Goal: Task Accomplishment & Management: Manage account settings

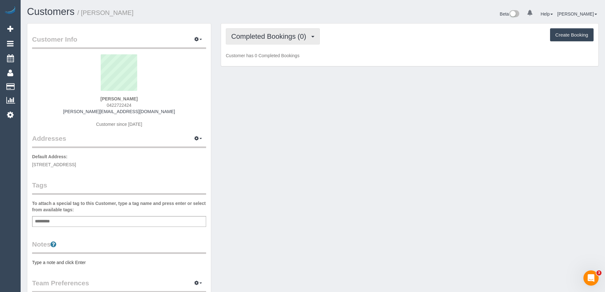
click at [278, 35] on span "Completed Bookings (0)" at bounding box center [270, 36] width 78 height 8
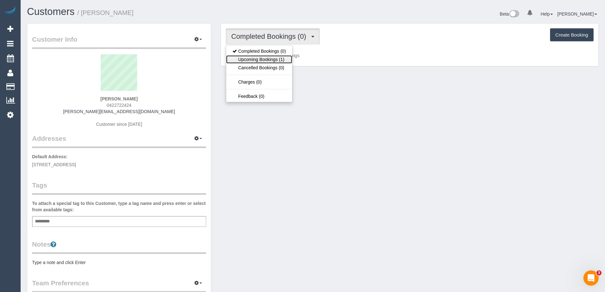
click at [277, 57] on link "Upcoming Bookings (1)" at bounding box center [259, 59] width 66 height 8
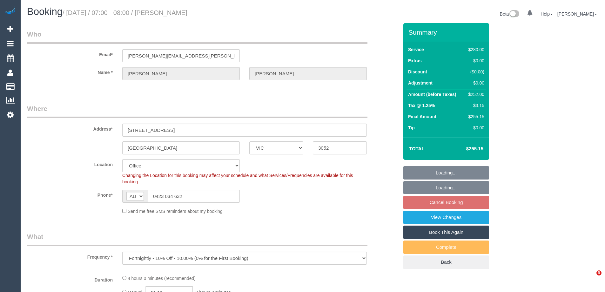
select select "VIC"
select select "object:550"
select select "string:stripe-pm_1NyNzk2GScqysDRVTDbnnvNv"
select select "240"
select select "number:29"
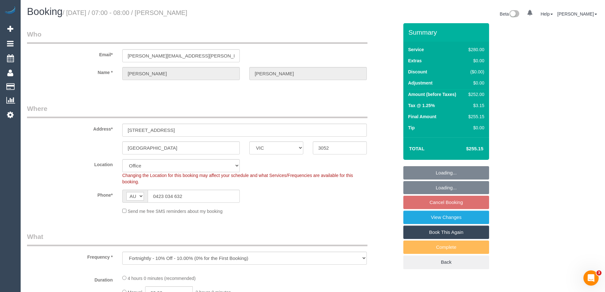
select select "number:14"
select select "number:19"
select select "number:22"
select select "number:34"
select select "number:12"
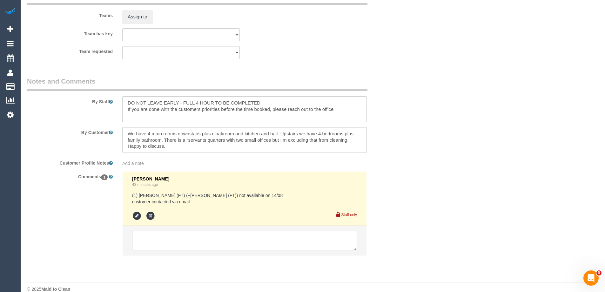
scroll to position [1011, 0]
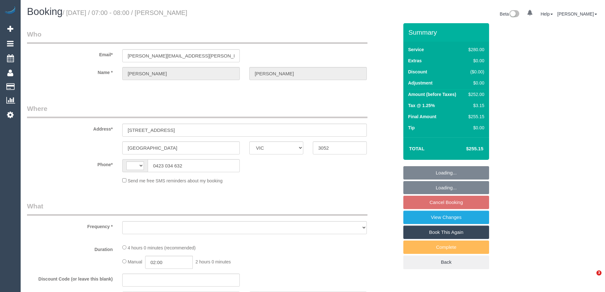
select select "VIC"
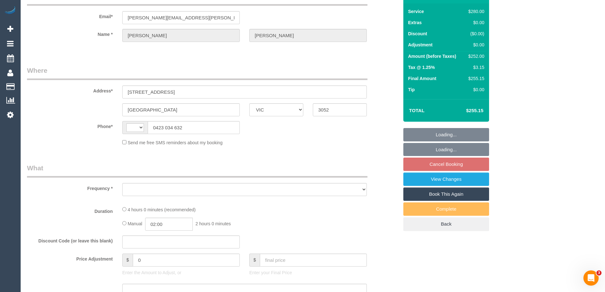
select select "string:AU"
select select "string:stripe-pm_1NyNzk2GScqysDRVTDbnnvNv"
select select "number:29"
select select "number:14"
select select "number:19"
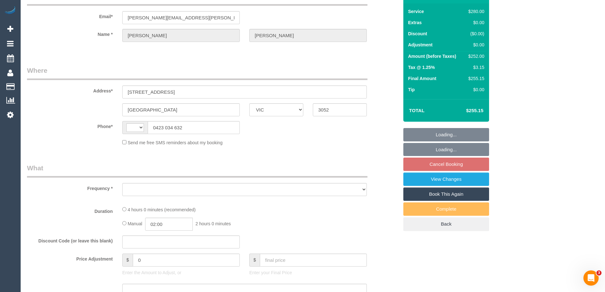
select select "number:22"
select select "number:34"
select select "number:12"
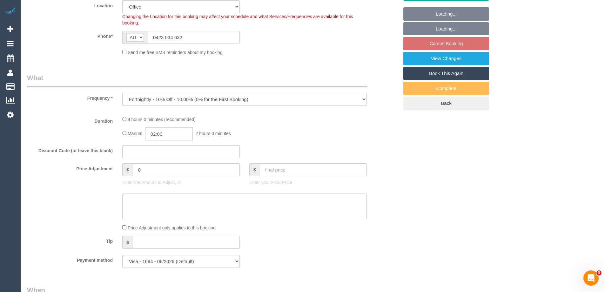
select select "object:864"
select select "240"
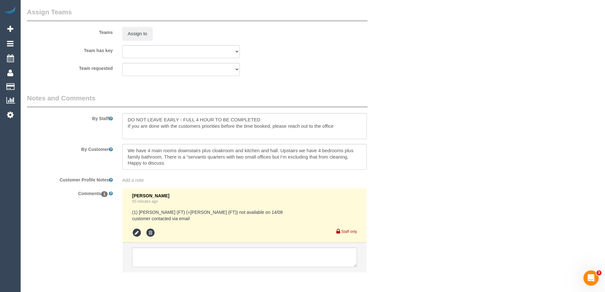
scroll to position [1011, 0]
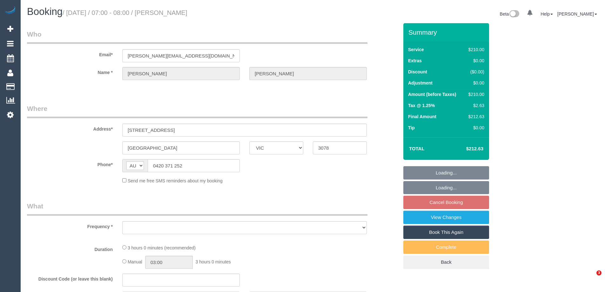
select select "VIC"
select select "object:840"
select select "string:stripe-pm_1PYGKI2GScqysDRVGnv4ydy4"
select select "180"
select select "number:28"
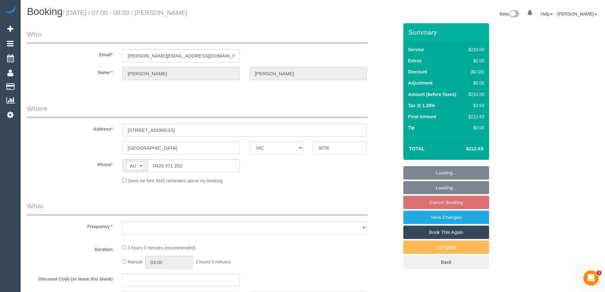
select select "number:15"
select select "number:18"
select select "number:22"
select select "number:33"
select select "number:12"
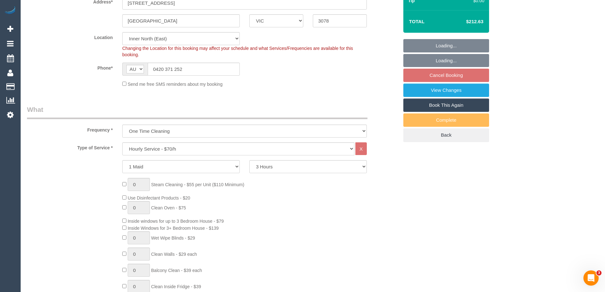
select select "object:1627"
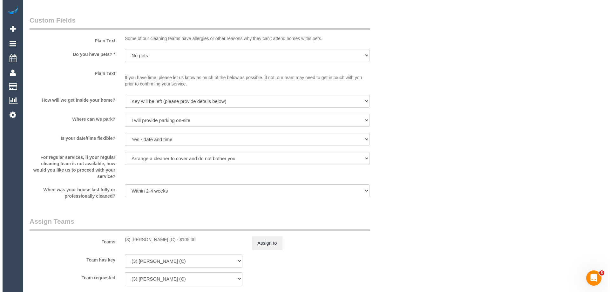
scroll to position [962, 0]
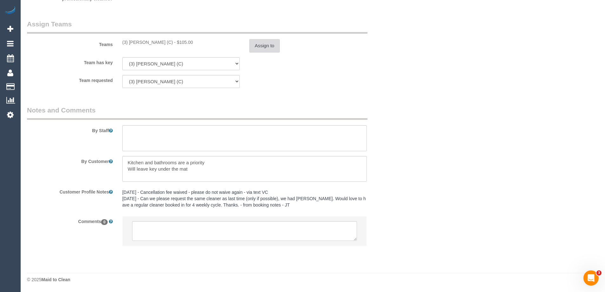
click at [260, 45] on button "Assign to" at bounding box center [264, 45] width 30 height 13
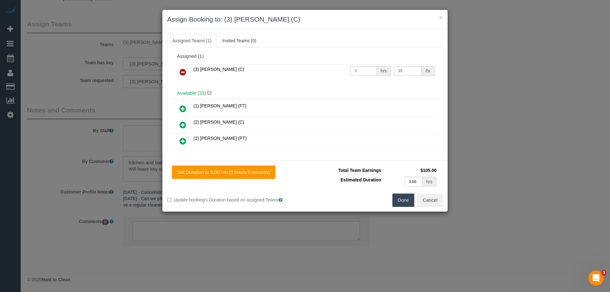
click at [178, 70] on link at bounding box center [182, 72] width 15 height 13
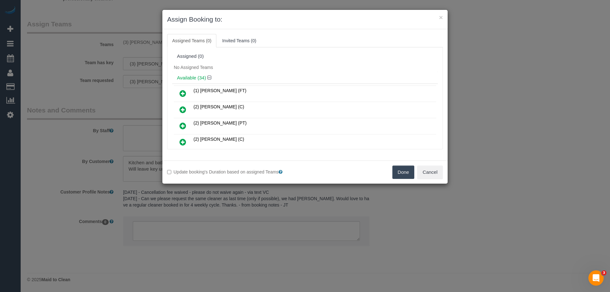
click at [403, 170] on button "Done" at bounding box center [403, 172] width 22 height 13
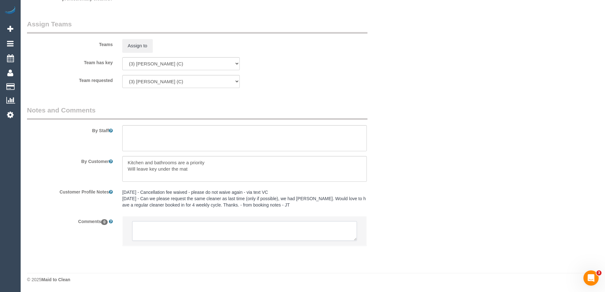
click at [144, 231] on textarea at bounding box center [244, 231] width 225 height 20
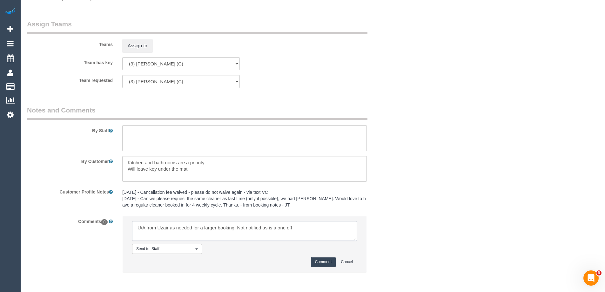
type textarea "U/A from Uzair as needed for a larger booking. Not notified as is a one off"
click at [323, 261] on button "Comment" at bounding box center [323, 262] width 25 height 10
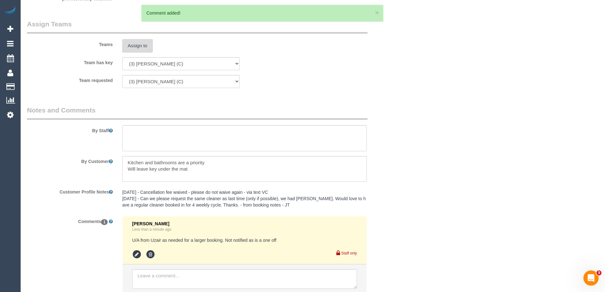
click at [143, 48] on button "Assign to" at bounding box center [137, 45] width 30 height 13
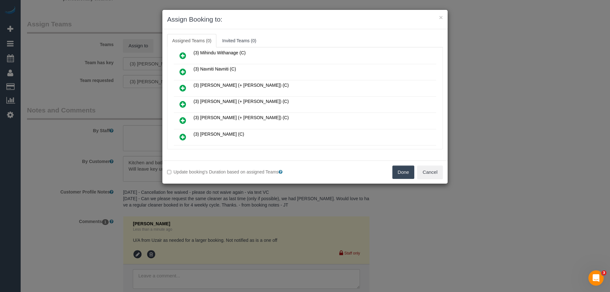
click at [184, 70] on icon at bounding box center [182, 72] width 7 height 8
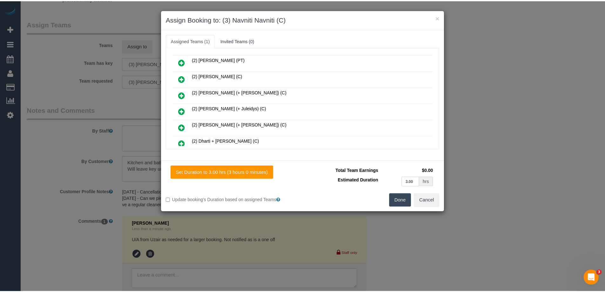
scroll to position [0, 0]
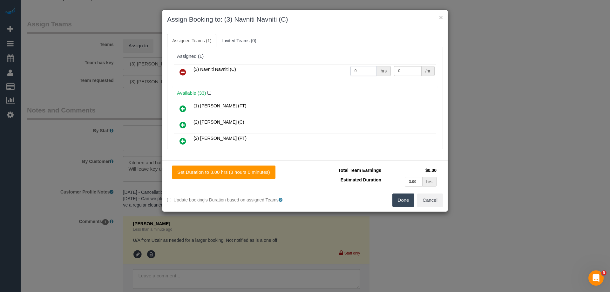
drag, startPoint x: 369, startPoint y: 67, endPoint x: 301, endPoint y: 67, distance: 67.7
click at [304, 67] on tr "(3) Navniti Navniti (C) 0 hrs 0 /hr" at bounding box center [305, 72] width 262 height 16
type input "3"
drag, startPoint x: 403, startPoint y: 70, endPoint x: 342, endPoint y: 69, distance: 61.3
click at [345, 70] on tr "(3) Navniti Navniti (C) 3 hrs 0 /hr" at bounding box center [305, 72] width 262 height 16
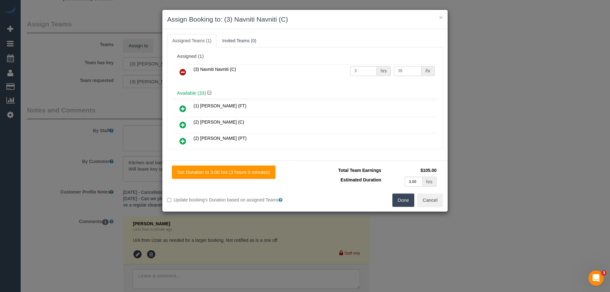
type input "35"
click at [410, 196] on button "Done" at bounding box center [403, 199] width 22 height 13
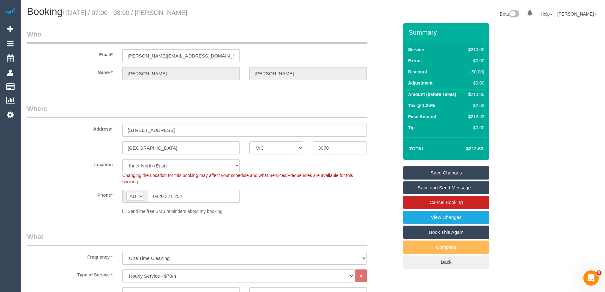
drag, startPoint x: 224, startPoint y: 13, endPoint x: 163, endPoint y: 11, distance: 60.7
click at [163, 11] on h1 "Booking / August 14, 2025 / 07:00 - 08:00 / Adeline McGinley" at bounding box center [167, 11] width 281 height 11
copy small "Adeline McGinley"
click at [437, 169] on link "Save Changes" at bounding box center [446, 172] width 86 height 13
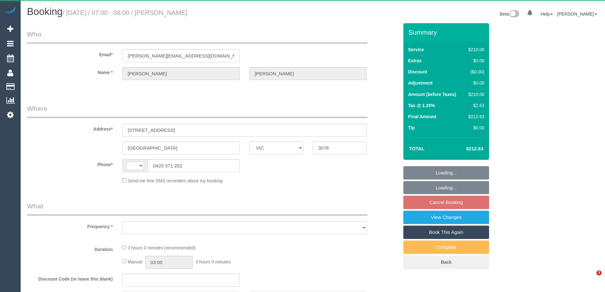
select select "VIC"
select select "string:stripe-pm_1PYGKI2GScqysDRVGnv4ydy4"
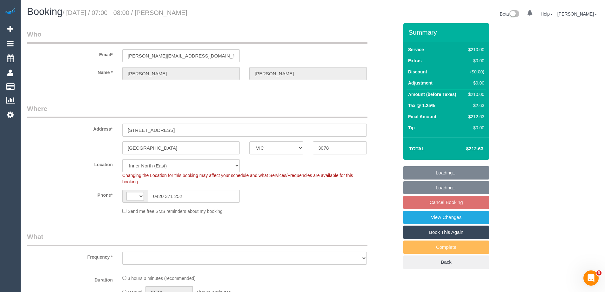
select select "string:AU"
select select "number:28"
select select "number:15"
select select "number:18"
select select "number:22"
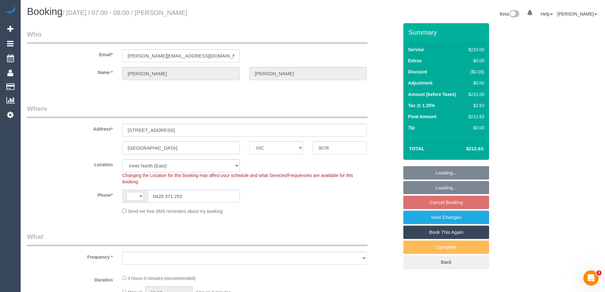
select select "number:33"
select select "number:12"
select select "object:1470"
select select "180"
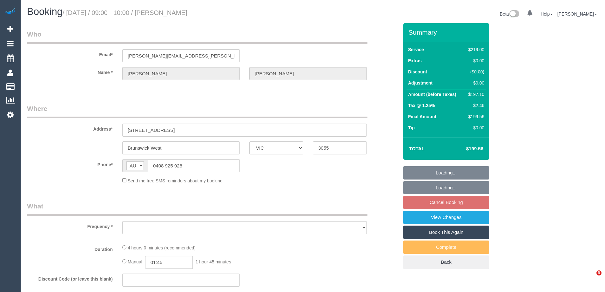
select select "VIC"
select select "object:543"
select select "string:stripe-pm_1PSTU82GScqysDRVltfeHtEI"
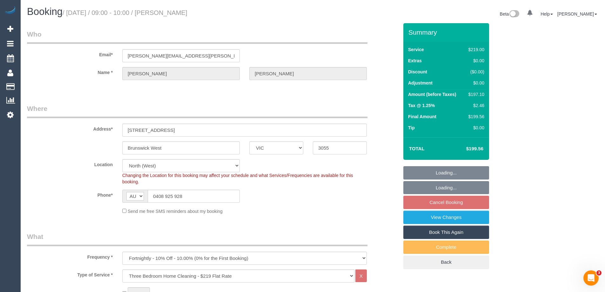
select select "object:792"
select select "number:28"
select select "number:15"
select select "number:18"
select select "number:22"
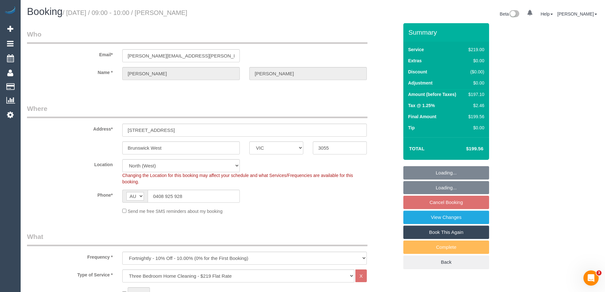
select select "number:12"
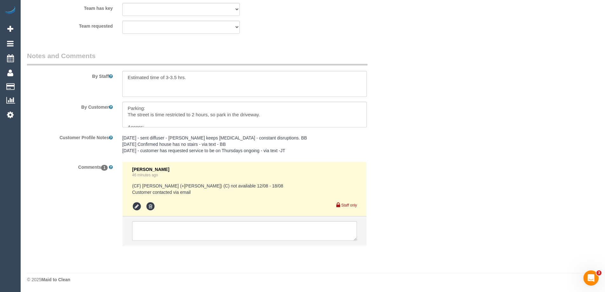
scroll to position [1012, 0]
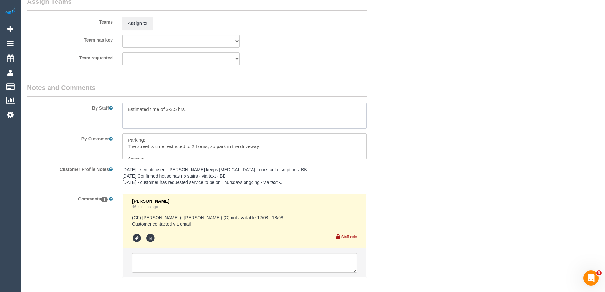
click at [128, 112] on textarea at bounding box center [244, 116] width 245 height 26
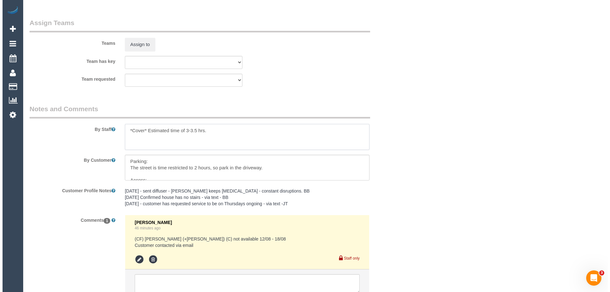
scroll to position [981, 0]
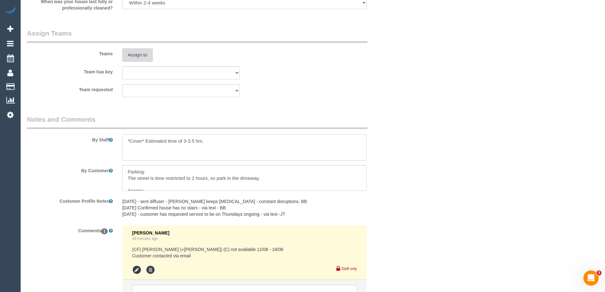
type textarea "*Cover* Estimated time of 3-3.5 hrs."
click at [131, 60] on button "Assign to" at bounding box center [137, 54] width 30 height 13
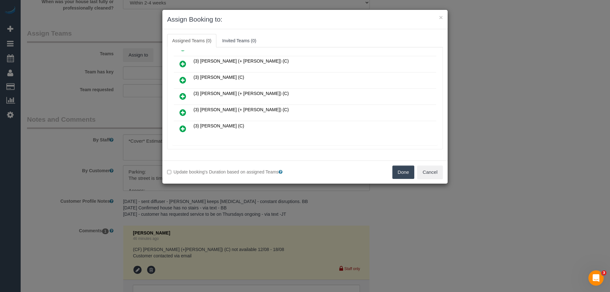
scroll to position [159, 0]
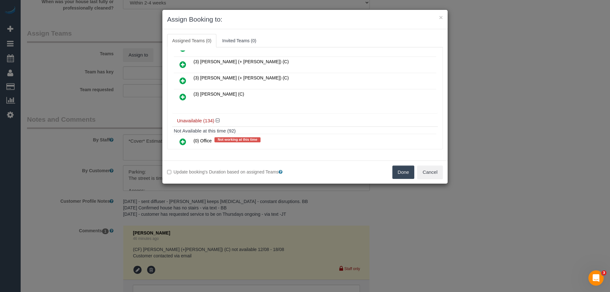
click at [182, 94] on icon at bounding box center [182, 97] width 7 height 8
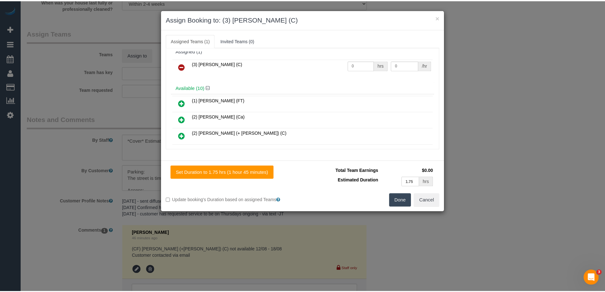
scroll to position [0, 0]
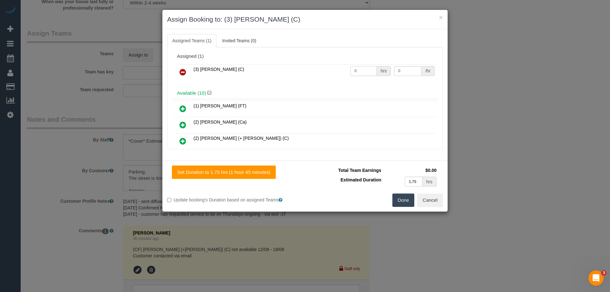
drag, startPoint x: 335, startPoint y: 71, endPoint x: 326, endPoint y: 70, distance: 8.9
click at [328, 71] on tr "(3) Uzair Saleem (C) 0 hrs 0 /hr" at bounding box center [305, 72] width 262 height 16
type input "1"
click at [404, 68] on input "0" at bounding box center [407, 71] width 27 height 10
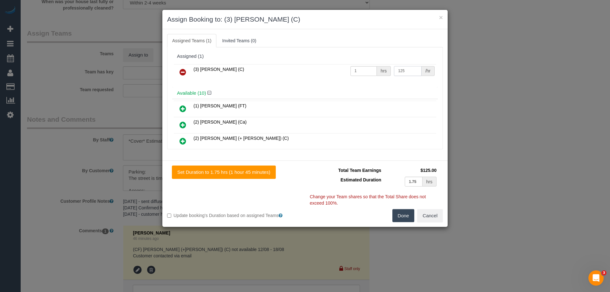
type input "125"
click at [407, 215] on button "Done" at bounding box center [403, 215] width 22 height 13
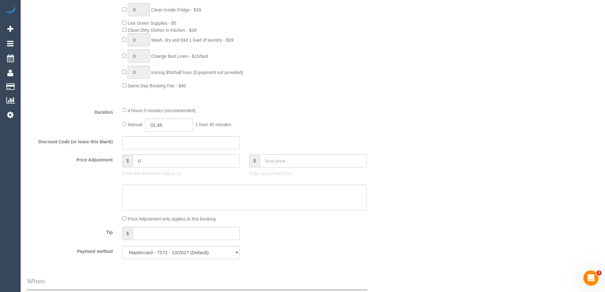
scroll to position [377, 0]
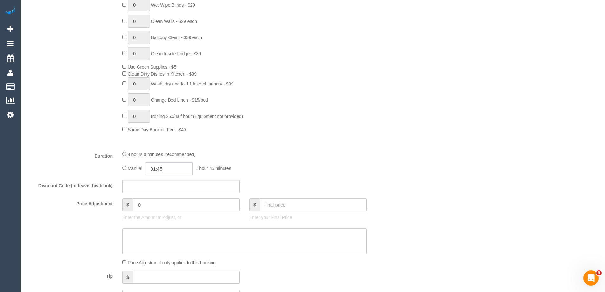
click at [169, 170] on input "01:45" at bounding box center [169, 168] width 48 height 13
type input "03:30"
click at [157, 213] on li "03:30" at bounding box center [162, 212] width 28 height 8
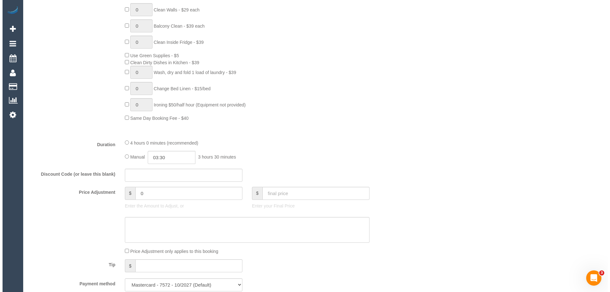
scroll to position [0, 0]
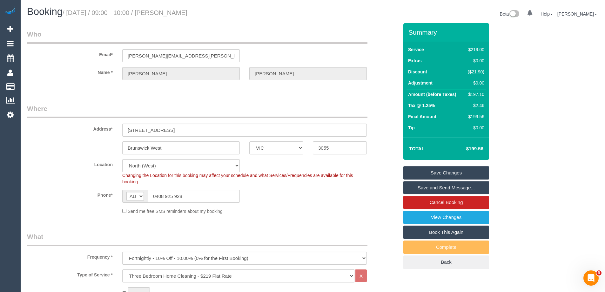
drag, startPoint x: 197, startPoint y: 12, endPoint x: 165, endPoint y: 13, distance: 32.1
click at [165, 13] on h1 "Booking / August 14, 2025 / 09:00 - 10:00 / Tim Eakins" at bounding box center [167, 11] width 281 height 11
copy small "Tim Eakins"
click at [423, 189] on link "Save and Send Message..." at bounding box center [446, 187] width 86 height 13
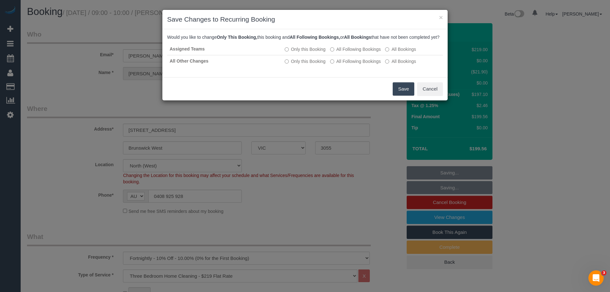
click at [406, 96] on button "Save" at bounding box center [404, 88] width 22 height 13
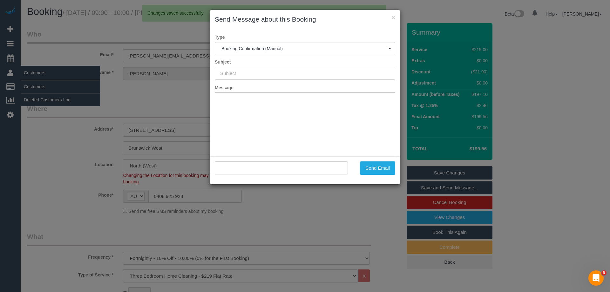
type input "Booking Confirmed"
type input ""Tim Eakins" <eakins.tim@gmail.com>"
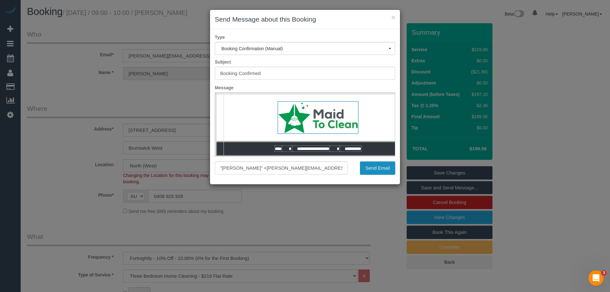
click at [382, 166] on button "Send Email" at bounding box center [377, 167] width 35 height 13
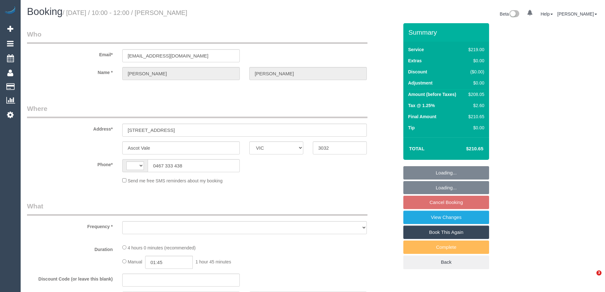
select select "VIC"
select select "string:AU"
select select "object:545"
select select "string:stripe-pm_1NrW2e2GScqysDRV67bfzxHs"
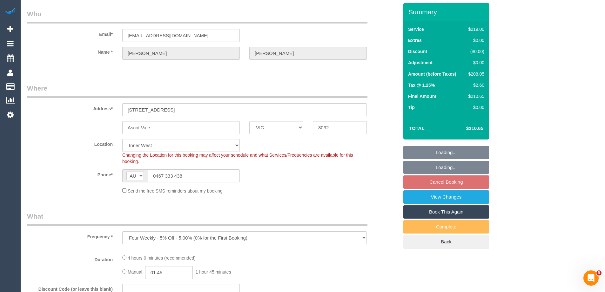
select select "number:28"
select select "number:16"
select select "number:19"
select select "number:23"
select select "number:34"
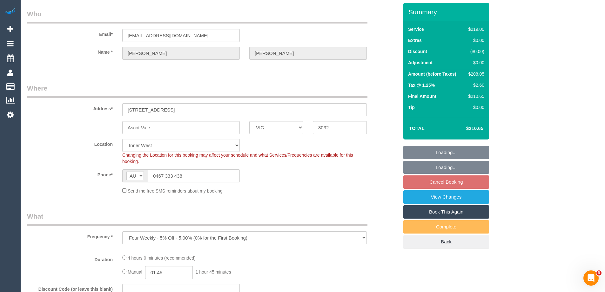
select select "number:12"
select select "object:696"
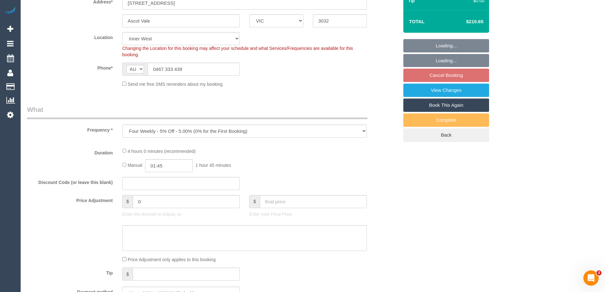
select select "spot1"
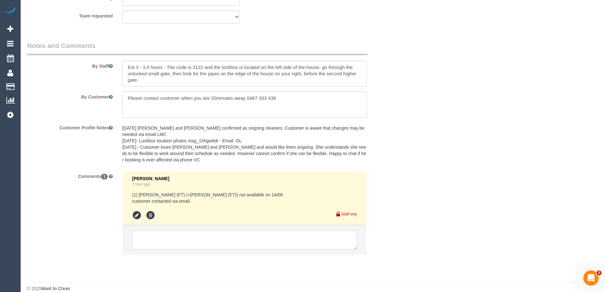
scroll to position [1022, 0]
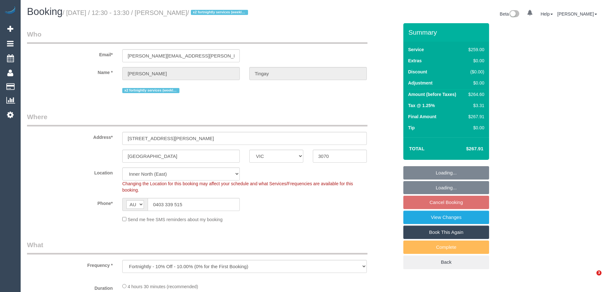
select select "VIC"
select select "number:30"
select select "number:16"
select select "number:21"
select select "number:24"
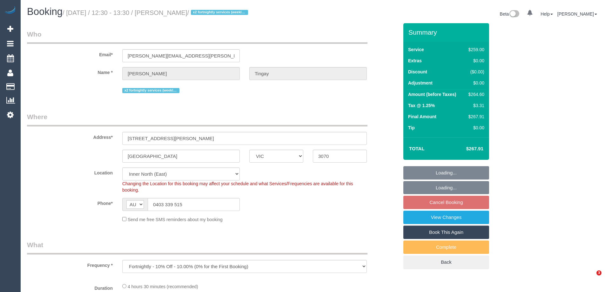
select select "number:34"
select select "number:11"
select select "object:1475"
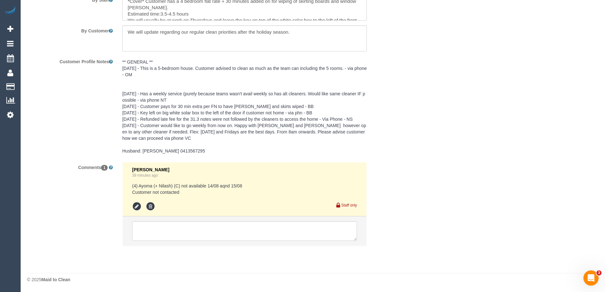
scroll to position [1002, 0]
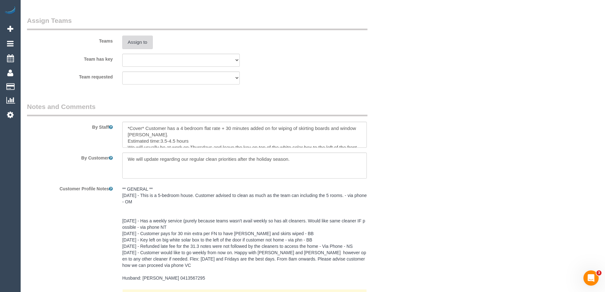
click at [138, 41] on button "Assign to" at bounding box center [137, 42] width 30 height 13
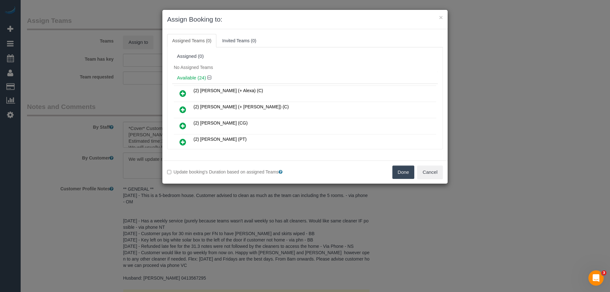
click at [181, 91] on icon at bounding box center [182, 94] width 7 height 8
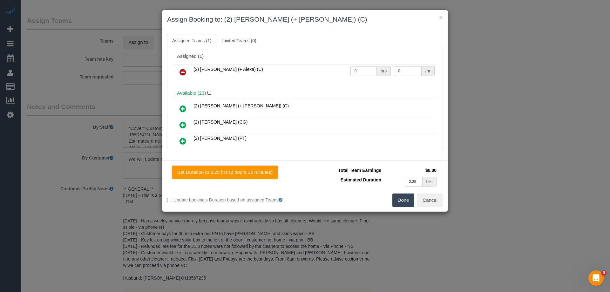
click at [179, 106] on link at bounding box center [182, 109] width 15 height 13
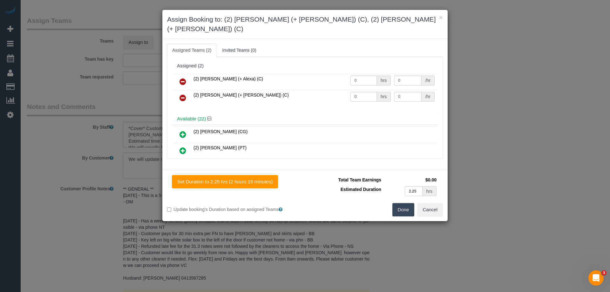
click at [404, 203] on button "Done" at bounding box center [403, 209] width 22 height 13
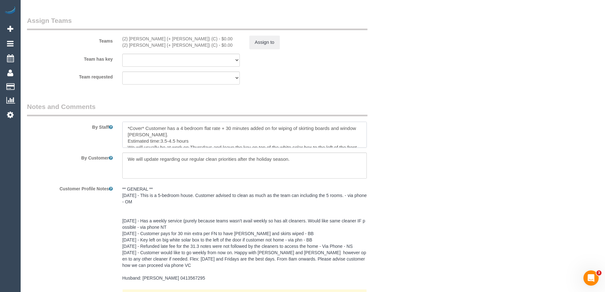
drag, startPoint x: 175, startPoint y: 140, endPoint x: 163, endPoint y: 139, distance: 11.9
click at [163, 139] on textarea at bounding box center [244, 135] width 245 height 26
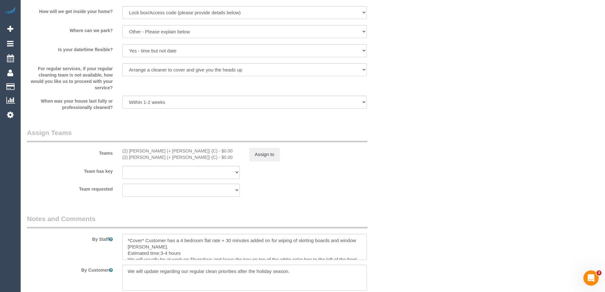
scroll to position [1017, 0]
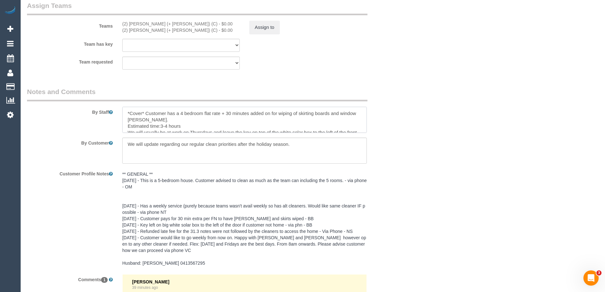
drag, startPoint x: 166, startPoint y: 125, endPoint x: 163, endPoint y: 123, distance: 4.1
click at [163, 123] on textarea at bounding box center [244, 120] width 245 height 26
click at [171, 122] on textarea at bounding box center [244, 120] width 245 height 26
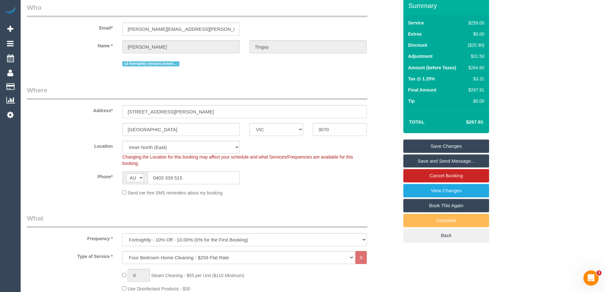
scroll to position [0, 0]
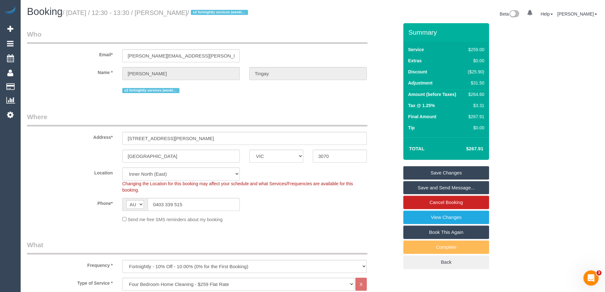
type textarea "*Cover* Customer has a 4 bedroom flat rate + 30 minutes added on for wiping of …"
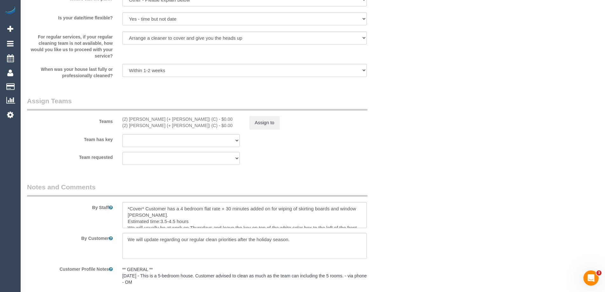
scroll to position [953, 0]
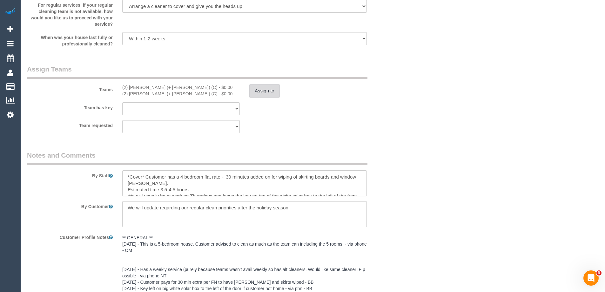
click at [268, 90] on button "Assign to" at bounding box center [264, 90] width 30 height 13
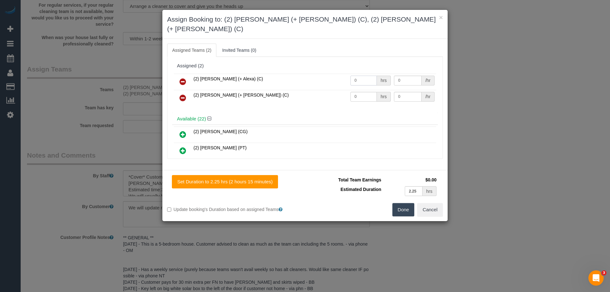
click at [328, 74] on tr "(2) [PERSON_NAME] (+ Alexa) (C) 0 hrs 0 /hr" at bounding box center [305, 82] width 262 height 16
type input "1"
drag, startPoint x: 363, startPoint y: 88, endPoint x: 283, endPoint y: 85, distance: 80.4
click at [295, 90] on tr "(2) [PERSON_NAME] (+ [PERSON_NAME]) (C) 0 hrs 0 /hr" at bounding box center [305, 98] width 262 height 16
type input "1"
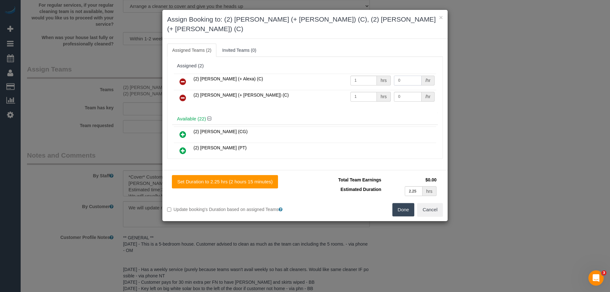
drag, startPoint x: 410, startPoint y: 70, endPoint x: 400, endPoint y: 70, distance: 10.5
click at [400, 76] on input "0" at bounding box center [407, 81] width 27 height 10
drag, startPoint x: 406, startPoint y: 72, endPoint x: 335, endPoint y: 66, distance: 71.1
click at [335, 74] on tr "(2) [PERSON_NAME] (+ Alexa) (C) 1 hrs 085 /hr" at bounding box center [305, 82] width 262 height 16
type input "85"
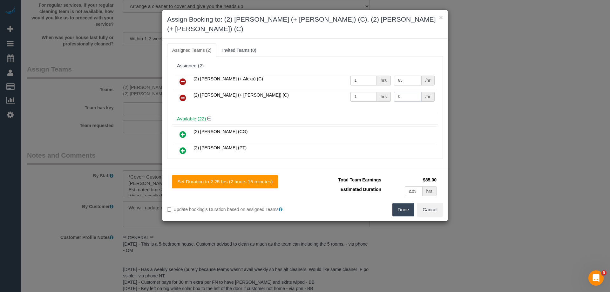
drag, startPoint x: 399, startPoint y: 85, endPoint x: 336, endPoint y: 81, distance: 63.6
click at [340, 90] on tr "(2) [PERSON_NAME] (+ [PERSON_NAME]) (C) 1 hrs 0 /hr" at bounding box center [305, 98] width 262 height 16
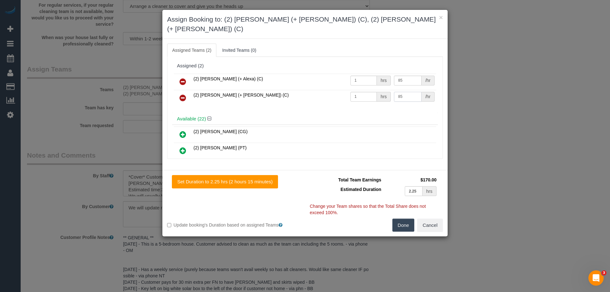
type input "85"
click at [400, 219] on button "Done" at bounding box center [403, 225] width 22 height 13
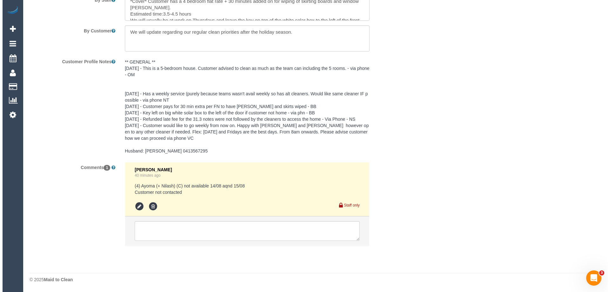
scroll to position [0, 0]
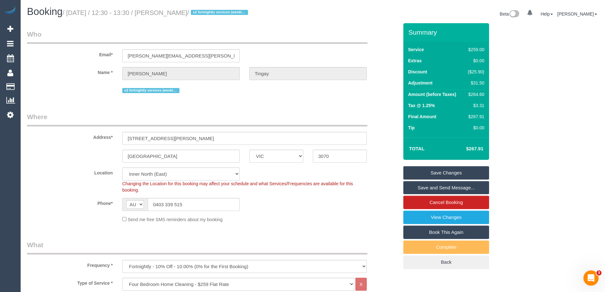
drag, startPoint x: 197, startPoint y: 13, endPoint x: 163, endPoint y: 11, distance: 34.1
click at [163, 11] on small "/ August 14, 2025 / 12:30 - 13:30 / Sally Tingay / x2 fortnightly services (wee…" at bounding box center [156, 12] width 187 height 7
copy small "Sally Tingay"
click at [423, 174] on link "Save Changes" at bounding box center [446, 172] width 86 height 13
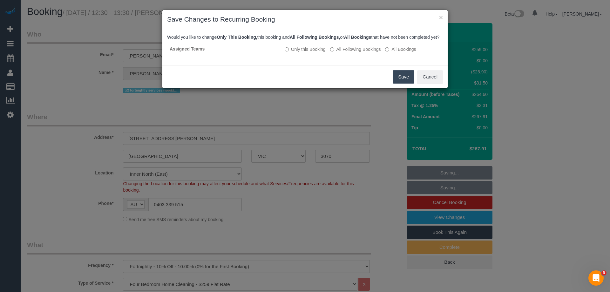
click at [407, 82] on button "Save" at bounding box center [404, 76] width 22 height 13
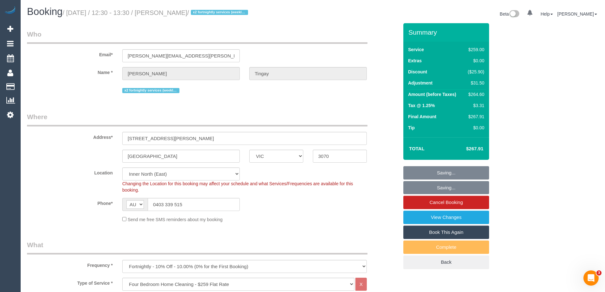
copy small "Sally Tingay"
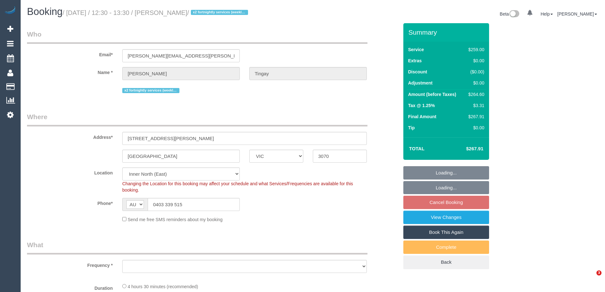
select select "VIC"
select select "string:stripe-pm_1NeCvO2GScqysDRVwnQ54kfO"
select select "number:30"
select select "number:16"
select select "number:21"
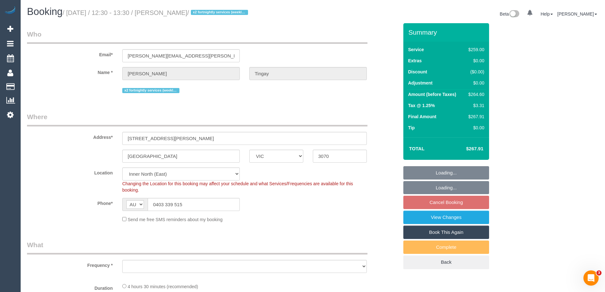
select select "number:24"
select select "number:34"
select select "number:11"
select select "object:815"
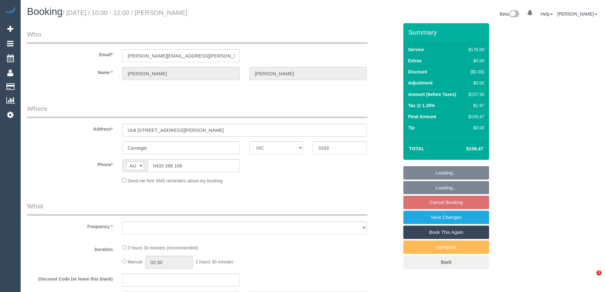
select select "VIC"
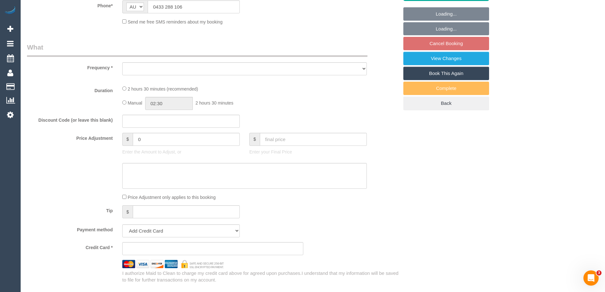
scroll to position [159, 0]
select select "string:stripe-pm_1RISRj2GScqysDRVdfWkrOql"
select select "150"
select select "number:29"
select select "number:15"
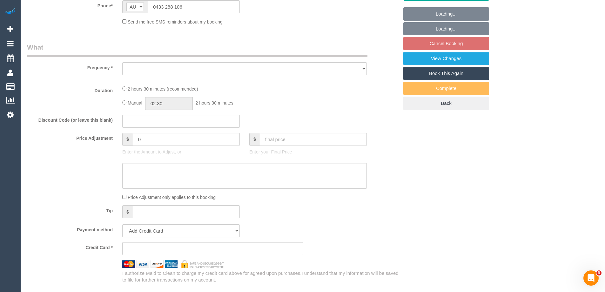
select select "number:19"
select select "number:24"
select select "number:33"
select select "number:11"
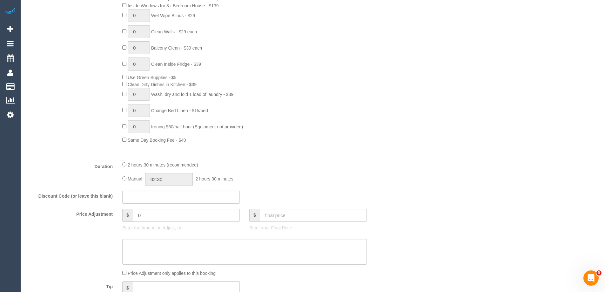
select select "object:864"
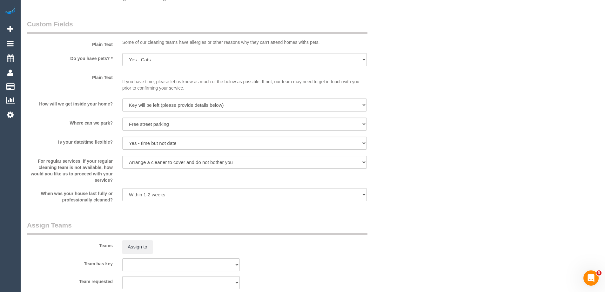
select select "spot1"
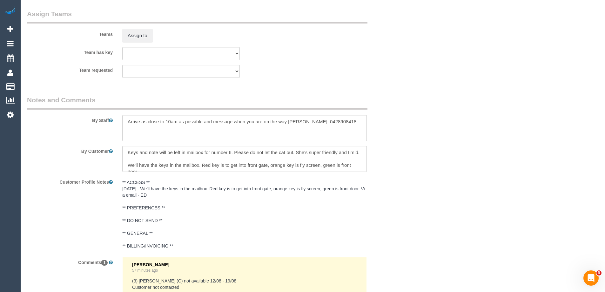
scroll to position [948, 0]
click at [124, 121] on textarea at bounding box center [244, 128] width 245 height 26
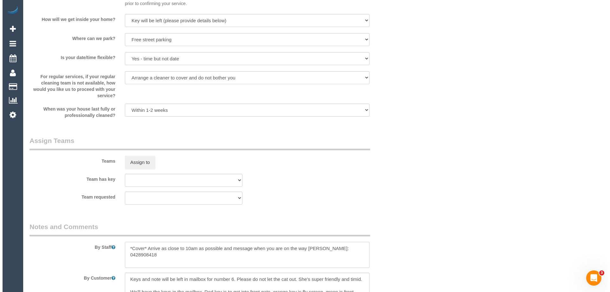
scroll to position [821, 0]
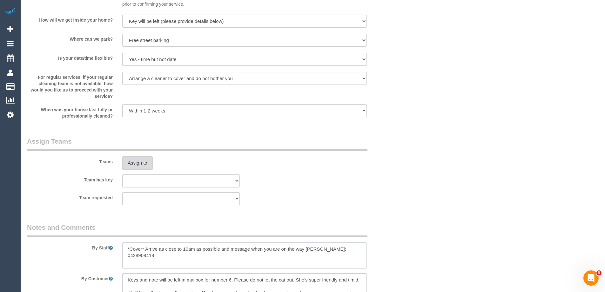
type textarea "*Cover* Arrive as close to 10am as possible and message when you are on the way…"
click at [139, 166] on button "Assign to" at bounding box center [137, 162] width 30 height 13
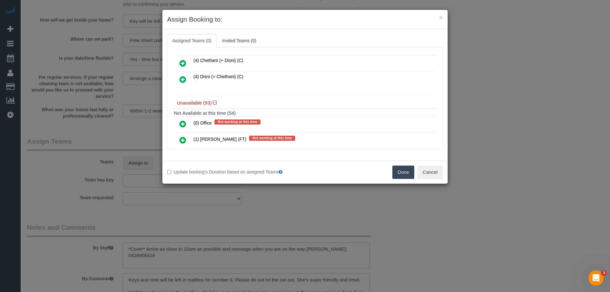
scroll to position [64, 0]
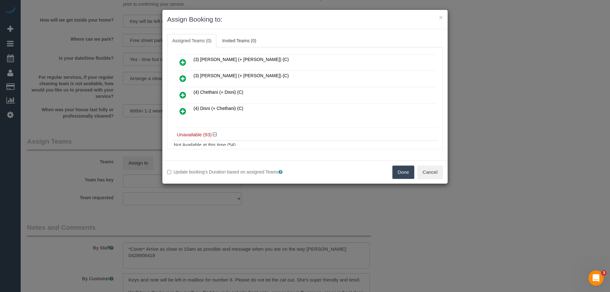
click at [183, 60] on icon at bounding box center [182, 62] width 7 height 8
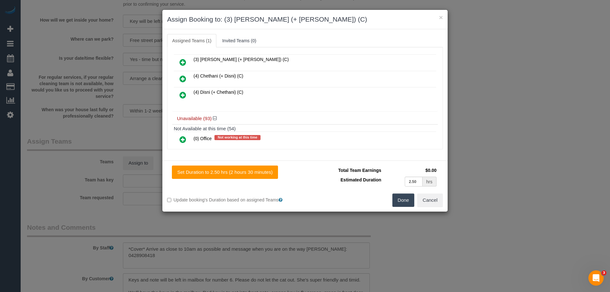
click at [183, 61] on icon at bounding box center [182, 62] width 7 height 8
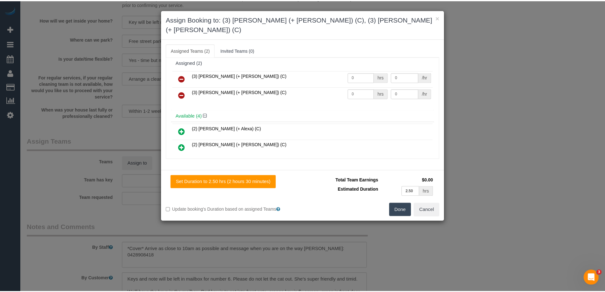
scroll to position [0, 0]
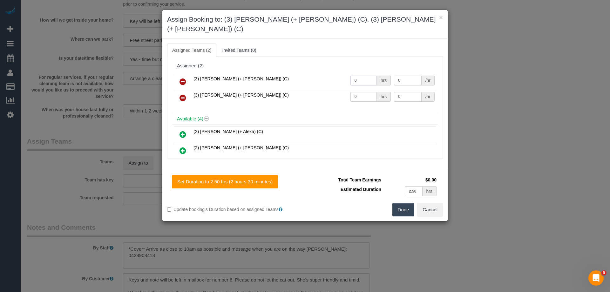
drag, startPoint x: 368, startPoint y: 67, endPoint x: 360, endPoint y: 71, distance: 9.4
click at [360, 76] on input "0" at bounding box center [363, 81] width 26 height 10
drag, startPoint x: 363, startPoint y: 71, endPoint x: 302, endPoint y: 71, distance: 60.4
click at [303, 74] on tr "(3) Jay (+ Smruti) (C) 0 hrs 0 /hr" at bounding box center [305, 82] width 262 height 16
type input "1.25"
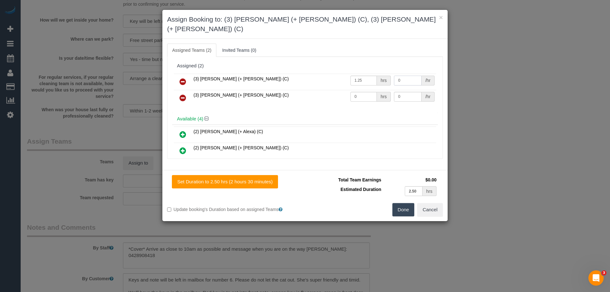
drag, startPoint x: 408, startPoint y: 70, endPoint x: 370, endPoint y: 68, distance: 37.2
click at [370, 74] on tr "(3) Jay (+ Smruti) (C) 1.25 hrs 0 /hr" at bounding box center [305, 82] width 262 height 16
type input "35"
drag, startPoint x: 364, startPoint y: 88, endPoint x: 332, endPoint y: 84, distance: 32.6
click at [333, 90] on tr "(3) Smruti (+ Jay) (C) 0 hrs 0 /hr" at bounding box center [305, 98] width 262 height 16
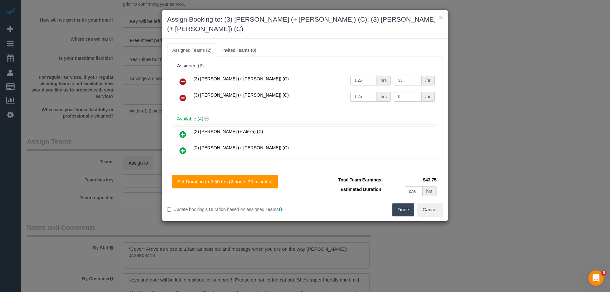
type input "1.25"
drag, startPoint x: 403, startPoint y: 88, endPoint x: 354, endPoint y: 82, distance: 49.7
click at [357, 90] on tr "(3) Smruti (+ Jay) (C) 1.25 hrs 0 /hr" at bounding box center [305, 98] width 262 height 16
type input "35"
click at [396, 203] on button "Done" at bounding box center [403, 209] width 22 height 13
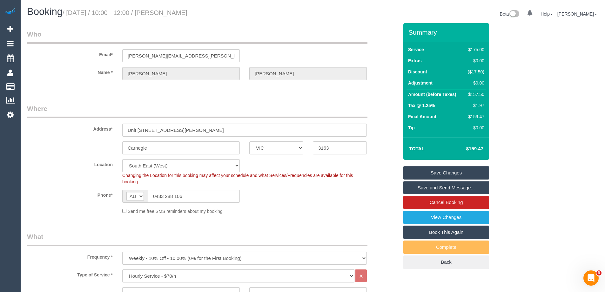
drag, startPoint x: 206, startPoint y: 13, endPoint x: 166, endPoint y: 13, distance: 40.7
click at [166, 13] on h1 "Booking / August 14, 2025 / 10:00 - 12:00 / Chris Nash" at bounding box center [167, 11] width 281 height 11
copy small "Chris Nash"
click at [418, 173] on link "Save Changes" at bounding box center [446, 172] width 86 height 13
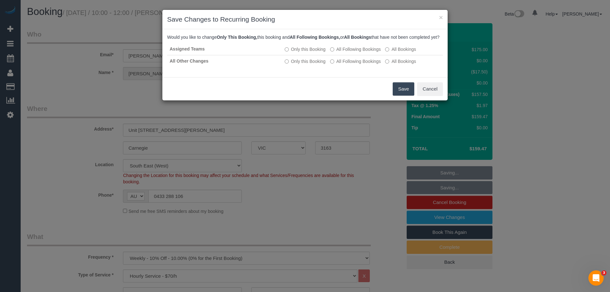
click at [406, 96] on button "Save" at bounding box center [404, 88] width 22 height 13
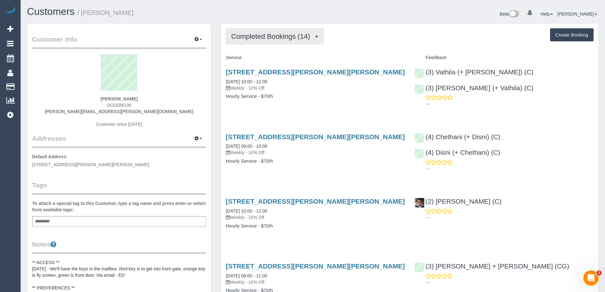
click at [292, 37] on span "Completed Bookings (14)" at bounding box center [272, 36] width 82 height 8
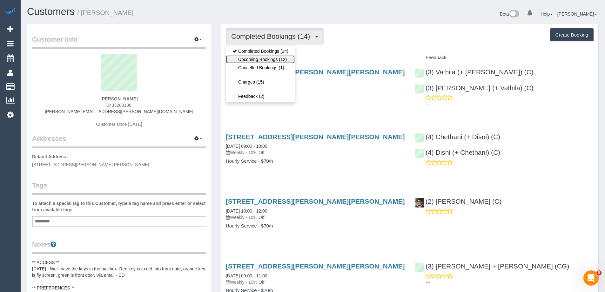
click at [279, 58] on link "Upcoming Bookings (12)" at bounding box center [260, 59] width 69 height 8
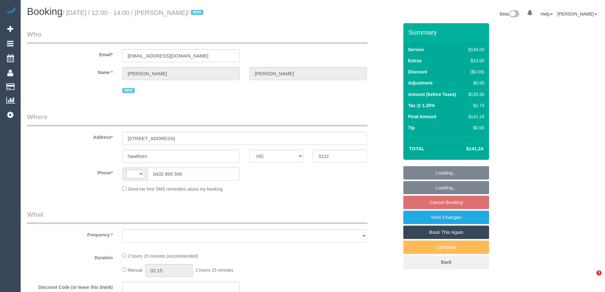
select select "VIC"
select select "number:28"
select select "number:14"
select select "number:21"
select select "number:25"
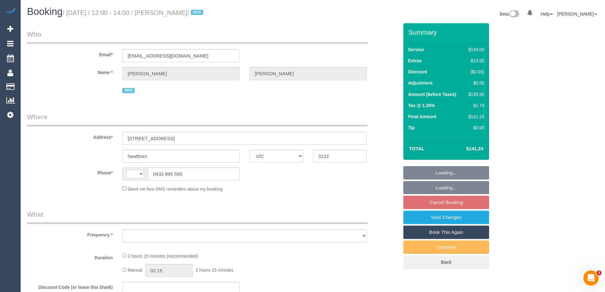
select select "number:35"
select select "number:12"
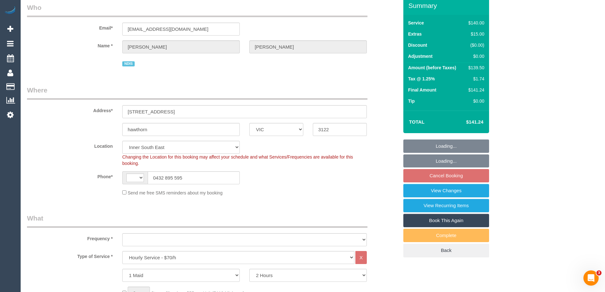
select select "string:AU"
select select "object:884"
select select "spot1"
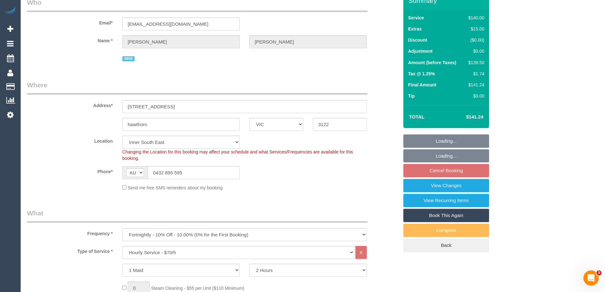
select select "object:894"
select select "string:stripe-pm_1Ntq0H2GScqysDRVjScYiFAW"
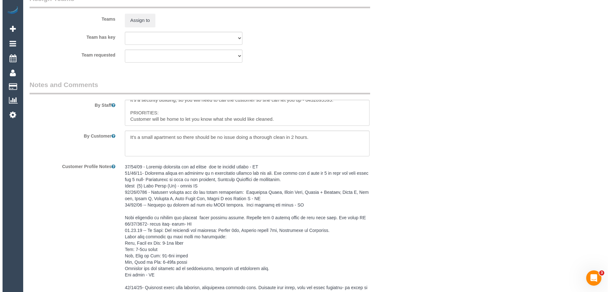
scroll to position [966, 0]
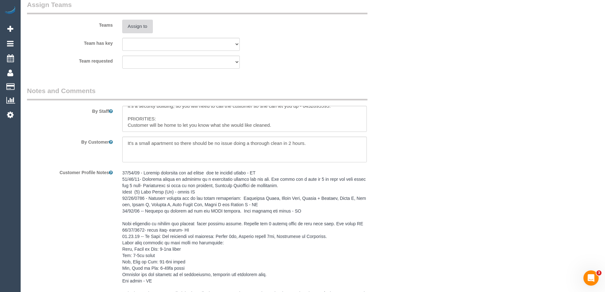
click at [132, 26] on button "Assign to" at bounding box center [137, 26] width 30 height 13
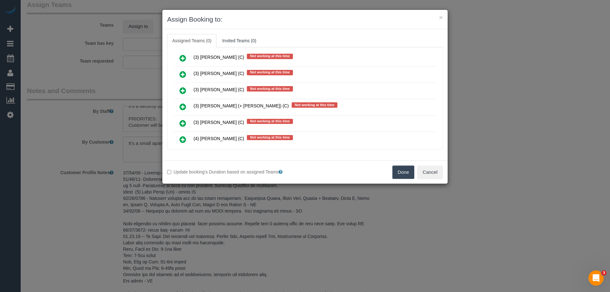
scroll to position [667, 0]
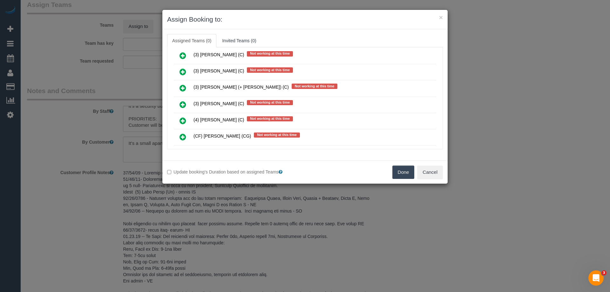
click at [180, 53] on icon at bounding box center [182, 56] width 7 height 8
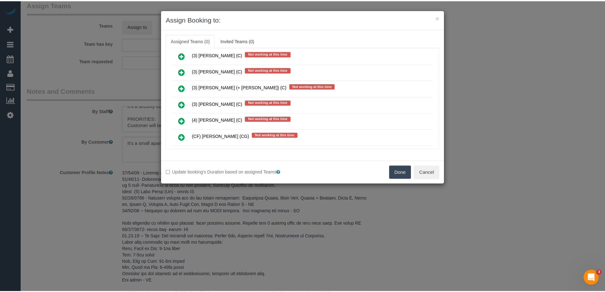
scroll to position [666, 0]
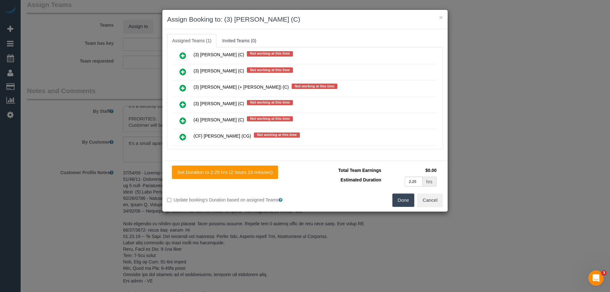
click at [401, 201] on button "Done" at bounding box center [403, 199] width 22 height 13
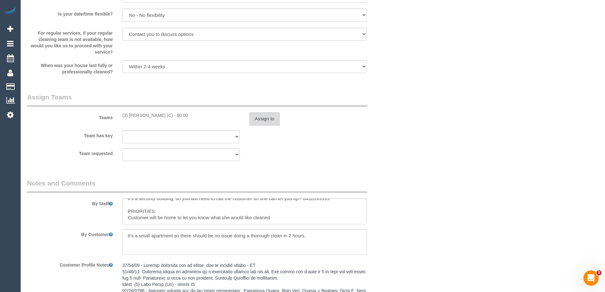
scroll to position [856, 0]
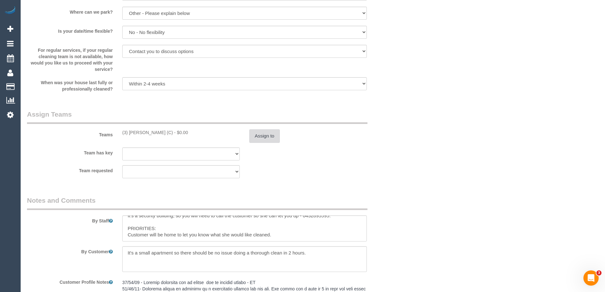
click at [258, 137] on button "Assign to" at bounding box center [264, 135] width 30 height 13
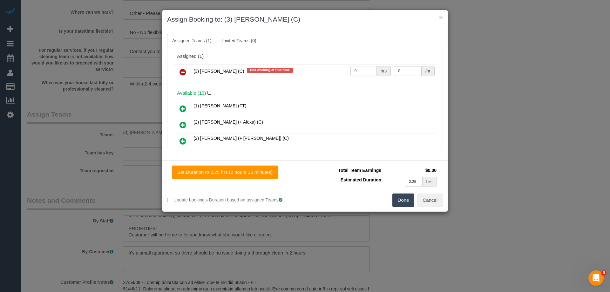
click at [335, 65] on tr "(3) Manula Wimalasooriya (C) Not working at this time 0 hrs 0 /hr" at bounding box center [305, 72] width 262 height 16
type input "2.25"
drag, startPoint x: 403, startPoint y: 70, endPoint x: 369, endPoint y: 70, distance: 33.0
click at [369, 70] on tr "(3) Manula Wimalasooriya (C) Not working at this time 2.25 hrs 0 /hr" at bounding box center [305, 72] width 262 height 16
type input "35"
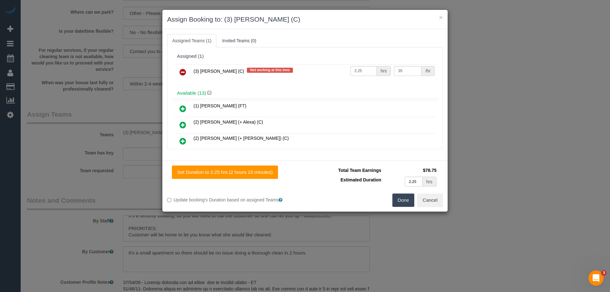
click at [399, 201] on button "Done" at bounding box center [403, 199] width 22 height 13
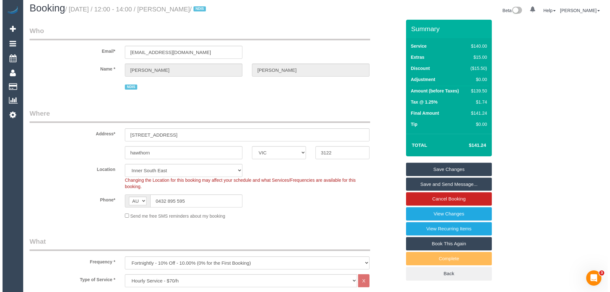
scroll to position [0, 0]
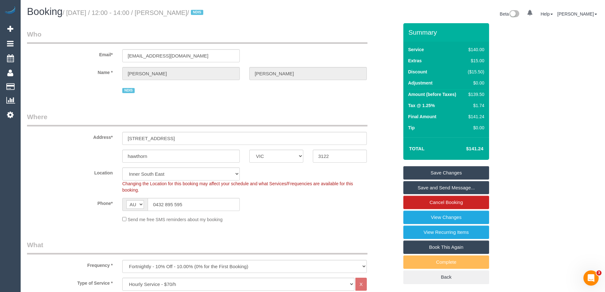
drag, startPoint x: 199, startPoint y: 13, endPoint x: 164, endPoint y: 9, distance: 35.2
click at [164, 9] on h1 "Booking / August 14, 2025 / 12:00 - 14:00 / Ilana Aarons / NDIS" at bounding box center [167, 11] width 281 height 11
copy small "Ilana Aarons"
click at [424, 185] on link "Save and Send Message..." at bounding box center [446, 187] width 86 height 13
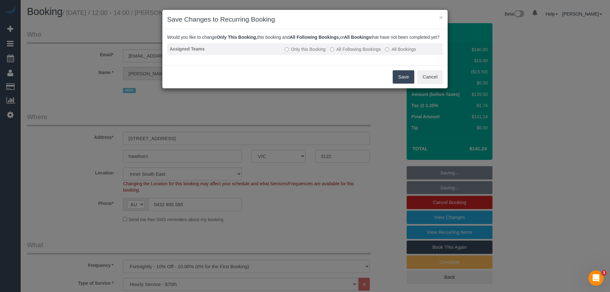
click at [351, 52] on label "All Following Bookings" at bounding box center [355, 49] width 51 height 6
click at [397, 84] on button "Save" at bounding box center [404, 76] width 22 height 13
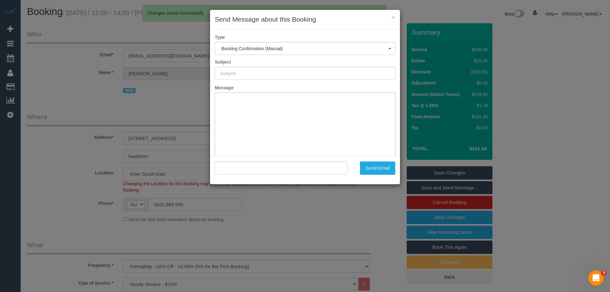
type input "Booking Confirmed"
type input ""Ilana Aarons" <riaarons1@gmail.com>"
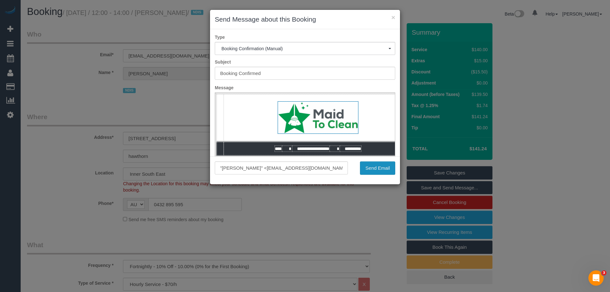
click at [373, 170] on button "Send Email" at bounding box center [377, 167] width 35 height 13
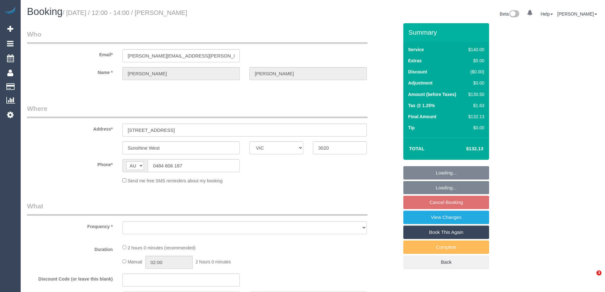
select select "VIC"
select select "string:stripe-pm_1Njtcv2GScqysDRV5qkWOuZn"
select select "number:27"
select select "number:14"
select select "number:19"
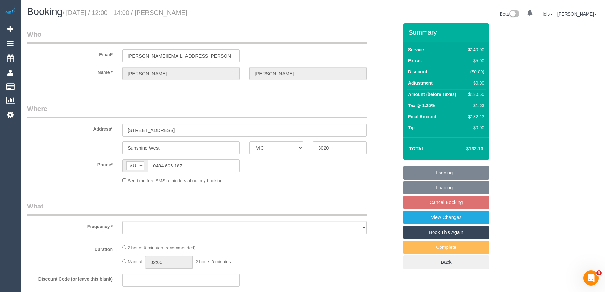
select select "number:22"
select select "number:34"
select select "number:12"
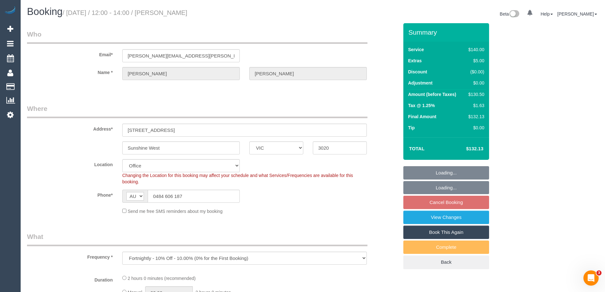
select select "object:879"
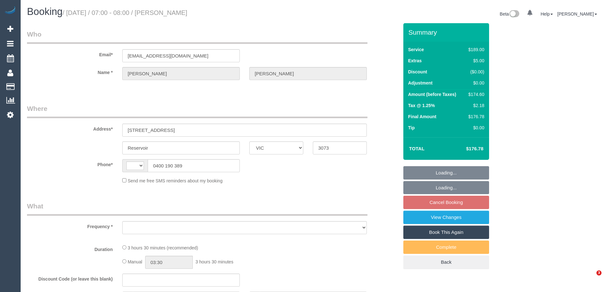
select select "VIC"
select select "number:29"
select select "number:14"
select select "number:19"
select select "number:22"
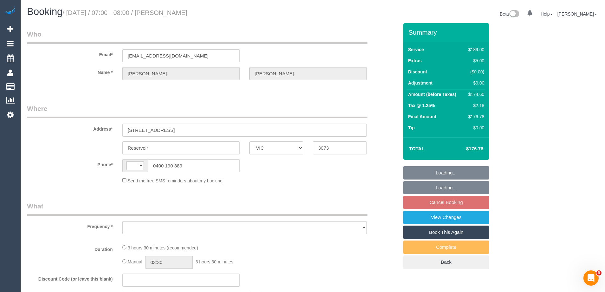
select select "number:34"
select select "number:26"
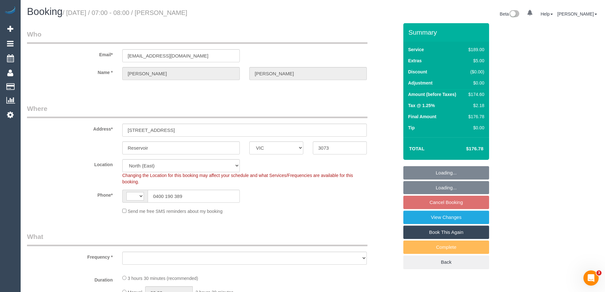
select select "string:AU"
select select "object:793"
select select "string:stripe-pm_1PatTL2GScqysDRV0dGSX7G5"
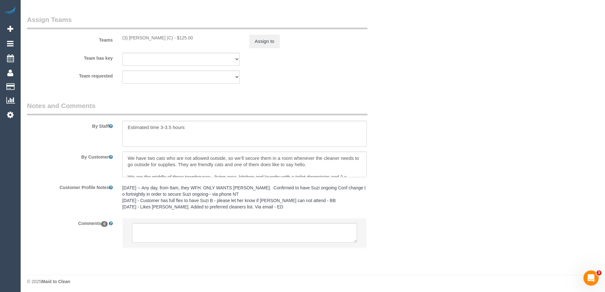
scroll to position [985, 0]
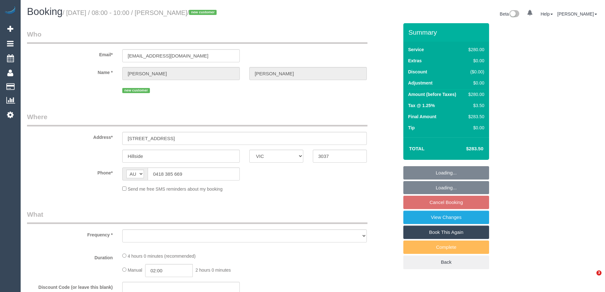
select select "VIC"
select select "string:stripe-pm_1RunPC2GScqysDRVkC8z2VZm"
select select "240"
select select "number:30"
select select "number:14"
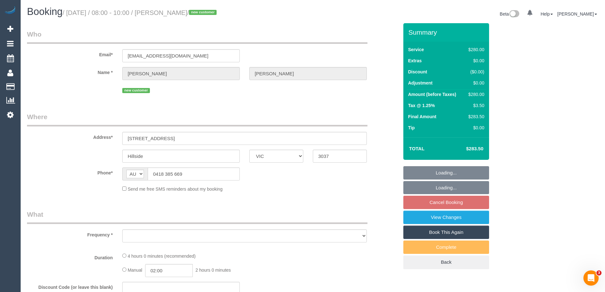
select select "number:18"
select select "number:24"
select select "number:12"
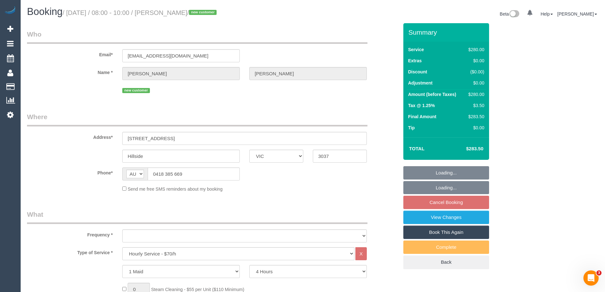
select select "object:847"
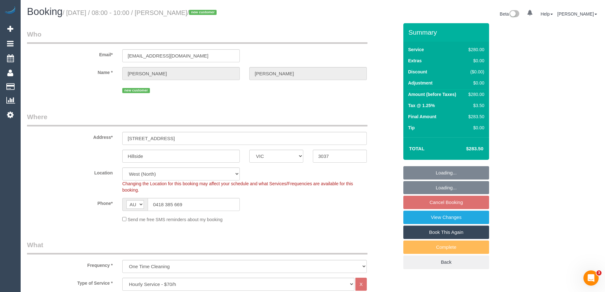
select select "spot1"
select select "object:1437"
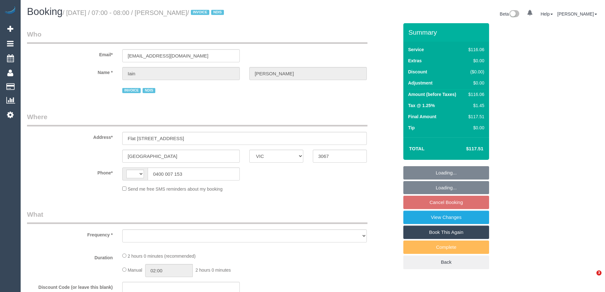
select select "VIC"
select select "number:28"
select select "number:14"
select select "number:19"
select select "number:36"
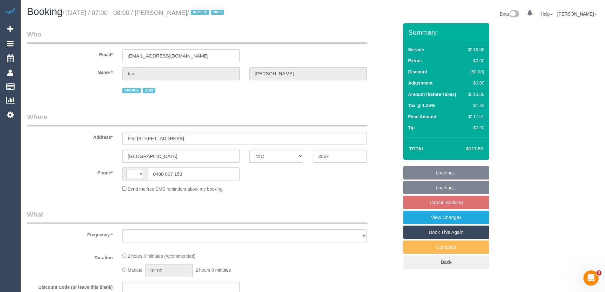
select select "number:35"
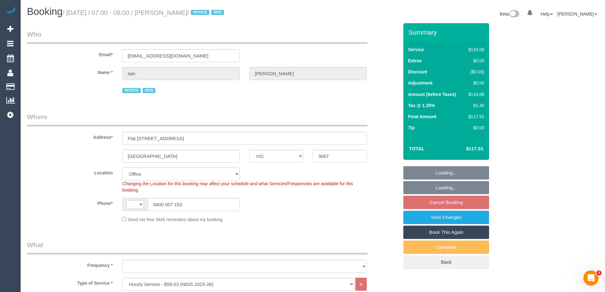
select select "string:AU"
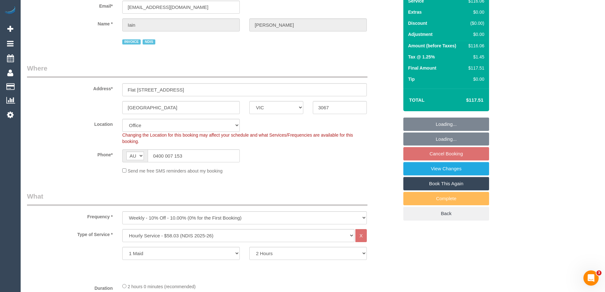
select select "object:737"
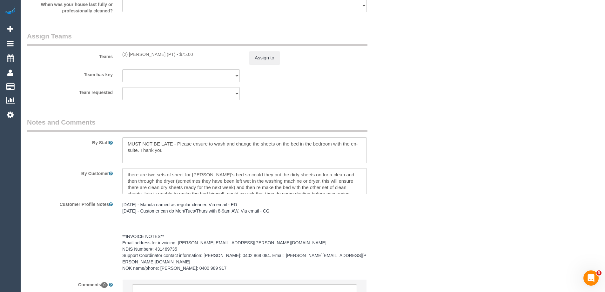
scroll to position [827, 0]
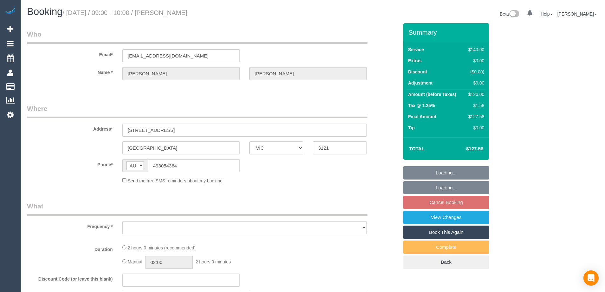
select select "VIC"
select select "string:stripe-pm_1R7Dch2GScqysDRVra94UZUQ"
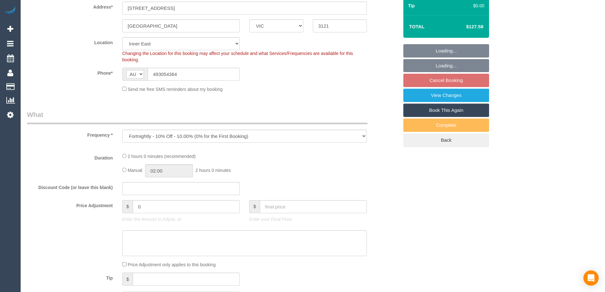
select select "object:845"
select select "number:28"
select select "number:14"
select select "number:19"
select select "number:23"
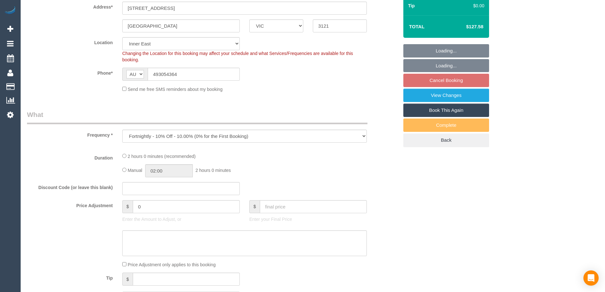
select select "number:34"
select select "number:13"
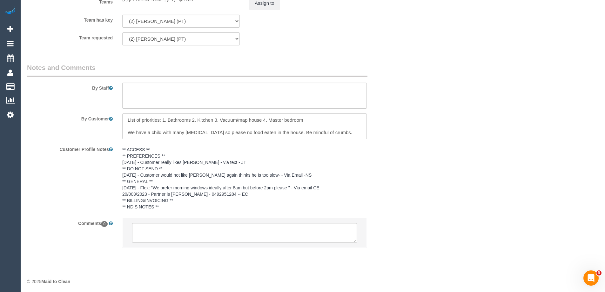
scroll to position [1006, 0]
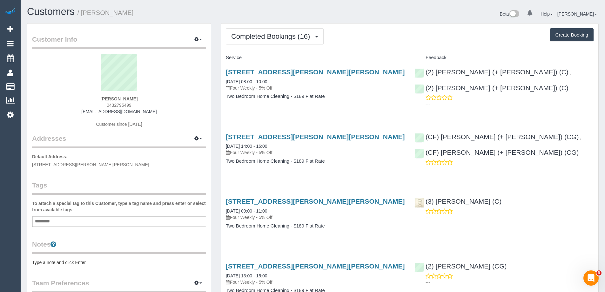
click at [290, 98] on h4 "Two Bedroom Home Cleaning - $189 Flat Rate" at bounding box center [315, 96] width 179 height 5
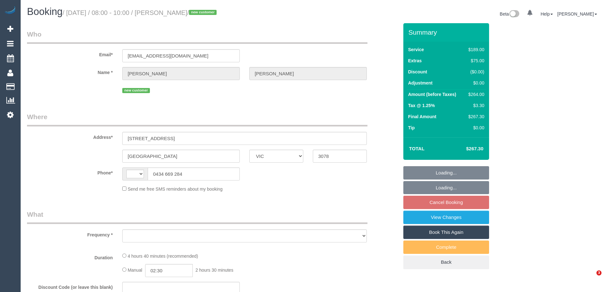
select select "VIC"
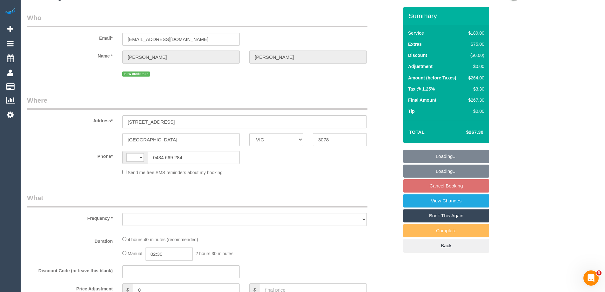
select select "object:284"
select select "string:stripe-pm_1Rukik2GScqysDRVeM50wtkp"
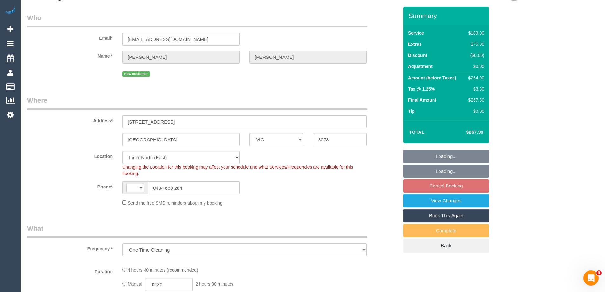
select select "object:291"
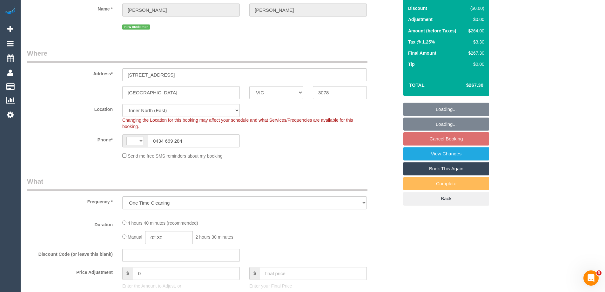
select select "string:AU"
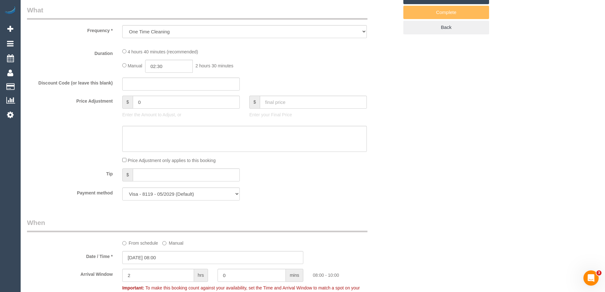
select select "number:29"
select select "number:14"
select select "number:19"
select select "number:22"
select select "number:35"
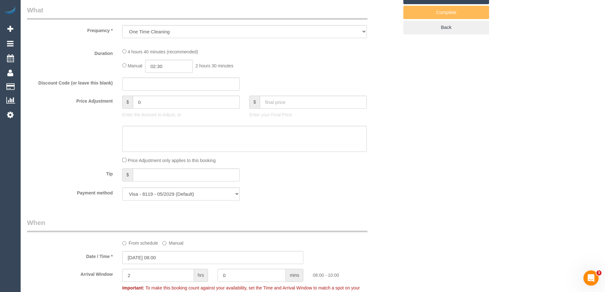
select select "number:13"
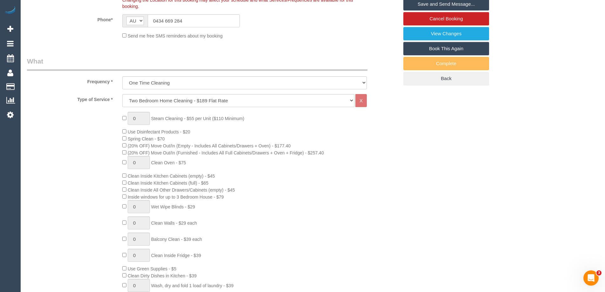
scroll to position [159, 0]
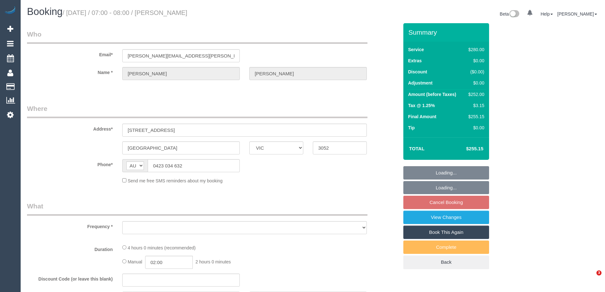
select select "VIC"
select select "string:stripe-pm_1NyNzk2GScqysDRVTDbnnvNv"
select select "number:29"
select select "number:14"
select select "number:19"
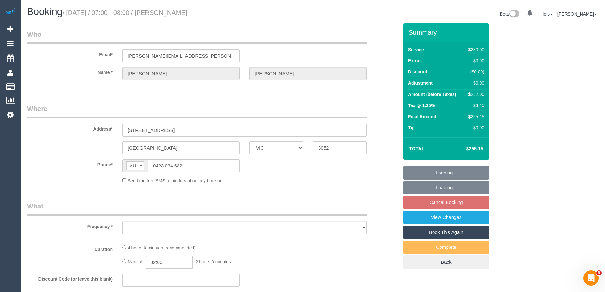
select select "number:22"
select select "number:34"
select select "number:12"
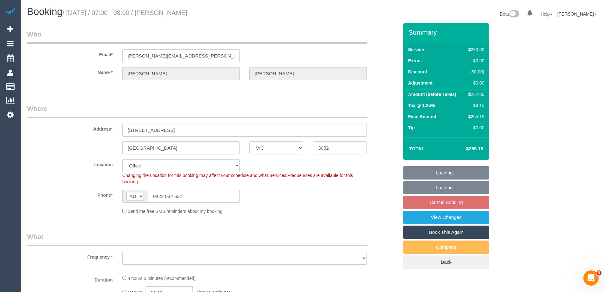
select select "240"
select select "object:2125"
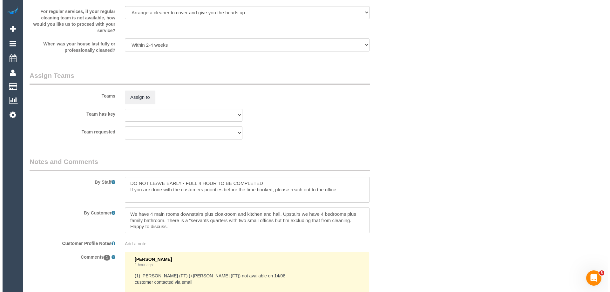
scroll to position [953, 0]
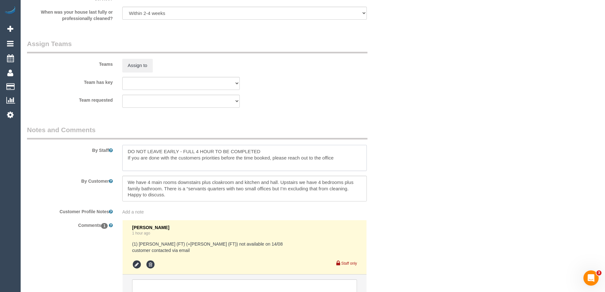
click at [125, 149] on textarea at bounding box center [244, 158] width 245 height 26
type textarea "*Cover* DO NOT LEAVE EARLY - FULL 4 HOUR TO BE COMPLETED If you are done with t…"
click at [130, 62] on button "Assign to" at bounding box center [137, 65] width 30 height 13
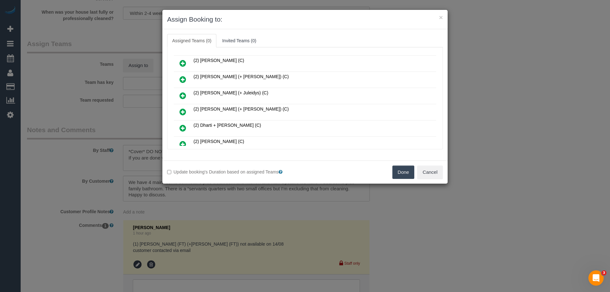
click at [185, 94] on icon at bounding box center [182, 96] width 7 height 8
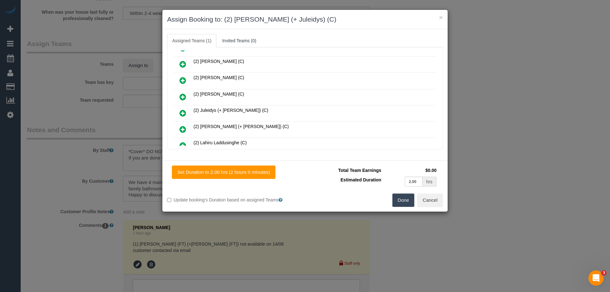
click at [183, 112] on icon at bounding box center [182, 113] width 7 height 8
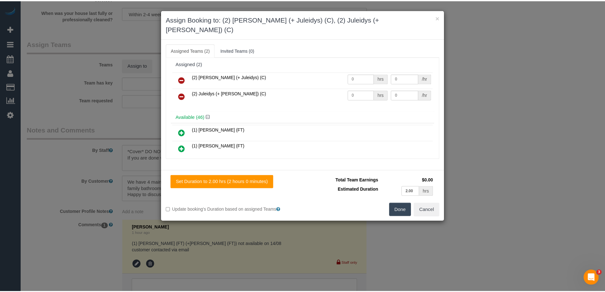
scroll to position [0, 0]
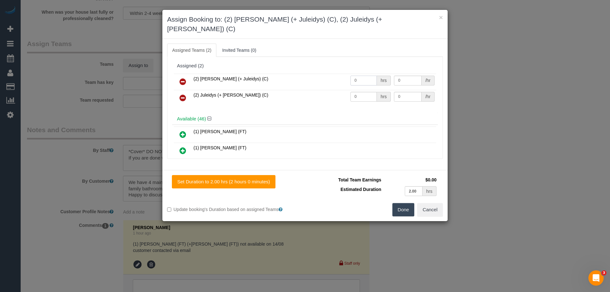
drag, startPoint x: 367, startPoint y: 75, endPoint x: 338, endPoint y: 70, distance: 29.4
click at [338, 74] on tr "(2) Cris (+ Juleidys) (C) 0 hrs 0 /hr" at bounding box center [305, 82] width 262 height 16
type input "2"
click at [322, 90] on tr "(2) Juleidys (+ Cris) (C) 0 hrs 0 /hr" at bounding box center [305, 98] width 262 height 16
type input "2"
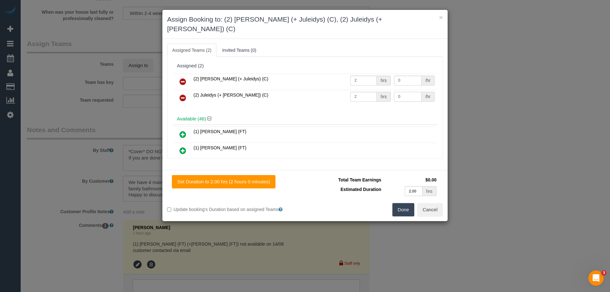
drag, startPoint x: 404, startPoint y: 90, endPoint x: 370, endPoint y: 85, distance: 34.0
click at [371, 90] on tr "(2) Juleidys (+ Cris) (C) 2 hrs 0 /hr" at bounding box center [305, 98] width 262 height 16
type input "37.5"
drag, startPoint x: 405, startPoint y: 72, endPoint x: 362, endPoint y: 67, distance: 43.2
click at [362, 74] on tr "(2) Cris (+ Juleidys) (C) 2 hrs 0 /hr" at bounding box center [305, 82] width 262 height 16
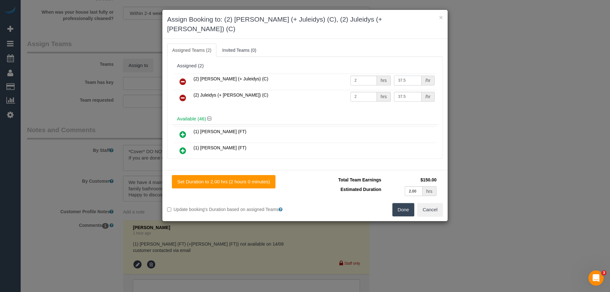
type input "37.5"
click at [403, 203] on button "Done" at bounding box center [403, 209] width 22 height 13
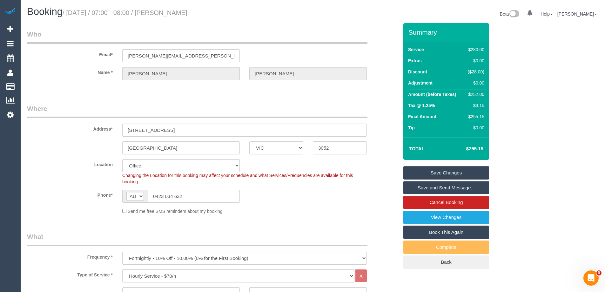
drag, startPoint x: 190, startPoint y: 12, endPoint x: 163, endPoint y: 10, distance: 27.1
click at [163, 10] on h1 "Booking / August 14, 2025 / 07:00 - 08:00 / Lindy Golding" at bounding box center [167, 11] width 281 height 11
copy small "Lindy Golding"
click at [423, 172] on link "Save Changes" at bounding box center [446, 172] width 86 height 13
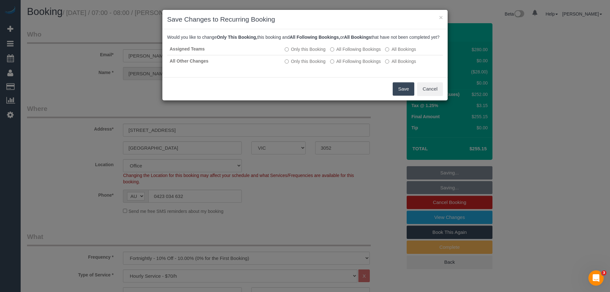
click at [400, 95] on button "Save" at bounding box center [404, 88] width 22 height 13
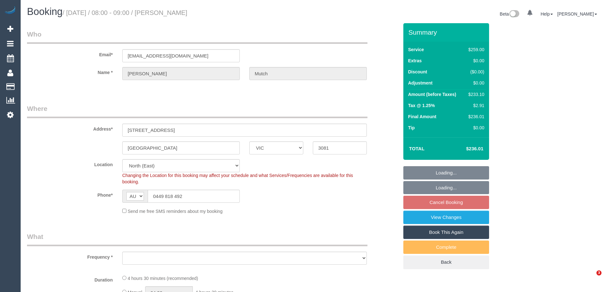
select select "VIC"
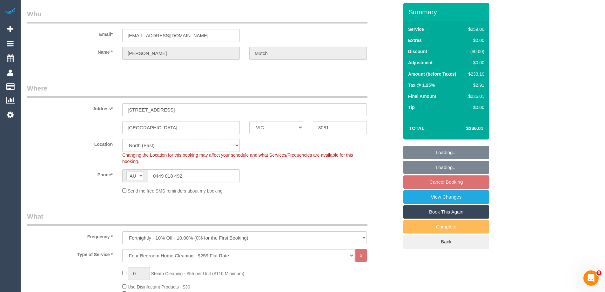
select select "object:852"
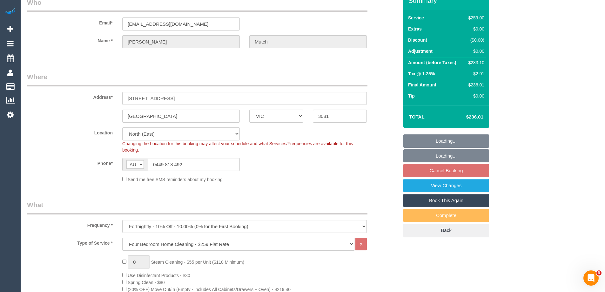
select select "string:stripe-pm_1Rr9342GScqysDRVwuYZBjIs"
select select "number:29"
select select "number:14"
select select "number:18"
select select "number:22"
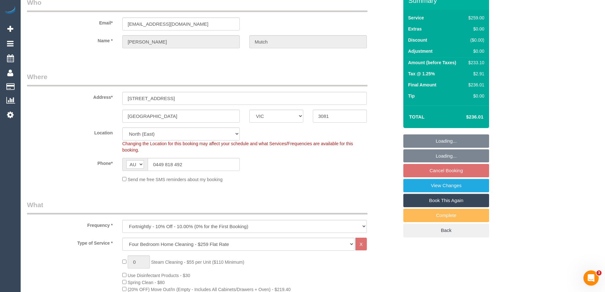
select select "number:12"
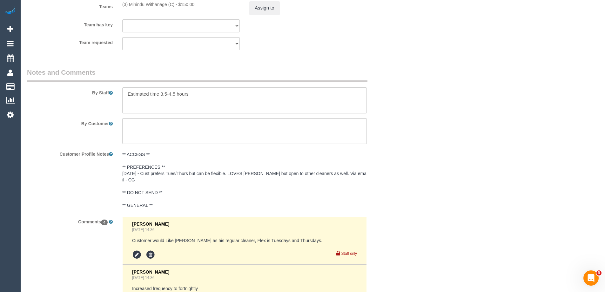
scroll to position [1207, 0]
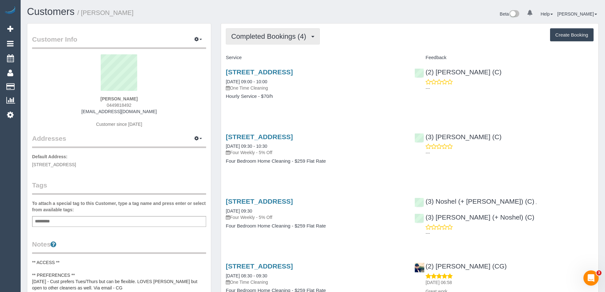
click at [280, 38] on span "Completed Bookings (4)" at bounding box center [270, 36] width 78 height 8
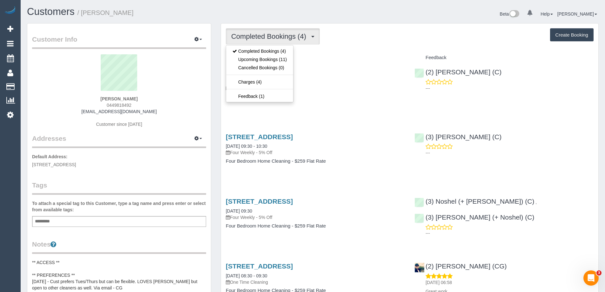
click at [334, 47] on div "Completed Bookings (4) Completed Bookings (4) Upcoming Bookings (11) Cancelled …" at bounding box center [409, 175] width 377 height 303
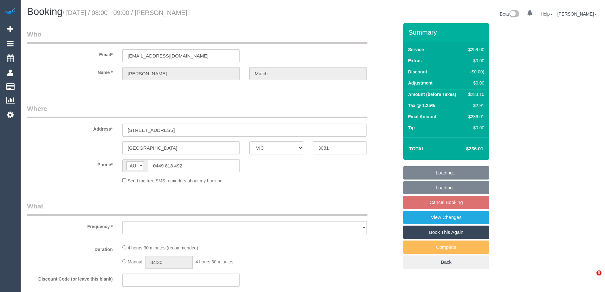
select select "VIC"
select select "string:stripe-pm_1Rr9342GScqysDRVwuYZBjIs"
select select "number:29"
select select "number:14"
select select "number:18"
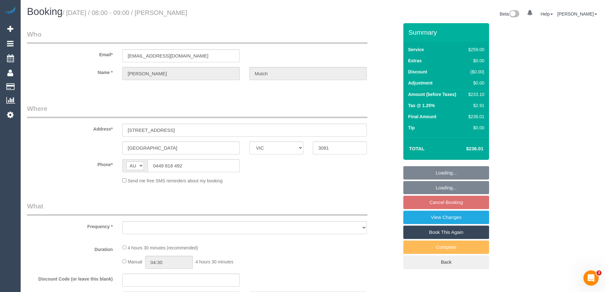
select select "number:22"
select select "number:12"
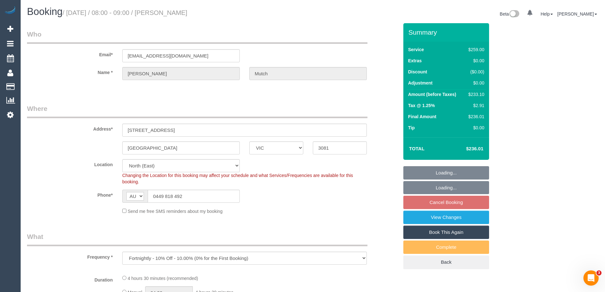
select select "object:756"
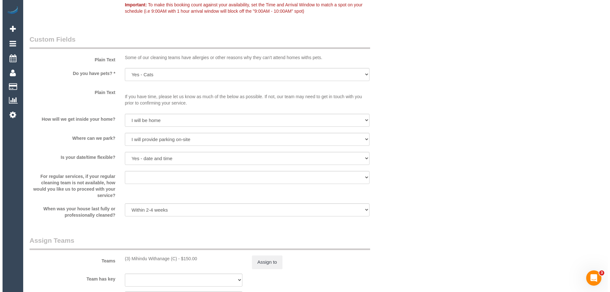
scroll to position [921, 0]
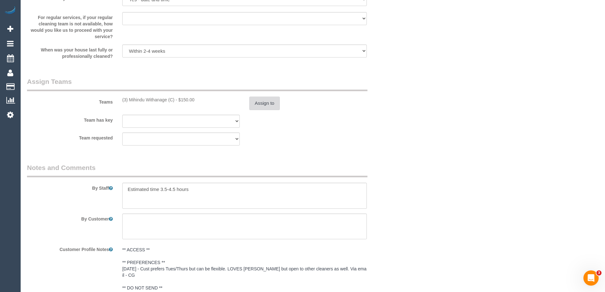
click at [263, 104] on button "Assign to" at bounding box center [264, 103] width 30 height 13
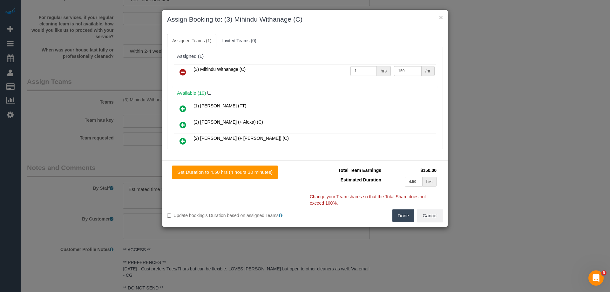
click at [180, 72] on icon at bounding box center [182, 72] width 7 height 8
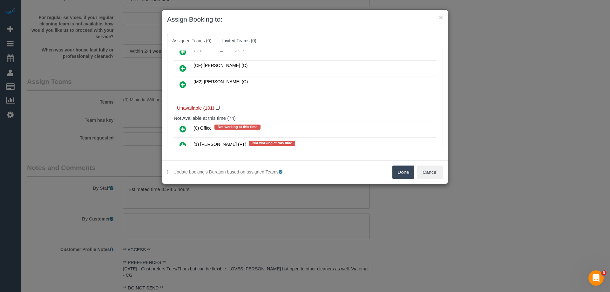
scroll to position [286, 0]
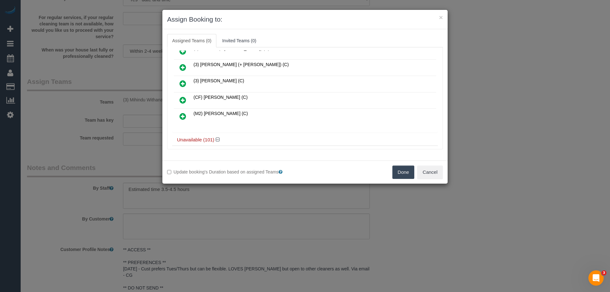
click at [183, 82] on icon at bounding box center [182, 84] width 7 height 8
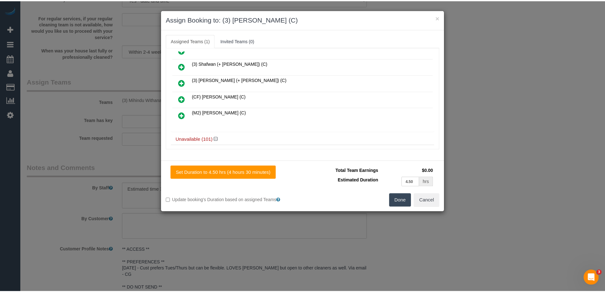
scroll to position [301, 0]
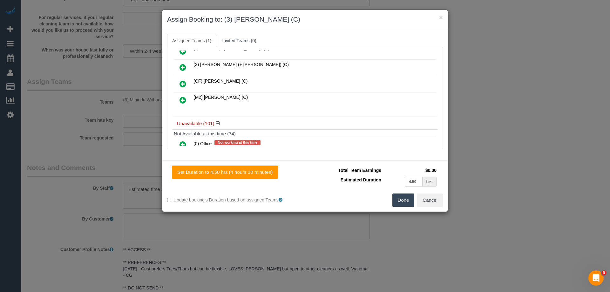
click at [405, 202] on button "Done" at bounding box center [403, 199] width 22 height 13
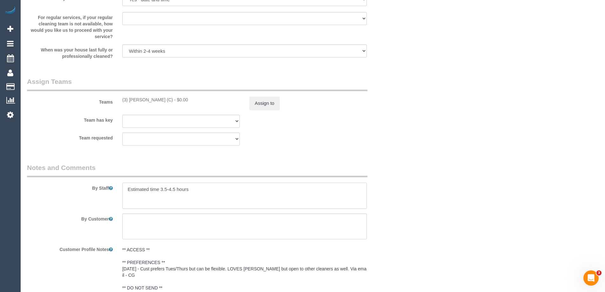
click at [122, 189] on div at bounding box center [245, 196] width 254 height 26
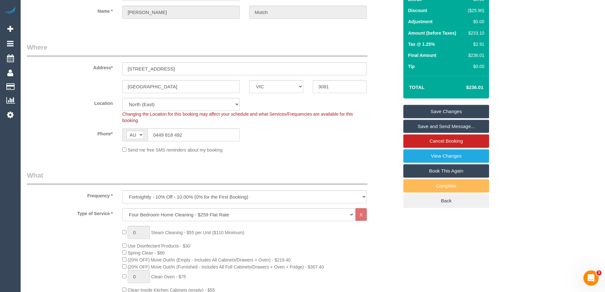
scroll to position [0, 0]
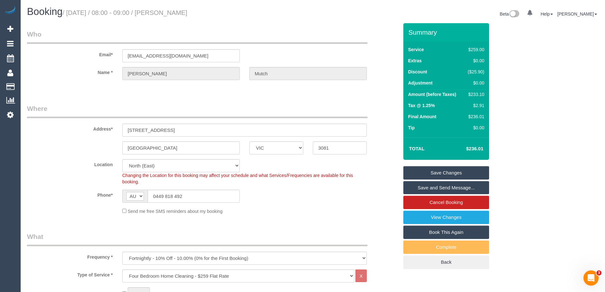
type textarea "*Cover* Estimated time 3.5-4.5 hours"
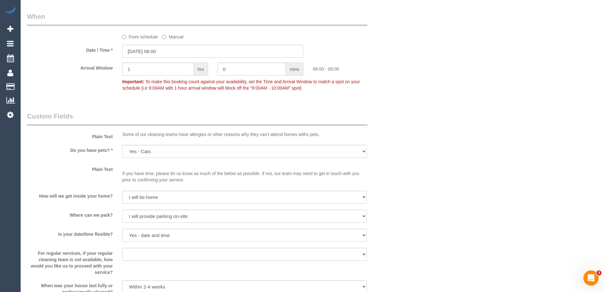
scroll to position [794, 0]
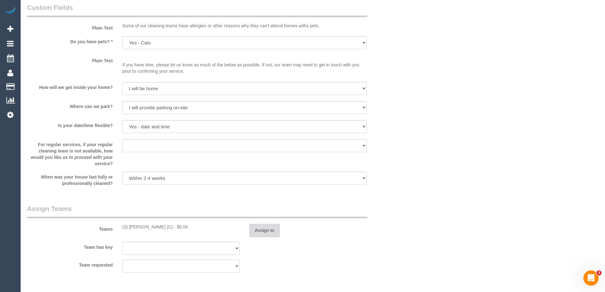
click at [261, 230] on button "Assign to" at bounding box center [264, 230] width 30 height 13
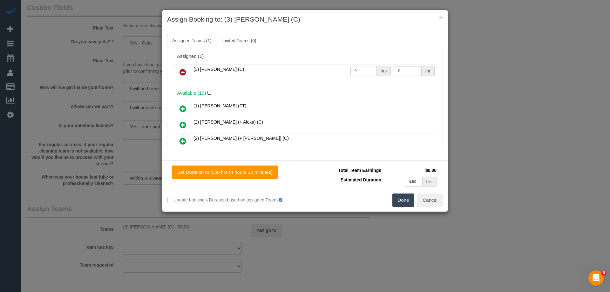
drag, startPoint x: 354, startPoint y: 66, endPoint x: 334, endPoint y: 68, distance: 20.4
click at [331, 66] on tr "(3) Uzair Saleem (C) 0 hrs 0 /hr" at bounding box center [305, 72] width 262 height 16
type input "1"
drag, startPoint x: 397, startPoint y: 68, endPoint x: 365, endPoint y: 65, distance: 32.5
click at [367, 66] on tr "(3) Uzair Saleem (C) 1 hrs 0 /hr" at bounding box center [305, 72] width 262 height 16
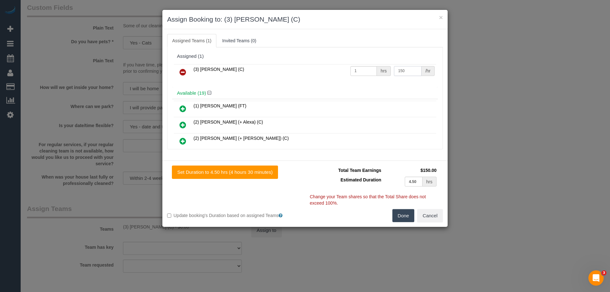
type input "150"
drag, startPoint x: 401, startPoint y: 219, endPoint x: 391, endPoint y: 218, distance: 9.6
click at [400, 219] on button "Done" at bounding box center [403, 215] width 22 height 13
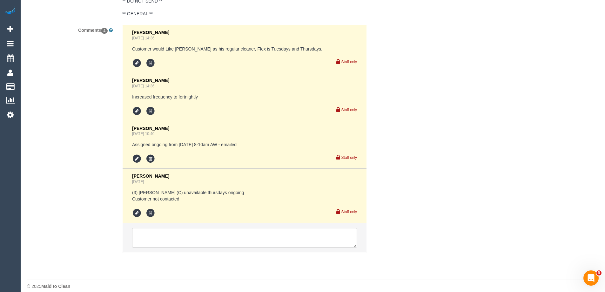
scroll to position [1208, 0]
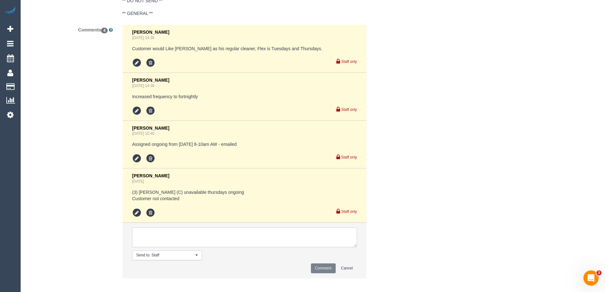
click at [154, 231] on textarea at bounding box center [244, 237] width 225 height 20
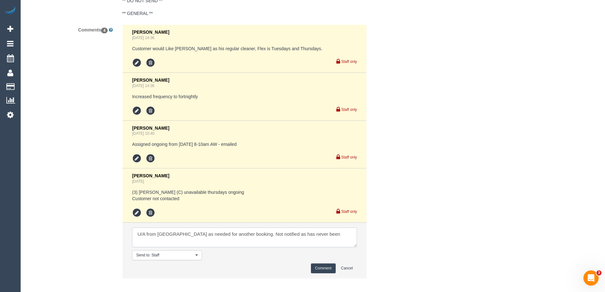
type textarea "U/A from Mihindu as needed for another booking. Not notified as has never been"
click at [328, 263] on button "Comment" at bounding box center [323, 268] width 25 height 10
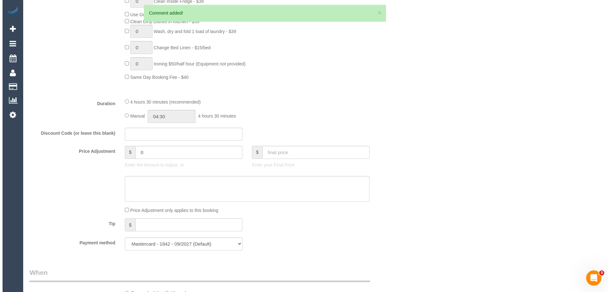
scroll to position [0, 0]
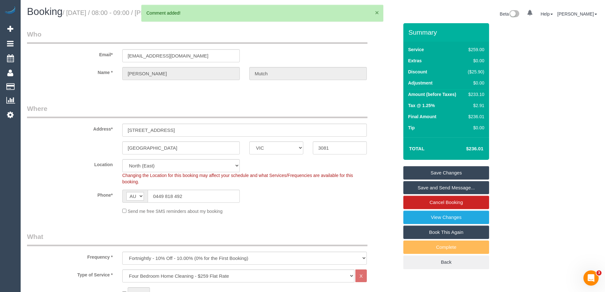
click at [376, 12] on button "×" at bounding box center [377, 12] width 4 height 7
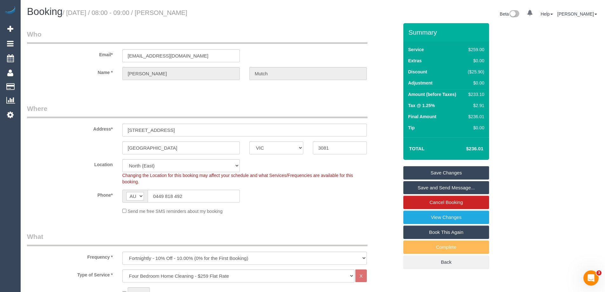
drag, startPoint x: 200, startPoint y: 9, endPoint x: 164, endPoint y: 10, distance: 35.6
click at [164, 10] on h1 "Booking / August 14, 2025 / 08:00 - 09:00 / Tom Mutch" at bounding box center [167, 11] width 281 height 11
copy small "Tom Mutch"
click at [420, 172] on link "Save Changes" at bounding box center [446, 172] width 86 height 13
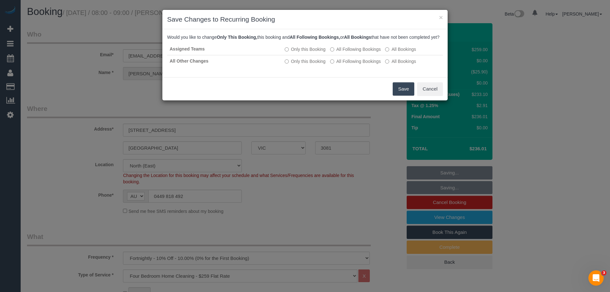
click at [401, 92] on button "Save" at bounding box center [404, 88] width 22 height 13
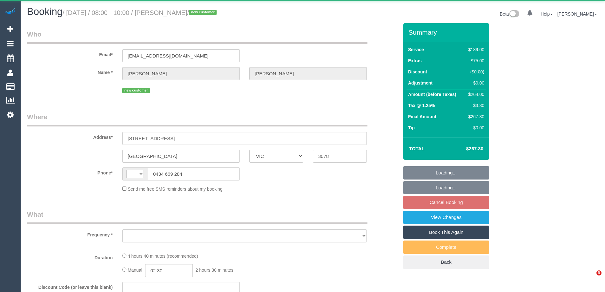
select select "VIC"
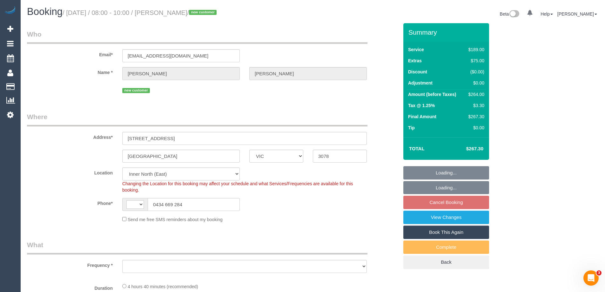
select select "string:AU"
select select "object:810"
select select "number:29"
select select "number:14"
select select "number:19"
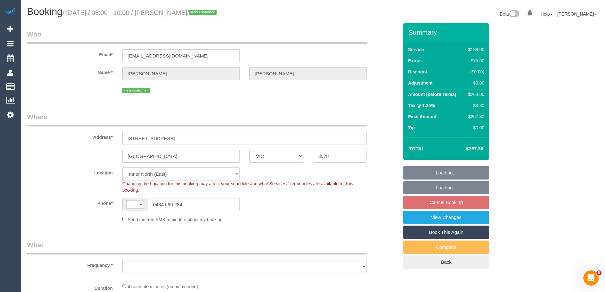
select select "number:22"
select select "number:35"
select select "number:13"
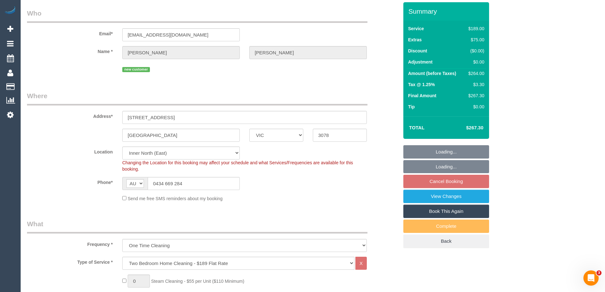
select select "string:stripe-pm_1Rukik2GScqysDRVeM50wtkp"
select select "object:1581"
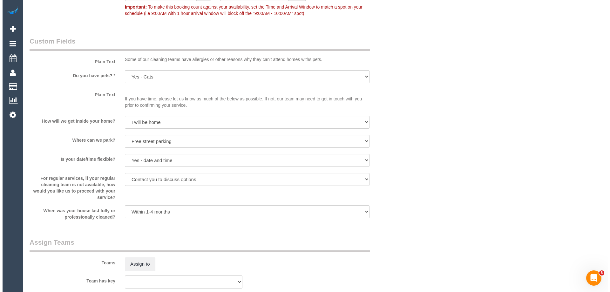
scroll to position [826, 0]
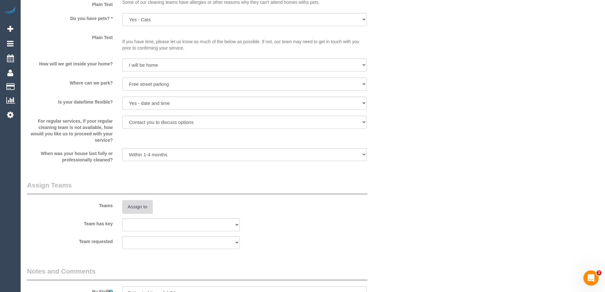
click at [135, 209] on button "Assign to" at bounding box center [137, 206] width 30 height 13
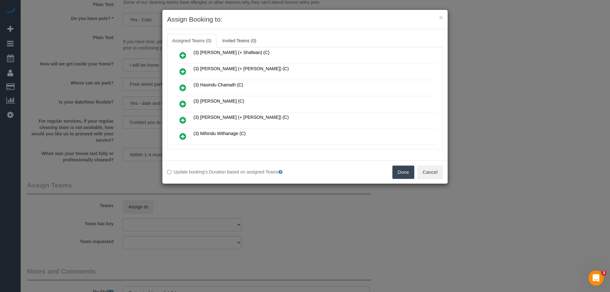
scroll to position [222, 0]
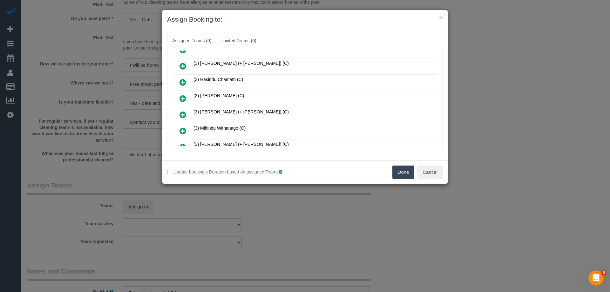
click at [180, 130] on icon at bounding box center [182, 131] width 7 height 8
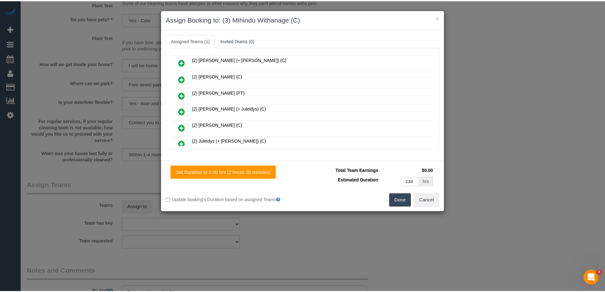
scroll to position [0, 0]
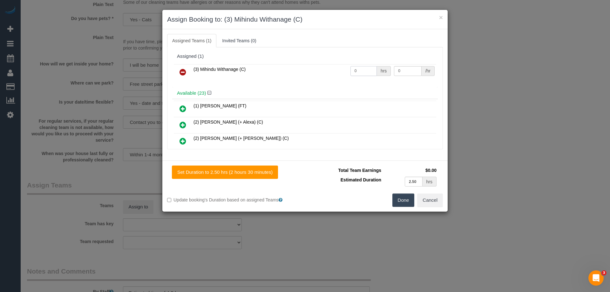
drag, startPoint x: 367, startPoint y: 73, endPoint x: 326, endPoint y: 72, distance: 40.7
click at [326, 72] on tr "(3) Mihindu Withanage (C) 0 hrs 0 /hr" at bounding box center [305, 72] width 262 height 16
type input "1"
click at [398, 68] on input "0" at bounding box center [407, 71] width 27 height 10
click at [396, 69] on input "0" at bounding box center [407, 71] width 27 height 10
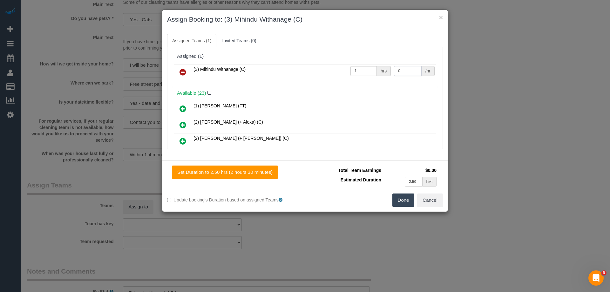
drag, startPoint x: 402, startPoint y: 70, endPoint x: 341, endPoint y: 69, distance: 61.0
click at [341, 69] on tr "(3) Mihindu Withanage (C) 1 hrs 0 /hr" at bounding box center [305, 72] width 262 height 16
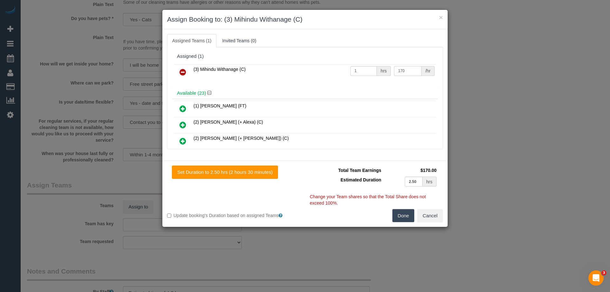
type input "170"
drag, startPoint x: 404, startPoint y: 222, endPoint x: 404, endPoint y: 216, distance: 5.7
click at [404, 221] on button "Done" at bounding box center [403, 215] width 22 height 13
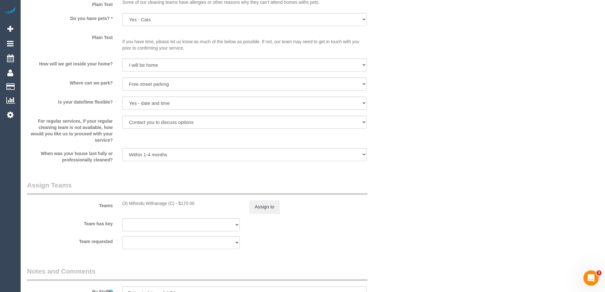
click at [404, 216] on div "× Assign Booking to: (3) Mihindu Withanage (C) Assigned Teams (1) Invited Teams…" at bounding box center [302, 146] width 605 height 292
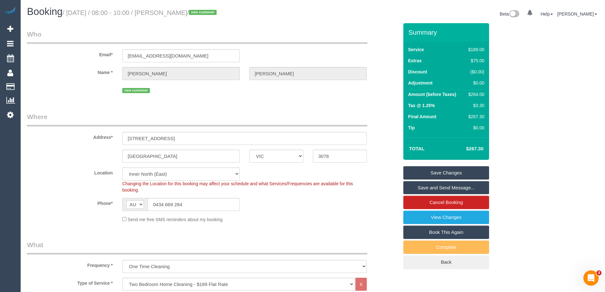
drag, startPoint x: 207, startPoint y: 13, endPoint x: 166, endPoint y: 10, distance: 41.4
click at [166, 10] on small "/ [DATE] / 08:00 - 10:00 / [PERSON_NAME] / new customer" at bounding box center [141, 12] width 156 height 7
copy small "[PERSON_NAME]"
click at [421, 173] on link "Save Changes" at bounding box center [446, 172] width 86 height 13
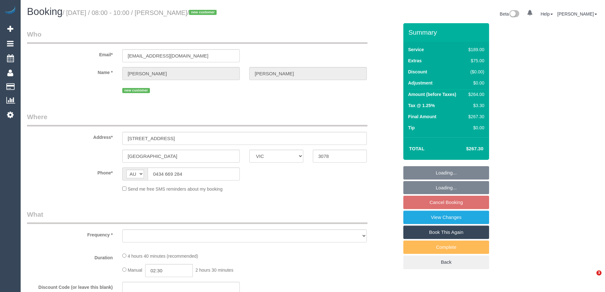
select select "VIC"
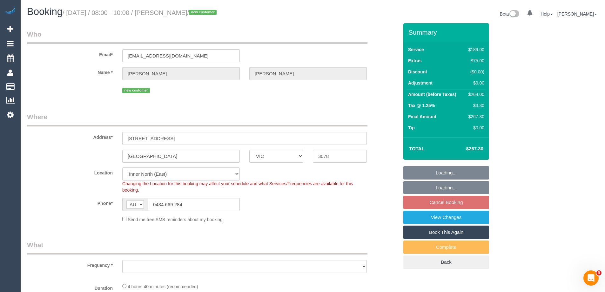
select select "object:706"
select select "number:29"
select select "number:14"
select select "number:19"
select select "number:22"
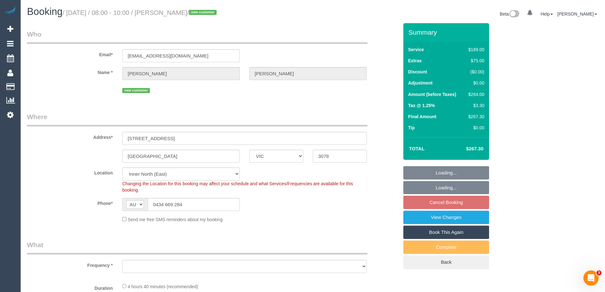
select select "number:35"
select select "number:13"
select select "string:stripe-pm_1Rukik2GScqysDRVeM50wtkp"
select select "object:1589"
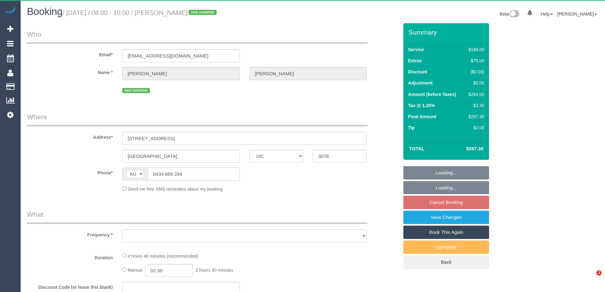
select select "VIC"
select select "string:stripe-pm_1Rukik2GScqysDRVeM50wtkp"
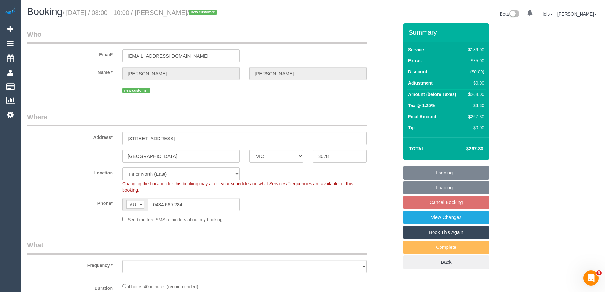
select select "number:29"
select select "number:14"
select select "number:19"
select select "number:22"
select select "number:35"
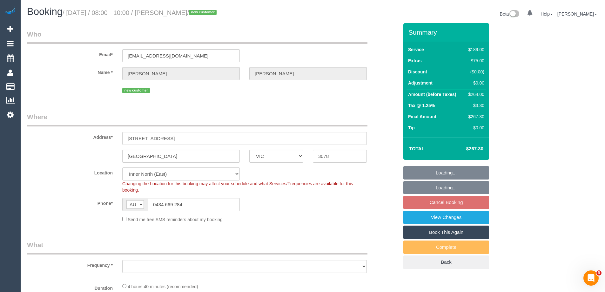
select select "number:13"
select select "object:1589"
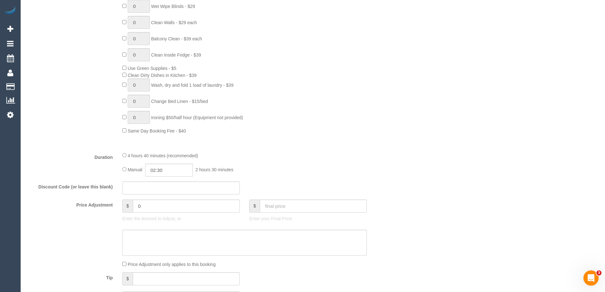
scroll to position [477, 0]
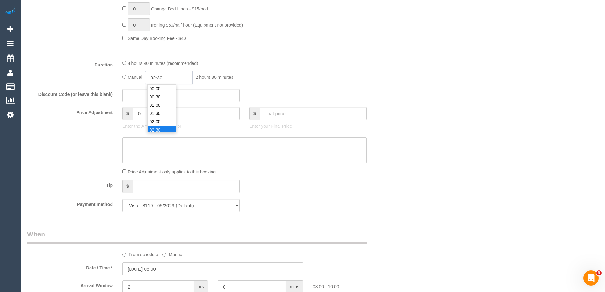
click at [170, 79] on input "02:30" at bounding box center [169, 77] width 48 height 13
type input "05:00"
click at [160, 112] on li "05:00" at bounding box center [162, 113] width 28 height 8
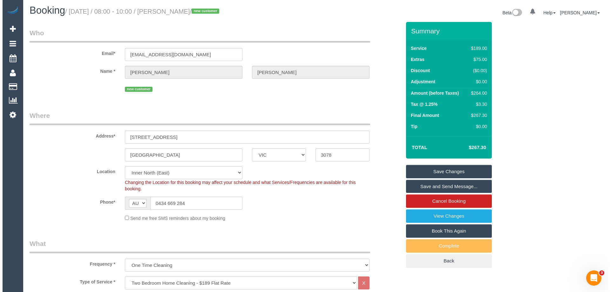
scroll to position [0, 0]
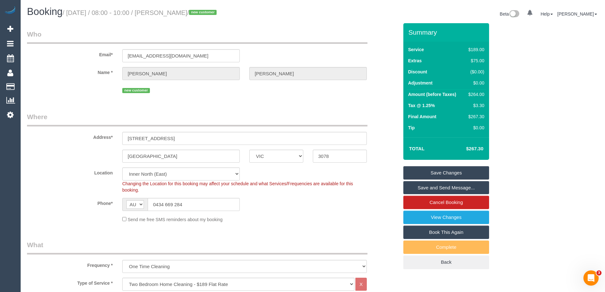
click at [421, 171] on link "Save Changes" at bounding box center [446, 172] width 86 height 13
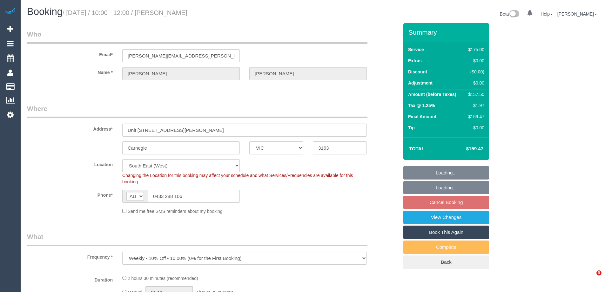
select select "VIC"
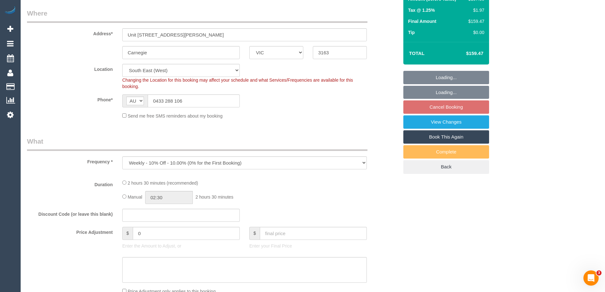
select select "150"
select select "number:29"
select select "number:15"
select select "number:19"
select select "number:24"
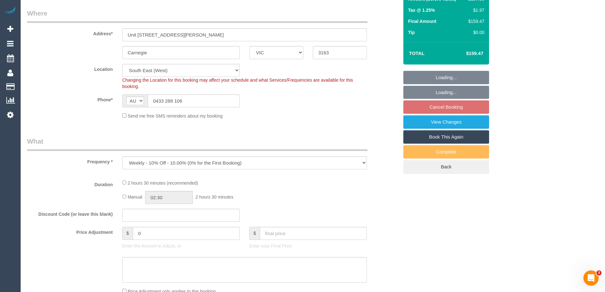
select select "number:33"
select select "number:11"
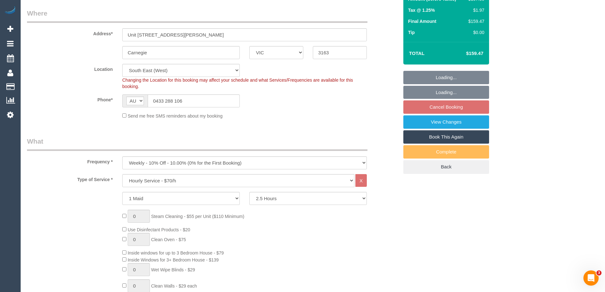
select select "object:870"
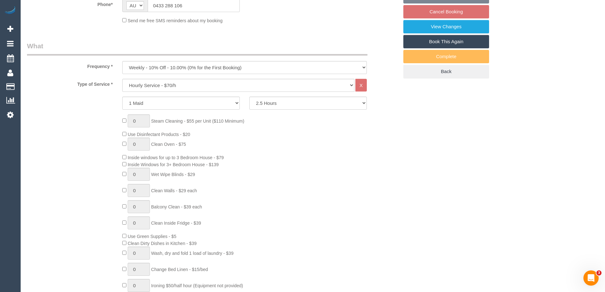
select select "spot1"
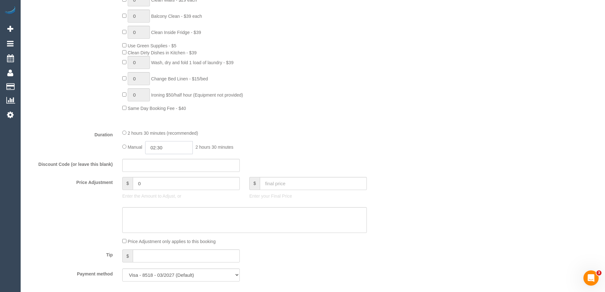
click at [183, 148] on input "02:30" at bounding box center [169, 147] width 48 height 13
type input "01:00"
click at [161, 166] on li "01:00" at bounding box center [162, 167] width 28 height 8
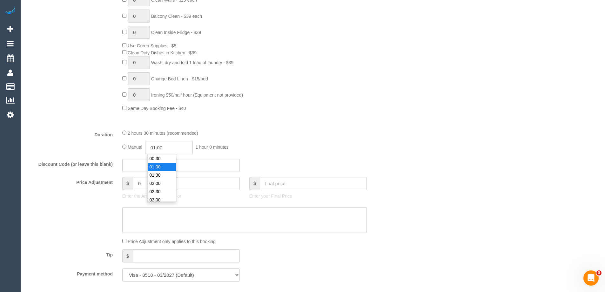
select select "spot14"
drag, startPoint x: 169, startPoint y: 148, endPoint x: 160, endPoint y: 146, distance: 9.1
click at [160, 146] on input "01:00" at bounding box center [169, 147] width 48 height 13
type input "01:15"
click at [303, 135] on div "2 hours 30 minutes (recommended)" at bounding box center [244, 132] width 245 height 7
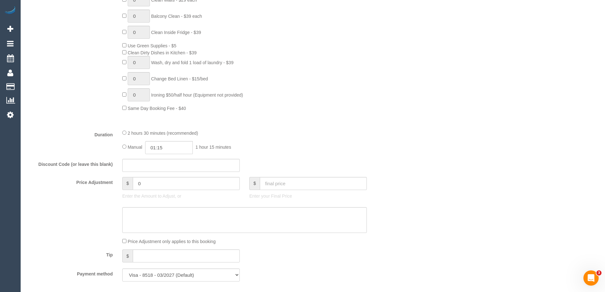
select select "spot40"
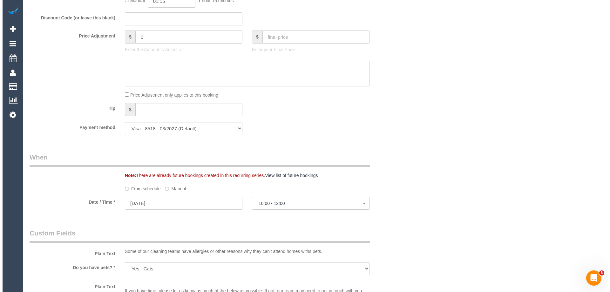
scroll to position [0, 0]
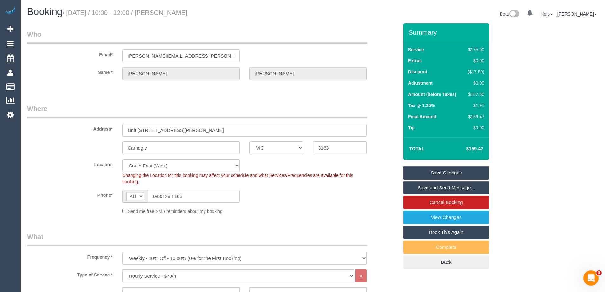
click at [426, 171] on link "Save Changes" at bounding box center [446, 172] width 86 height 13
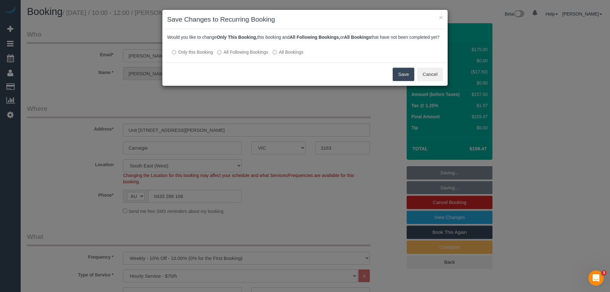
click at [409, 81] on button "Save" at bounding box center [404, 74] width 22 height 13
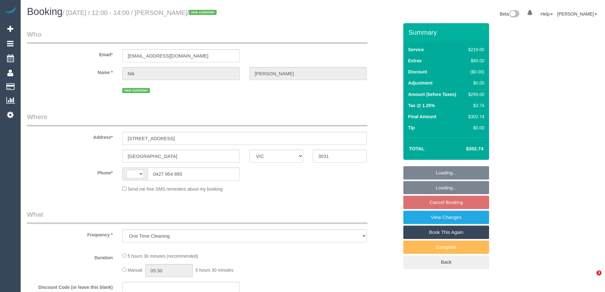
select select "VIC"
select select "string:stripe-pm_1RvAru2GScqysDRVUTjAk76Y"
select select "number:29"
select select "number:14"
select select "number:19"
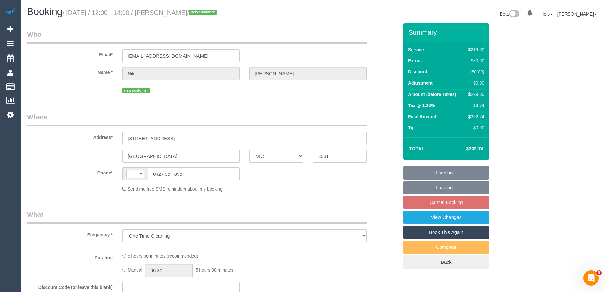
select select "number:25"
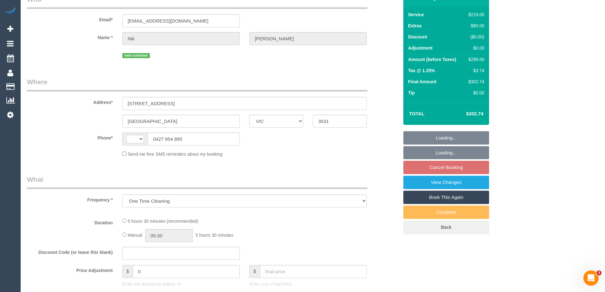
select select "string:AU"
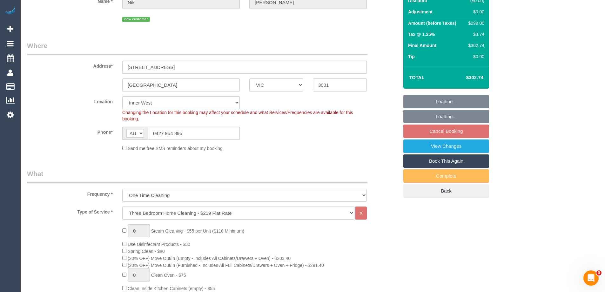
select select "object:1497"
select select "spot1"
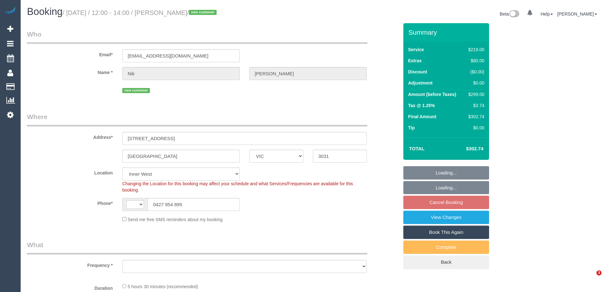
select select "VIC"
select select "string:AU"
select select "string:stripe-pm_1RvAru2GScqysDRVUTjAk76Y"
select select "spot1"
select select "object:824"
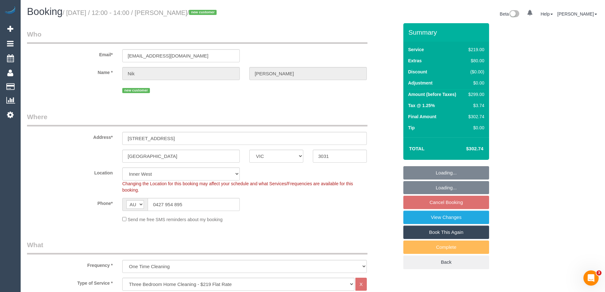
select select "number:29"
select select "number:14"
select select "number:19"
select select "number:25"
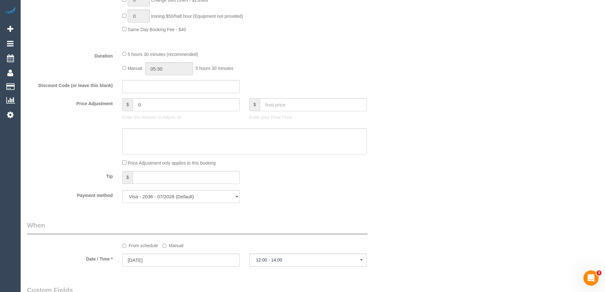
scroll to position [1051, 0]
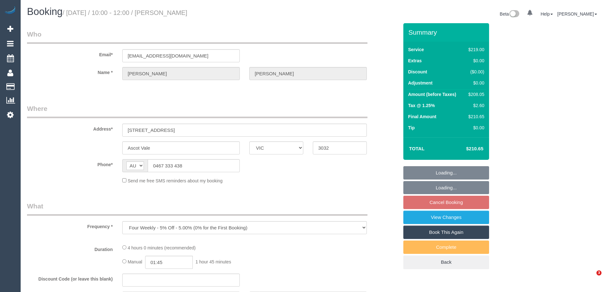
select select "VIC"
select select "string:stripe-pm_1NrW2e2GScqysDRV67bfzxHs"
select select "number:28"
select select "number:16"
select select "number:19"
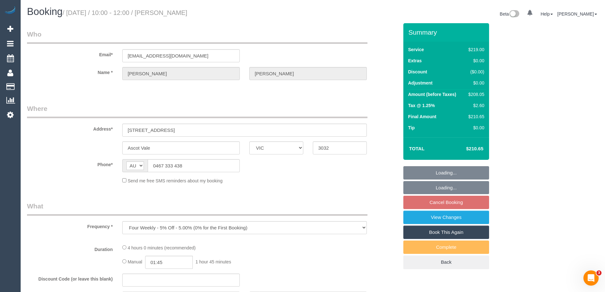
select select "number:23"
select select "number:34"
select select "number:12"
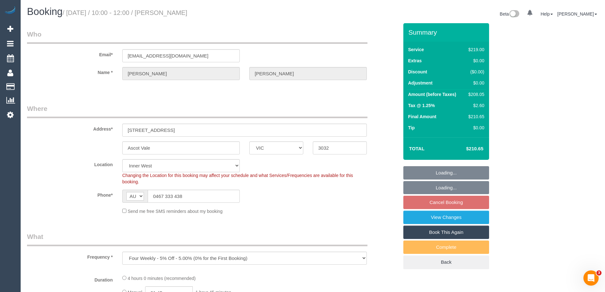
select select "object:714"
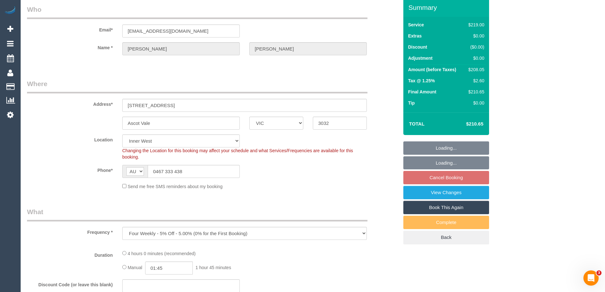
select select "spot1"
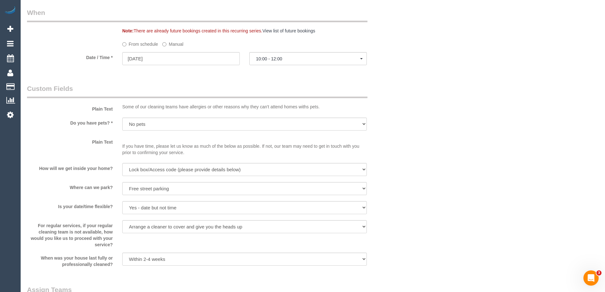
scroll to position [689, 0]
click at [173, 44] on label "Manual" at bounding box center [172, 43] width 21 height 9
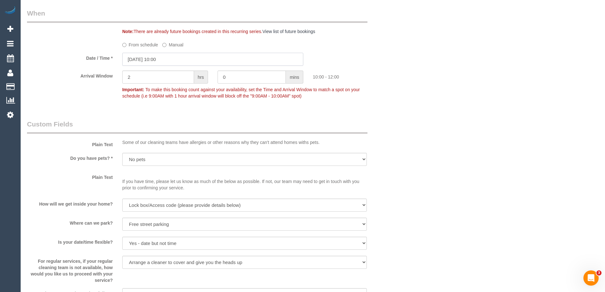
click at [144, 61] on input "[DATE] 10:00" at bounding box center [212, 59] width 181 height 13
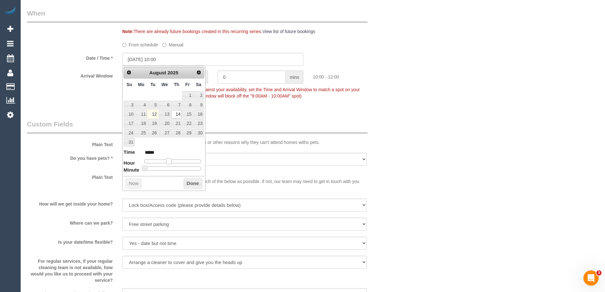
type input "[DATE] 11:00"
type input "*****"
type input "[DATE] 12:00"
type input "*****"
type input "14/08/2025 13:00"
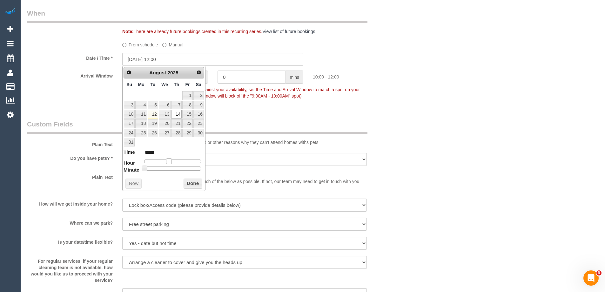
type input "*****"
type input "14/08/2025 14:00"
type input "*****"
drag, startPoint x: 167, startPoint y: 162, endPoint x: 178, endPoint y: 161, distance: 11.2
click at [178, 161] on span at bounding box center [179, 161] width 6 height 6
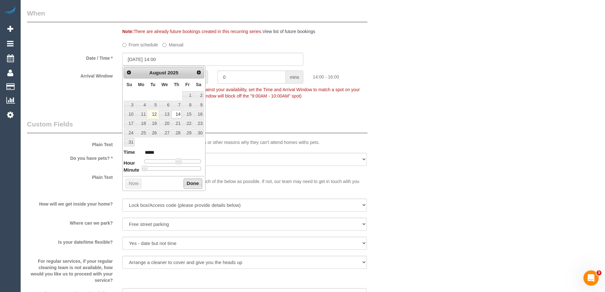
click at [200, 185] on button "Done" at bounding box center [193, 184] width 19 height 10
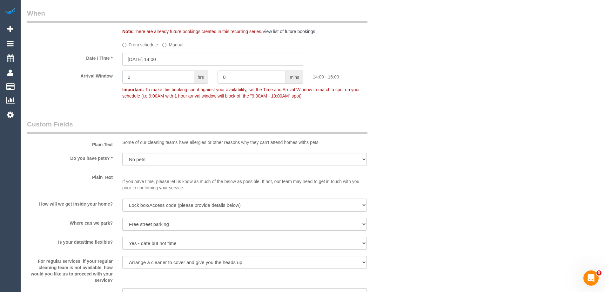
drag, startPoint x: 141, startPoint y: 79, endPoint x: 104, endPoint y: 74, distance: 37.0
click at [111, 74] on div "Arrival Window 2 hrs 0 mins 14:00 - 16:00 Important: To make this booking count…" at bounding box center [212, 86] width 381 height 31
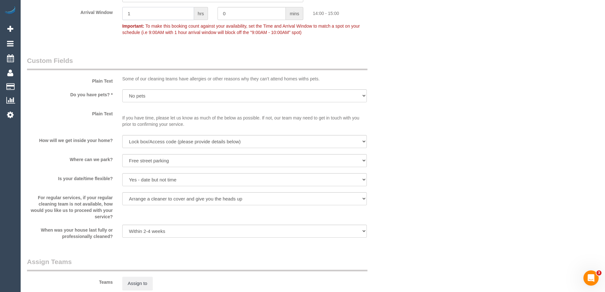
scroll to position [943, 0]
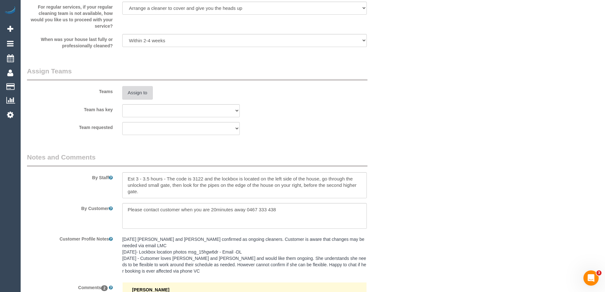
type input "1"
click at [137, 89] on button "Assign to" at bounding box center [137, 92] width 30 height 13
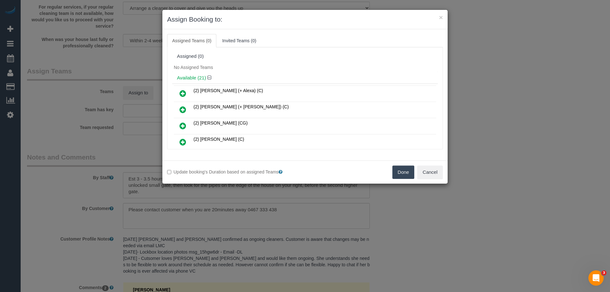
click at [406, 168] on button "Done" at bounding box center [403, 172] width 22 height 13
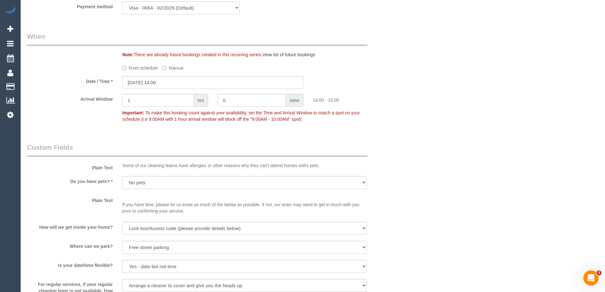
scroll to position [657, 0]
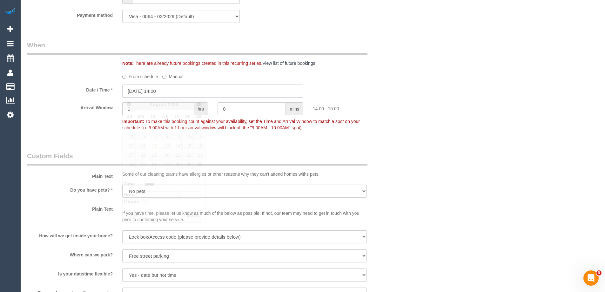
click at [134, 87] on input "[DATE] 14:00" at bounding box center [212, 91] width 181 height 13
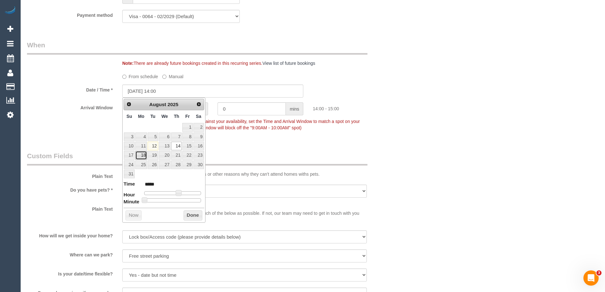
click at [140, 157] on link "18" at bounding box center [141, 155] width 12 height 9
type input "18/08/2025 14:00"
click at [190, 211] on button "Done" at bounding box center [193, 215] width 19 height 10
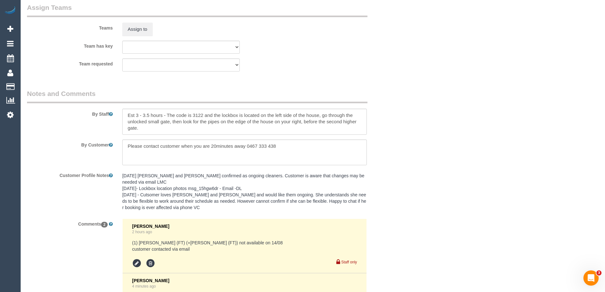
scroll to position [975, 0]
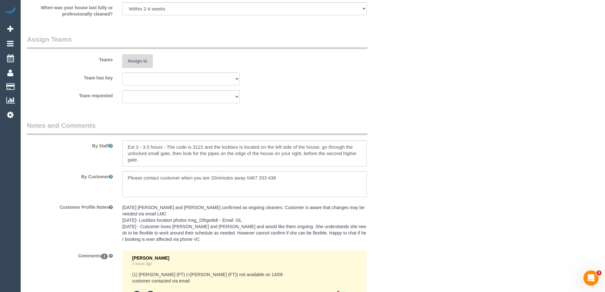
click at [135, 59] on button "Assign to" at bounding box center [137, 60] width 30 height 13
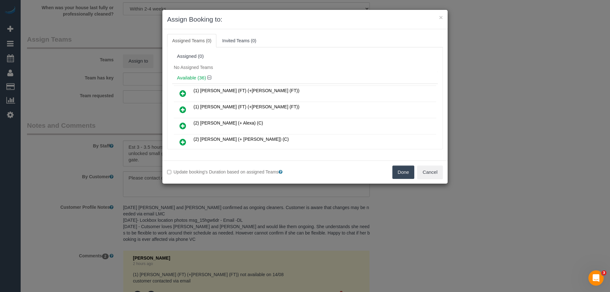
click at [180, 92] on icon at bounding box center [182, 94] width 7 height 8
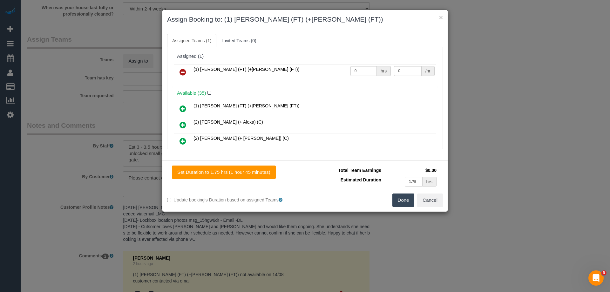
click at [183, 108] on icon at bounding box center [182, 109] width 7 height 8
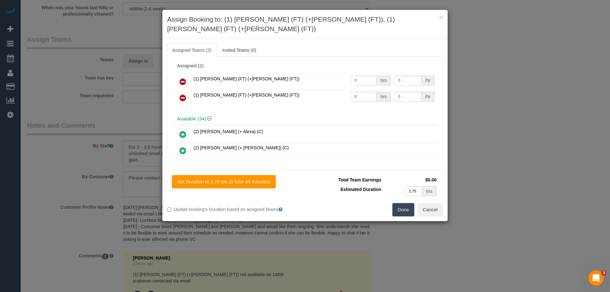
click at [406, 203] on button "Done" at bounding box center [403, 209] width 22 height 13
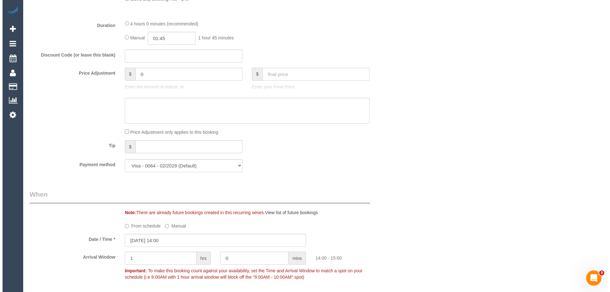
scroll to position [0, 0]
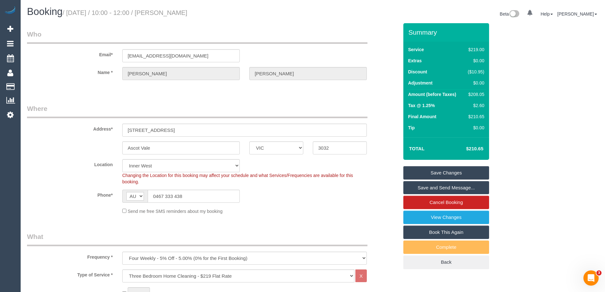
drag, startPoint x: 200, startPoint y: 14, endPoint x: 165, endPoint y: 14, distance: 34.9
click at [165, 14] on h1 "Booking / August 14, 2025 / 10:00 - 12:00 / Sally Fisher" at bounding box center [167, 11] width 281 height 11
copy small "Sally Fisher"
click at [434, 172] on link "Save Changes" at bounding box center [446, 172] width 86 height 13
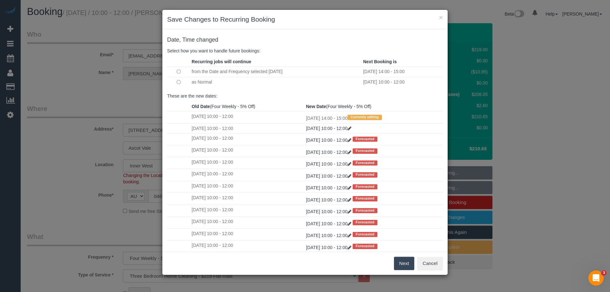
click at [399, 263] on button "Next" at bounding box center [404, 263] width 21 height 13
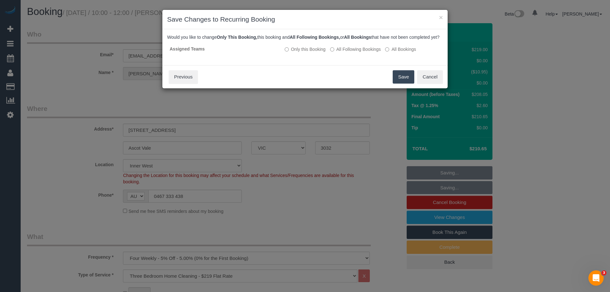
click at [404, 81] on button "Save" at bounding box center [404, 76] width 22 height 13
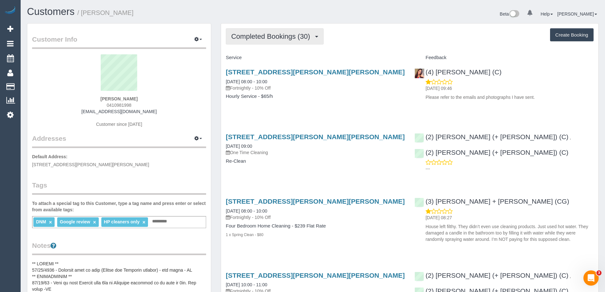
click at [261, 37] on span "Completed Bookings (30)" at bounding box center [272, 36] width 82 height 8
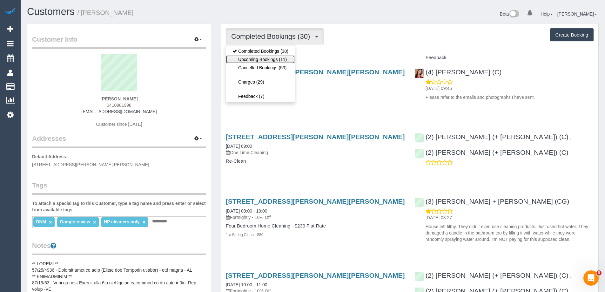
click at [270, 57] on link "Upcoming Bookings (11)" at bounding box center [260, 59] width 69 height 8
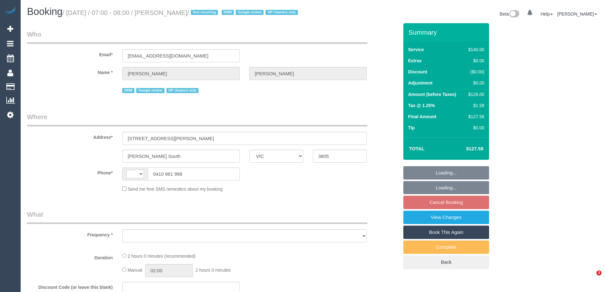
select select "VIC"
select select "string:AU"
select select "object:562"
select select "string:stripe-pm_1RvAtc2GScqysDRV5Gp1WbMI"
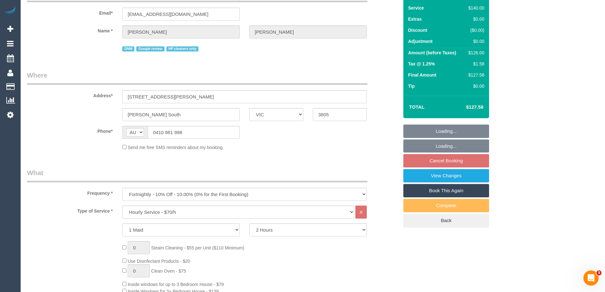
select select "number:27"
select select "number:14"
select select "number:19"
select select "number:24"
select select "number:35"
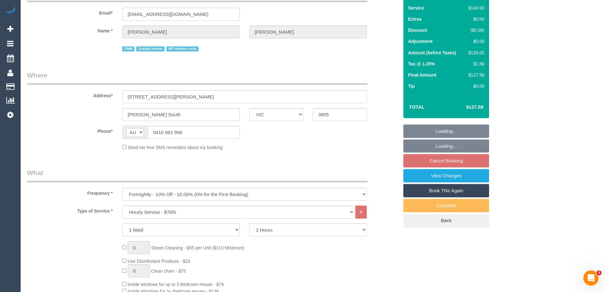
select select "number:12"
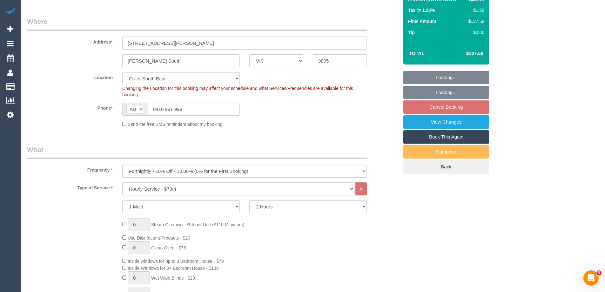
select select "object:1185"
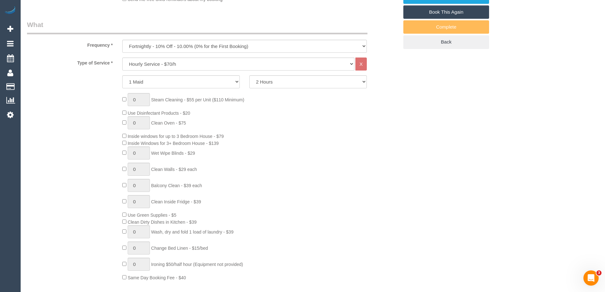
select select "spot1"
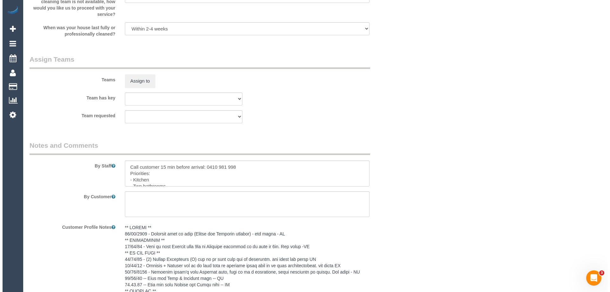
scroll to position [890, 0]
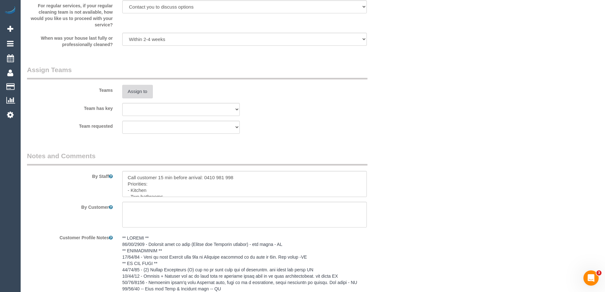
click at [133, 97] on button "Assign to" at bounding box center [137, 91] width 30 height 13
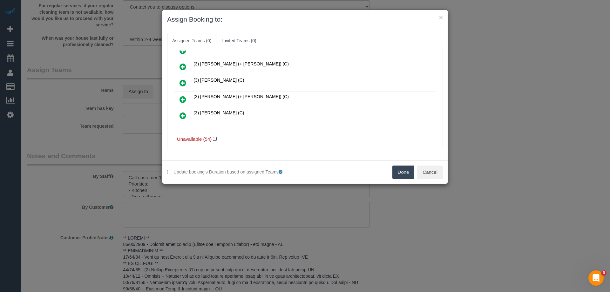
scroll to position [64, 0]
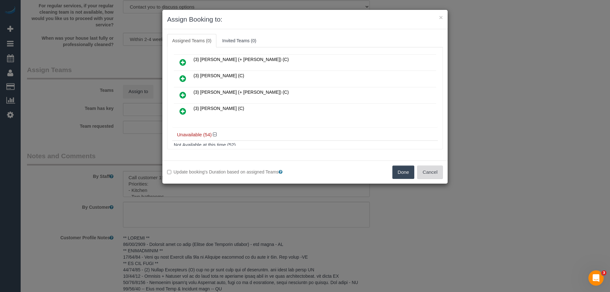
click at [429, 170] on button "Cancel" at bounding box center [430, 172] width 26 height 13
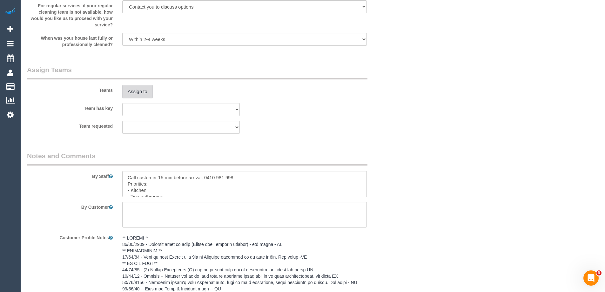
click at [146, 96] on button "Assign to" at bounding box center [137, 91] width 30 height 13
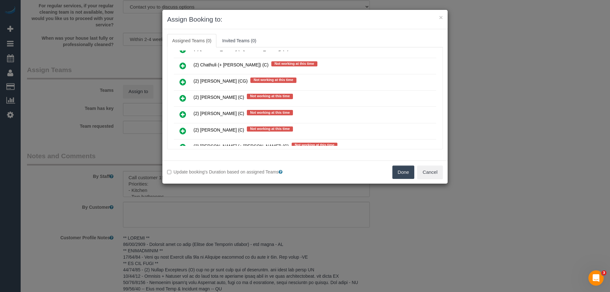
scroll to position [252, 0]
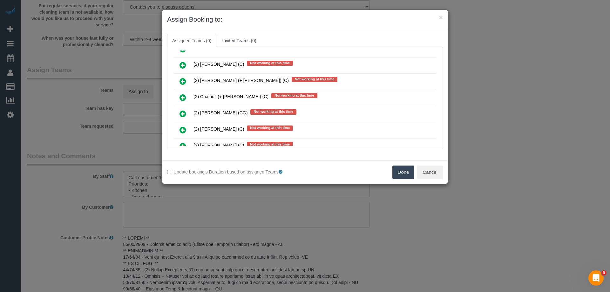
click at [183, 64] on icon at bounding box center [182, 65] width 7 height 8
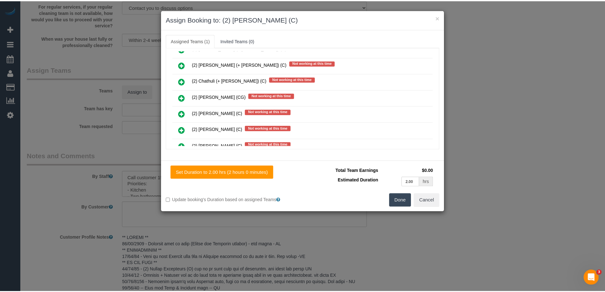
scroll to position [0, 0]
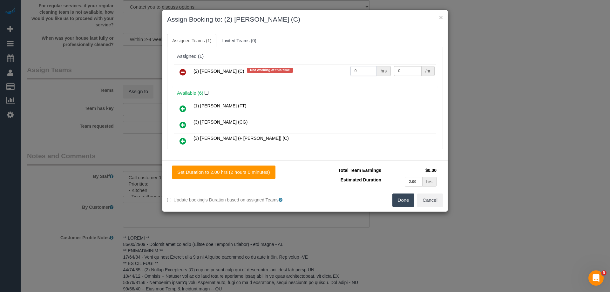
drag, startPoint x: 357, startPoint y: 73, endPoint x: 335, endPoint y: 72, distance: 22.2
click at [335, 72] on tr "(2) [PERSON_NAME] (C) Not working at this time 0 hrs 0 /hr" at bounding box center [305, 72] width 262 height 16
type input "2"
drag, startPoint x: 404, startPoint y: 68, endPoint x: 343, endPoint y: 67, distance: 61.0
click at [349, 68] on tr "(2) [PERSON_NAME] (C) Not working at this time 2 hrs 0 /hr" at bounding box center [305, 72] width 262 height 16
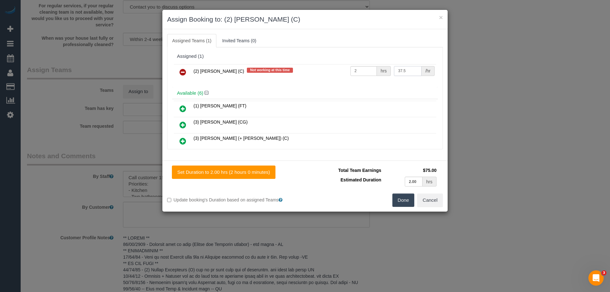
type input "37.5"
click at [402, 198] on button "Done" at bounding box center [403, 199] width 22 height 13
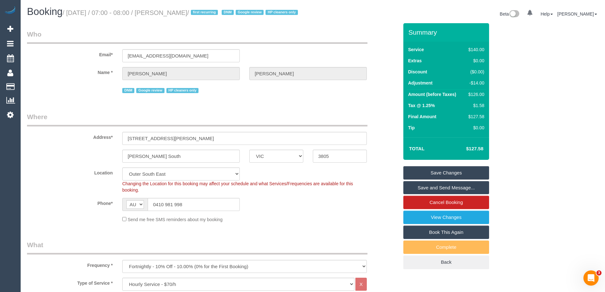
drag, startPoint x: 201, startPoint y: 14, endPoint x: 164, endPoint y: 10, distance: 37.4
click at [164, 10] on small "/ [DATE] / 07:00 - 08:00 / [PERSON_NAME] / first recurring DNM Google review HP…" at bounding box center [181, 12] width 237 height 7
copy small "[PERSON_NAME]"
click at [417, 194] on link "Save and Send Message..." at bounding box center [446, 187] width 86 height 13
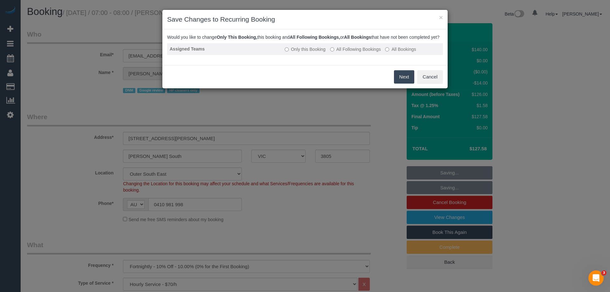
click at [351, 52] on label "All Following Bookings" at bounding box center [355, 49] width 51 height 6
click at [402, 83] on button "Save" at bounding box center [404, 76] width 22 height 13
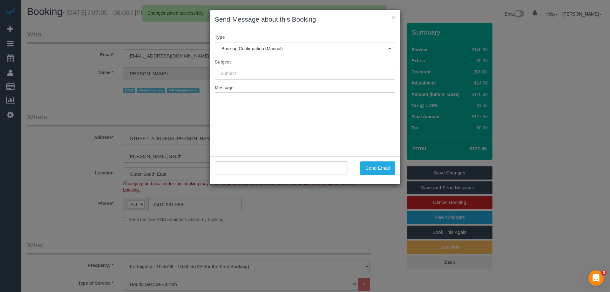
type input "Booking Confirmed"
type input ""[PERSON_NAME]" <[PERSON_NAME][EMAIL_ADDRESS][DOMAIN_NAME]>"
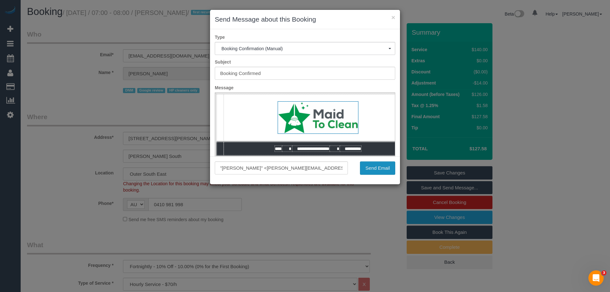
click at [387, 170] on button "Send Email" at bounding box center [377, 167] width 35 height 13
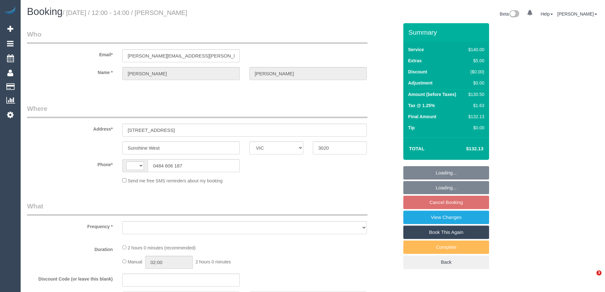
select select "VIC"
select select "object:296"
select select "string:stripe-pm_1Njtcv2GScqysDRV5qkWOuZn"
select select "number:27"
select select "number:14"
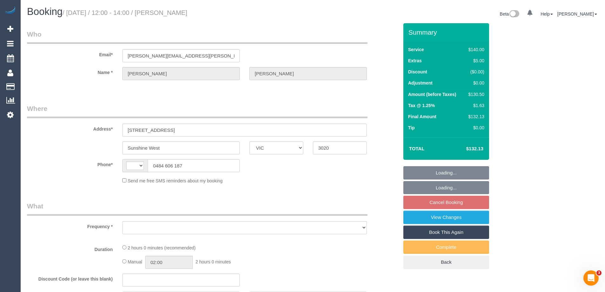
select select "number:19"
select select "number:22"
select select "number:34"
select select "number:12"
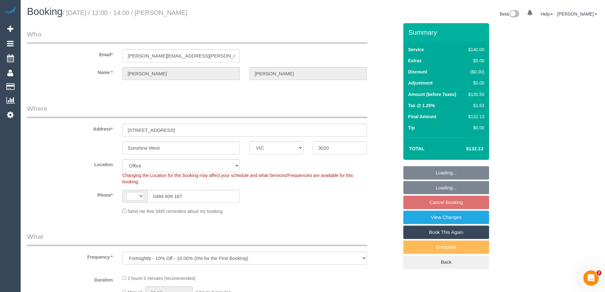
select select "object:696"
select select "string:AU"
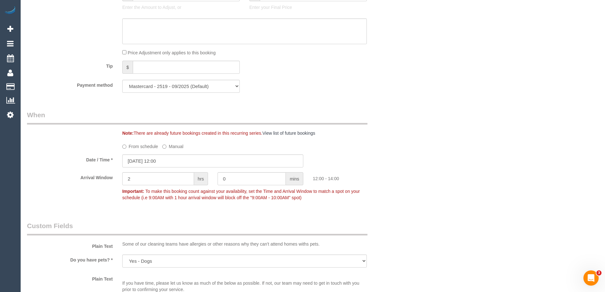
scroll to position [572, 0]
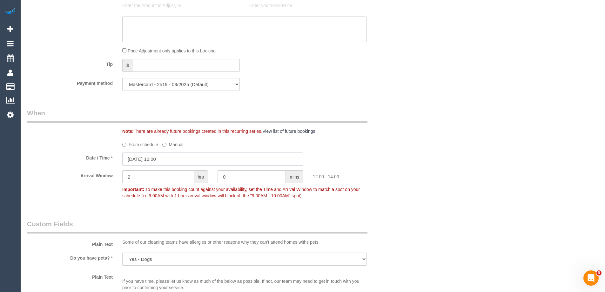
click at [148, 158] on input "14/08/2025 12:00" at bounding box center [212, 158] width 181 height 13
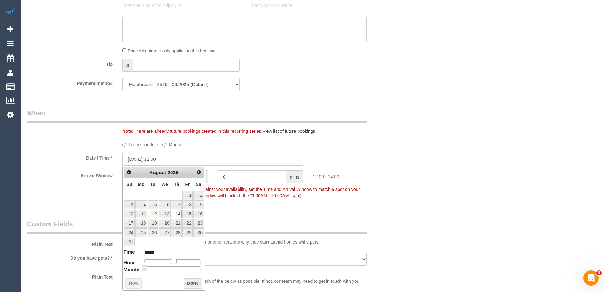
type input "14/08/2025 13:00"
type input "*****"
click at [177, 262] on span at bounding box center [176, 261] width 6 height 6
click at [195, 283] on button "Done" at bounding box center [193, 283] width 19 height 10
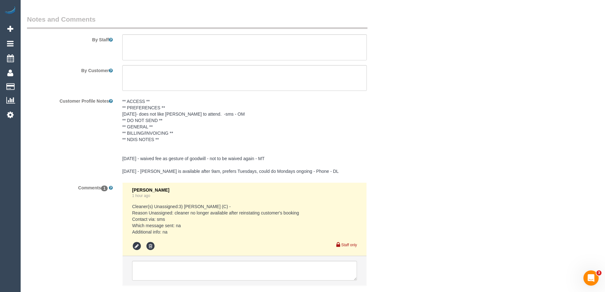
scroll to position [1048, 0]
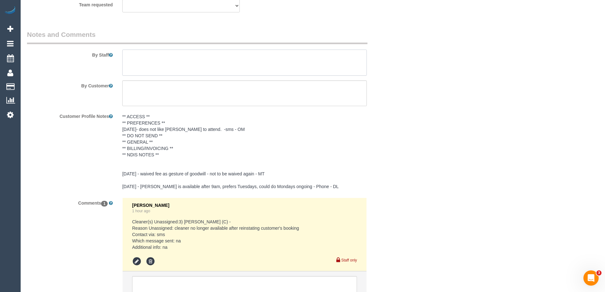
click at [137, 62] on textarea at bounding box center [244, 63] width 245 height 26
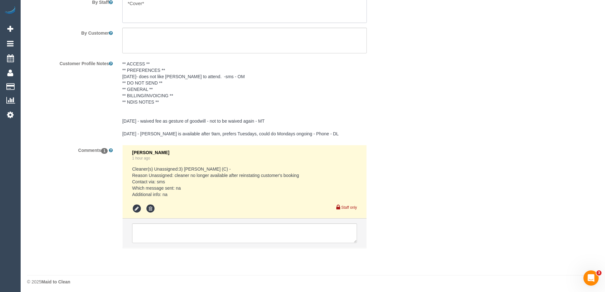
scroll to position [1103, 0]
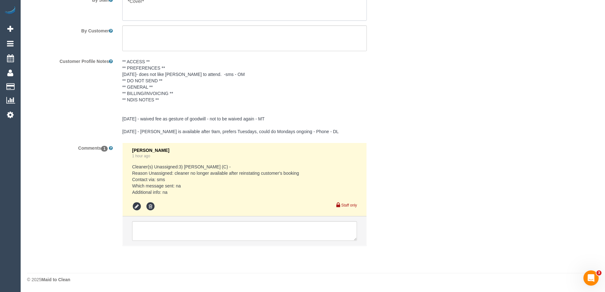
type textarea "*Cover*"
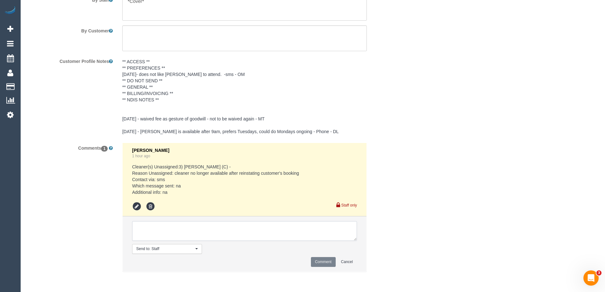
click at [154, 236] on textarea at bounding box center [244, 231] width 225 height 20
type textarea "Offered spot from 1-3pm. Pending response - via text"
click at [321, 264] on button "Comment" at bounding box center [323, 262] width 25 height 10
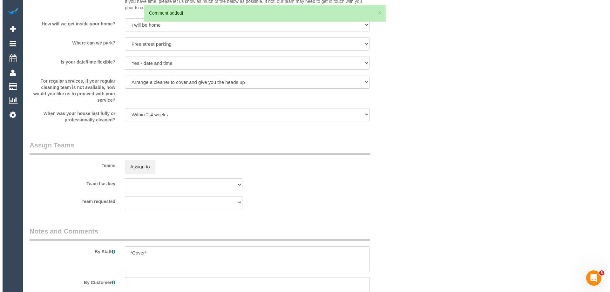
scroll to position [849, 0]
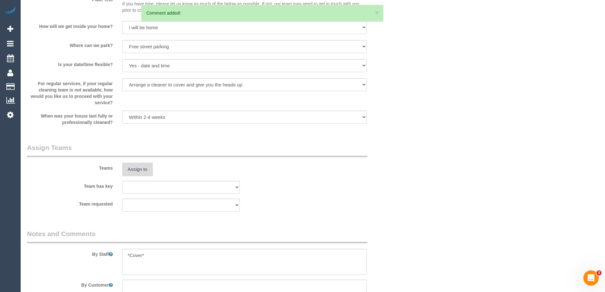
click at [134, 167] on button "Assign to" at bounding box center [137, 169] width 30 height 13
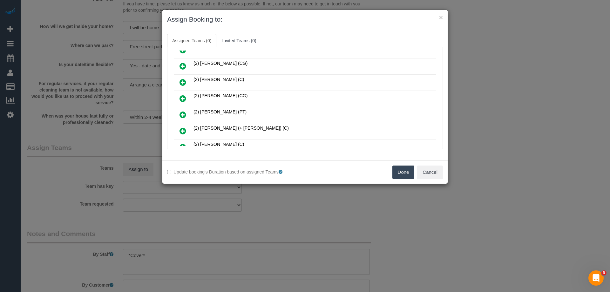
click at [183, 96] on icon at bounding box center [182, 99] width 7 height 8
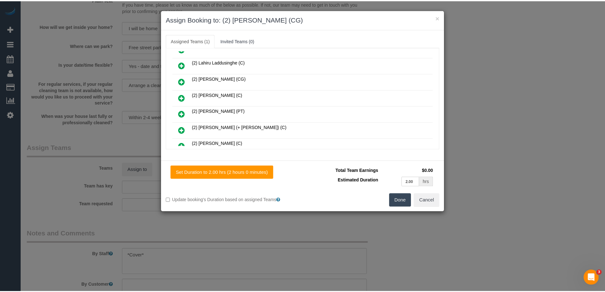
scroll to position [238, 0]
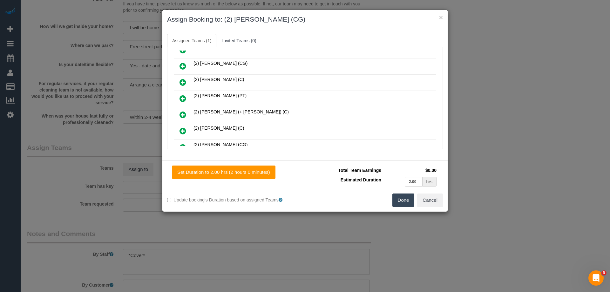
click at [405, 199] on button "Done" at bounding box center [403, 199] width 22 height 13
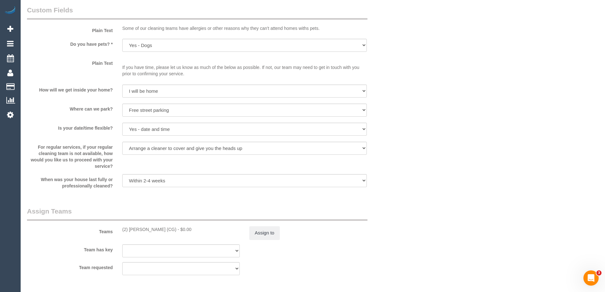
scroll to position [976, 0]
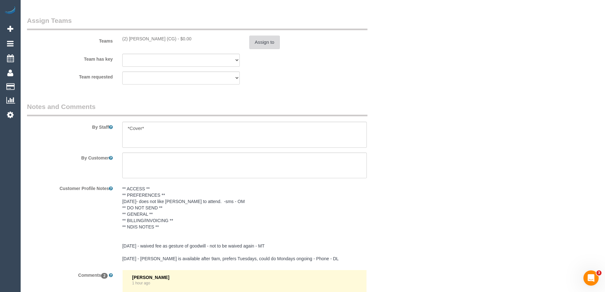
click at [264, 44] on button "Assign to" at bounding box center [264, 42] width 30 height 13
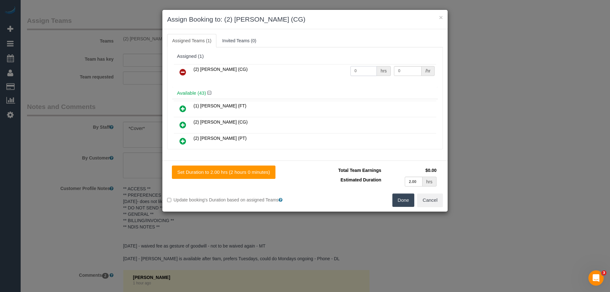
drag, startPoint x: 359, startPoint y: 75, endPoint x: 322, endPoint y: 67, distance: 37.3
click at [322, 67] on tr "(2) Paris Webb (CG) 0 hrs 0 /hr" at bounding box center [305, 72] width 262 height 16
type input "2"
drag, startPoint x: 397, startPoint y: 70, endPoint x: 361, endPoint y: 65, distance: 36.9
click at [361, 65] on tr "(2) Paris Webb (CG) 2 hrs 0 /hr" at bounding box center [305, 72] width 262 height 16
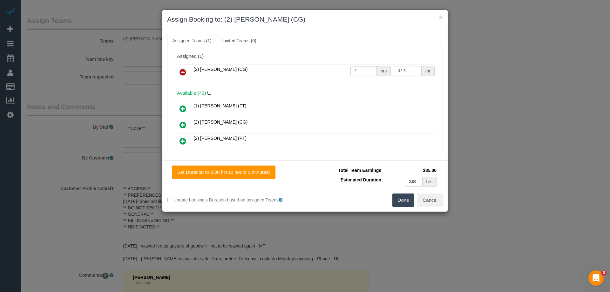
type input "42.5"
click at [401, 199] on button "Done" at bounding box center [403, 199] width 22 height 13
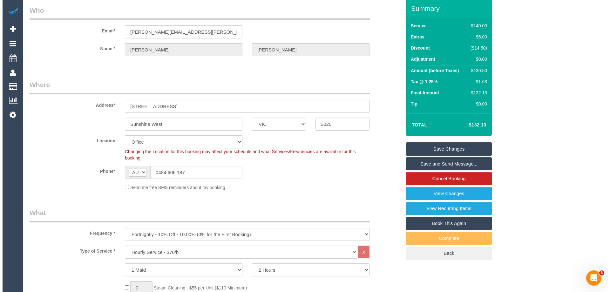
scroll to position [0, 0]
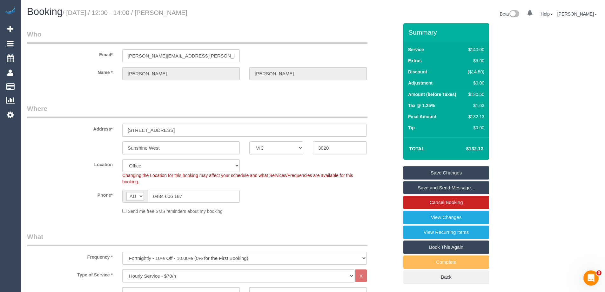
drag, startPoint x: 211, startPoint y: 13, endPoint x: 165, endPoint y: 12, distance: 46.1
click at [165, 12] on h1 "Booking / August 14, 2025 / 12:00 - 14:00 / Laura Fleischer" at bounding box center [167, 11] width 281 height 11
copy small "Laura Fleischer"
click at [416, 172] on link "Save Changes" at bounding box center [446, 172] width 86 height 13
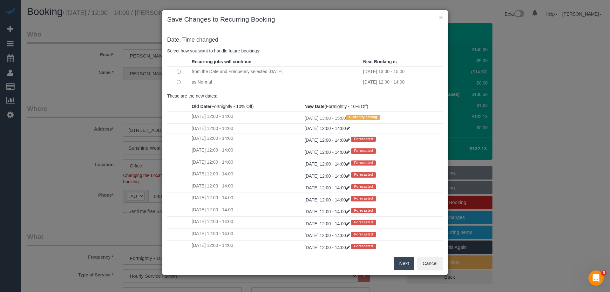
click at [406, 262] on button "Next" at bounding box center [404, 263] width 21 height 13
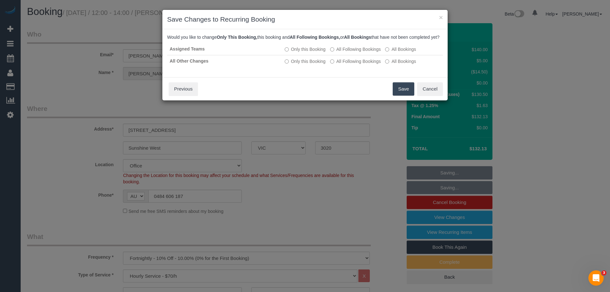
click at [401, 91] on button "Save" at bounding box center [404, 88] width 22 height 13
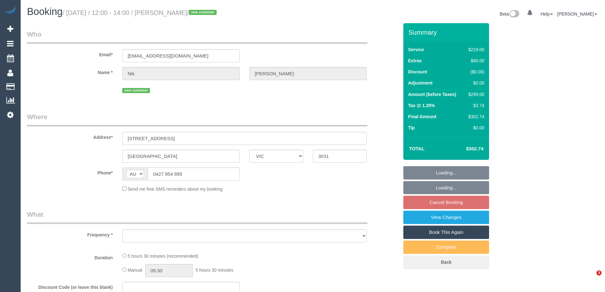
select select "VIC"
select select "string:stripe-pm_1RvAru2GScqysDRVUTjAk76Y"
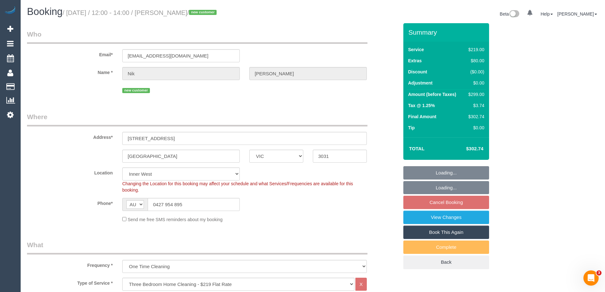
select select "object:1520"
select select "spot1"
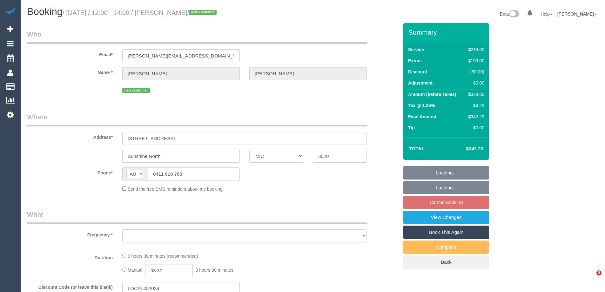
select select "VIC"
select select "string:stripe-pm_1RrHS52GScqysDRVodoNM6Bo"
select select "number:28"
select select "number:14"
select select "number:18"
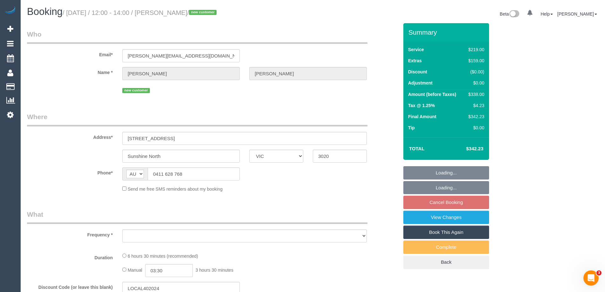
select select "number:22"
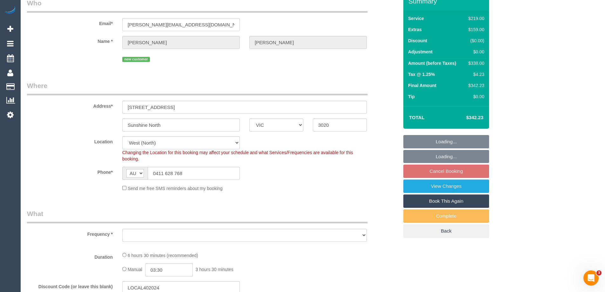
select select "object:819"
select select "spot1"
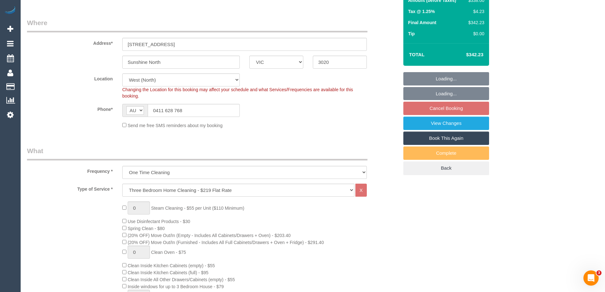
select select "object:1400"
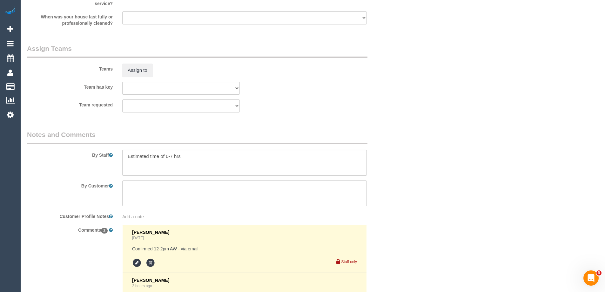
scroll to position [905, 0]
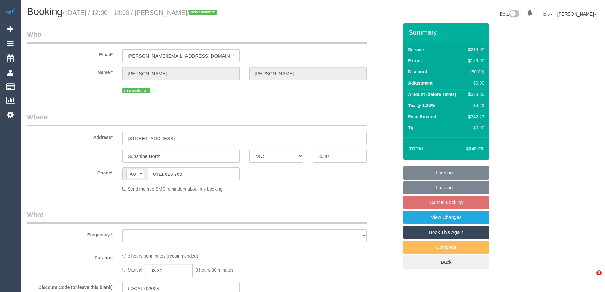
select select "VIC"
select select "string:stripe-pm_1RrHS52GScqysDRVodoNM6Bo"
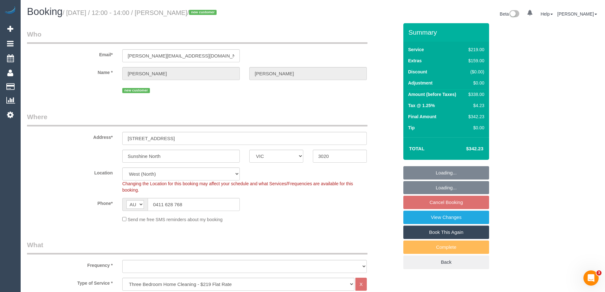
select select "object:668"
select select "number:28"
select select "number:14"
select select "number:18"
select select "number:22"
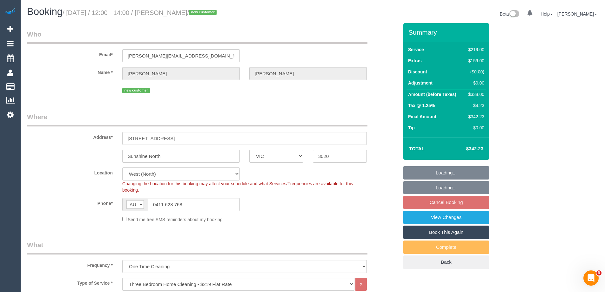
select select "object:1395"
select select "spot1"
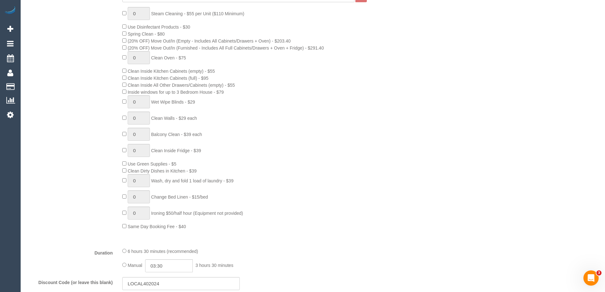
scroll to position [1032, 0]
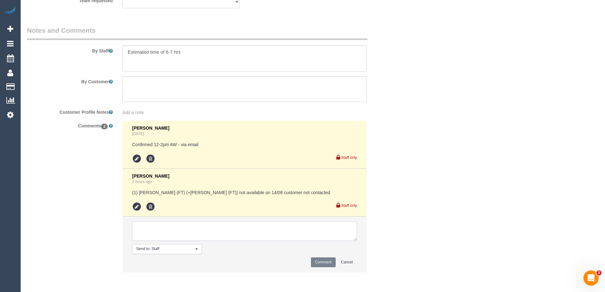
click at [149, 225] on textarea at bounding box center [244, 231] width 225 height 20
type textarea "D+K from 3-4pm. Pending"
click at [318, 261] on button "Comment" at bounding box center [323, 262] width 25 height 10
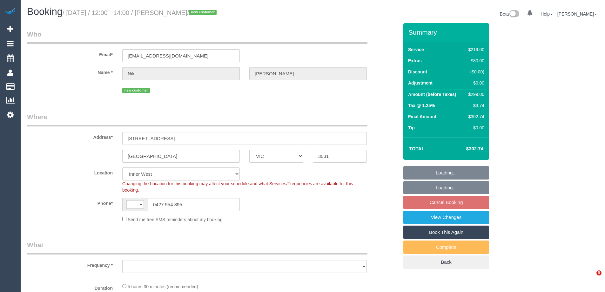
select select "VIC"
select select "string:AU"
select select "object:1520"
select select "string:stripe-pm_1RvAru2GScqysDRVUTjAk76Y"
select select "spot1"
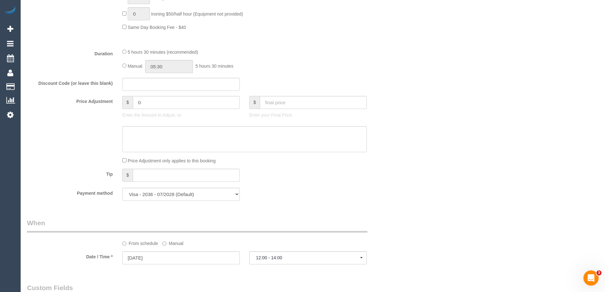
scroll to position [1051, 0]
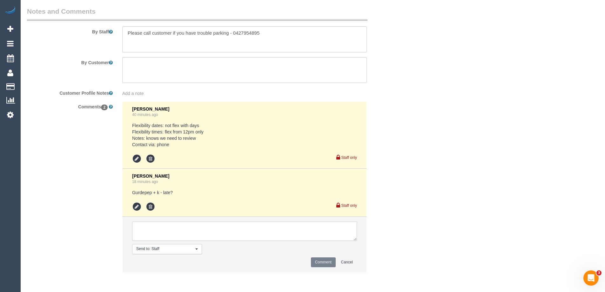
click at [156, 228] on textarea at bounding box center [244, 231] width 225 height 20
type textarea "Checking with G+K if they can do this from 2-3pm. Pending"
click at [320, 262] on button "Comment" at bounding box center [323, 262] width 25 height 10
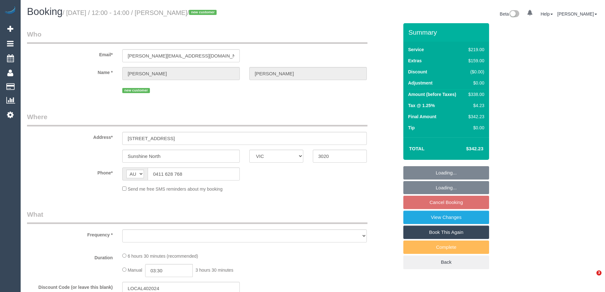
select select "VIC"
select select "string:stripe-pm_1RrHS52GScqysDRVodoNM6Bo"
select select "spot1"
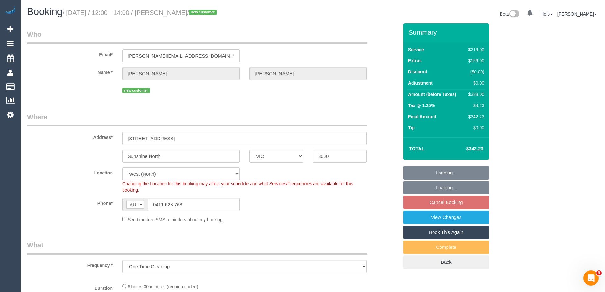
select select "object:600"
select select "number:28"
select select "number:14"
select select "number:18"
select select "number:22"
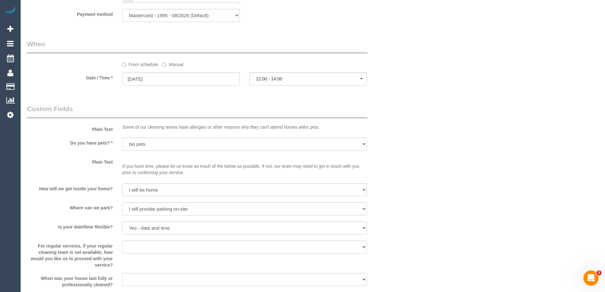
scroll to position [667, 0]
click at [171, 60] on label "Manual" at bounding box center [172, 62] width 21 height 9
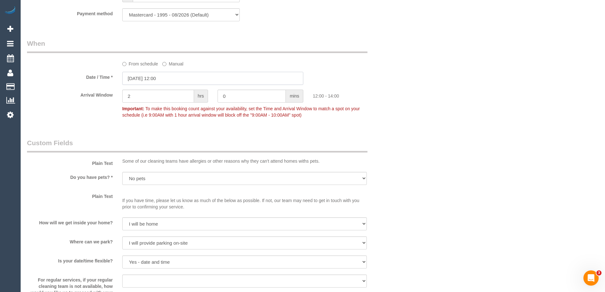
click at [163, 74] on input "[DATE] 12:00" at bounding box center [212, 78] width 181 height 13
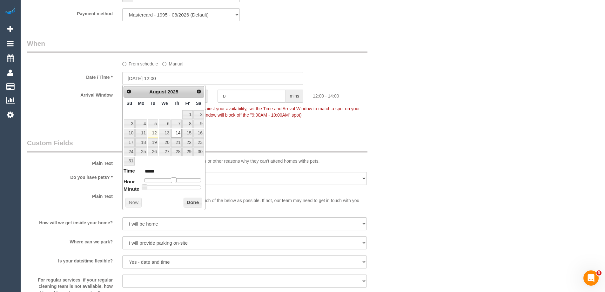
type input "[DATE] 13:00"
type input "*****"
type input "[DATE] 14:00"
type input "*****"
drag, startPoint x: 175, startPoint y: 180, endPoint x: 181, endPoint y: 182, distance: 6.2
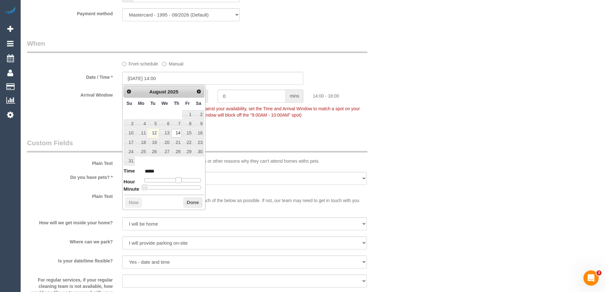
click at [181, 182] on span at bounding box center [179, 180] width 6 height 6
type input "[DATE] 15:00"
type input "*****"
click at [183, 182] on span at bounding box center [181, 180] width 6 height 6
click at [196, 206] on button "Done" at bounding box center [193, 203] width 19 height 10
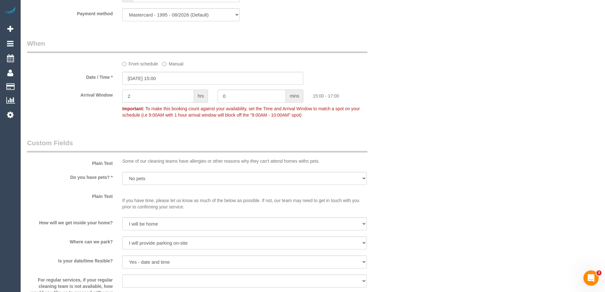
click at [105, 92] on div "Arrival Window 2 hrs 0 mins 15:00 - 17:00 Important: To make this booking count…" at bounding box center [212, 105] width 381 height 31
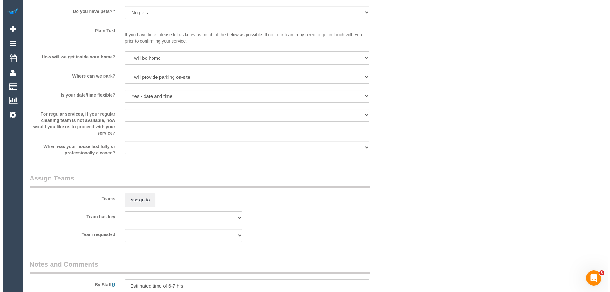
scroll to position [953, 0]
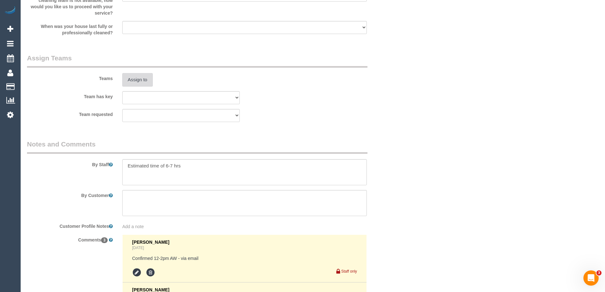
type input "1"
click at [136, 84] on button "Assign to" at bounding box center [137, 79] width 30 height 13
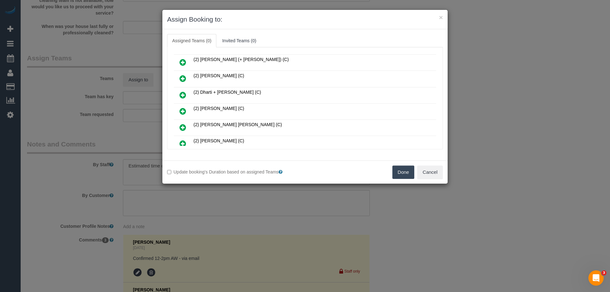
click at [183, 95] on icon at bounding box center [182, 95] width 7 height 8
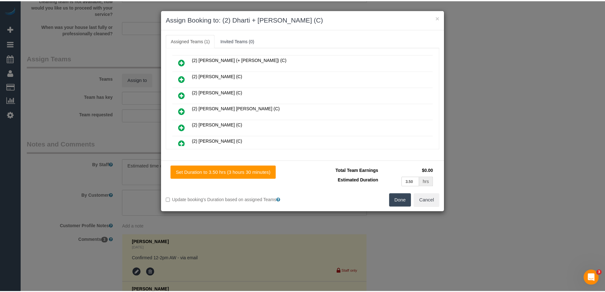
scroll to position [0, 0]
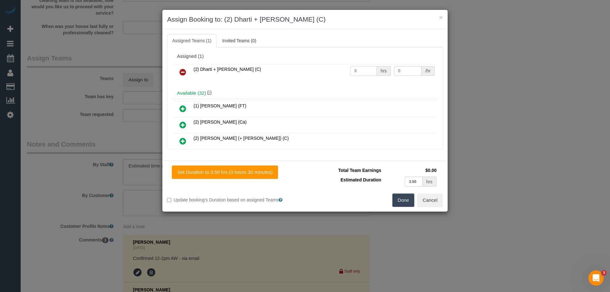
drag, startPoint x: 356, startPoint y: 71, endPoint x: 326, endPoint y: 68, distance: 30.7
click at [337, 69] on tr "(2) Dharti + [PERSON_NAME] (C) 0 hrs 0 /hr" at bounding box center [305, 72] width 262 height 16
type input "1"
drag, startPoint x: 398, startPoint y: 71, endPoint x: 370, endPoint y: 66, distance: 28.8
click at [371, 66] on tr "(2) Dharti + [PERSON_NAME] (C) 1 hrs 0 /hr" at bounding box center [305, 72] width 262 height 16
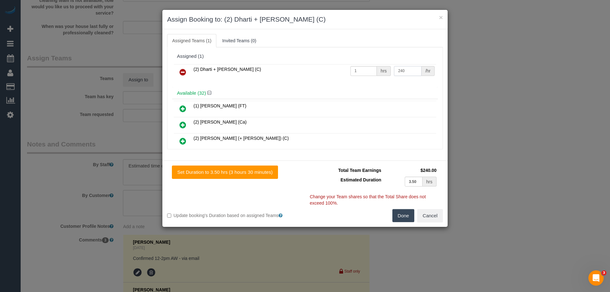
type input "240"
click at [405, 217] on button "Done" at bounding box center [403, 215] width 22 height 13
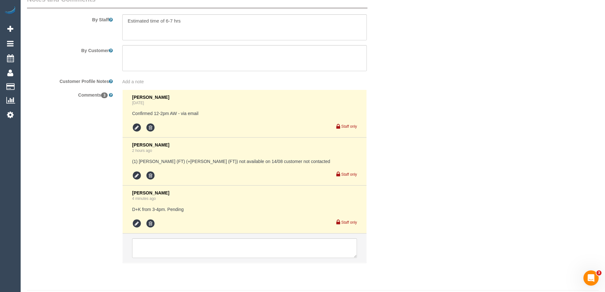
scroll to position [1115, 0]
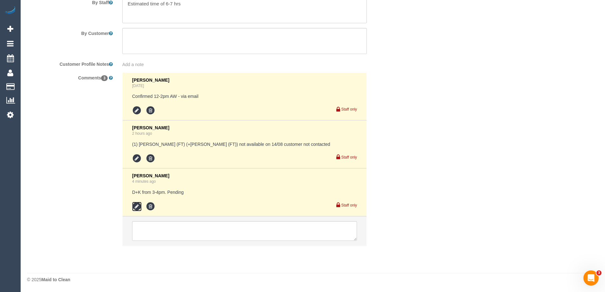
click at [138, 204] on icon at bounding box center [137, 207] width 10 height 10
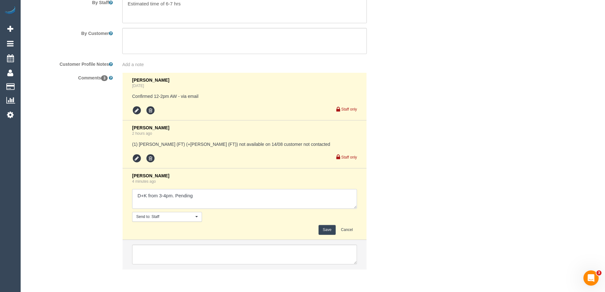
drag, startPoint x: 191, startPoint y: 196, endPoint x: 228, endPoint y: 198, distance: 36.9
click at [227, 198] on textarea at bounding box center [244, 199] width 225 height 20
type textarea "D+K from 3-4pm. confirmed"
click at [323, 229] on button "Save" at bounding box center [327, 230] width 17 height 10
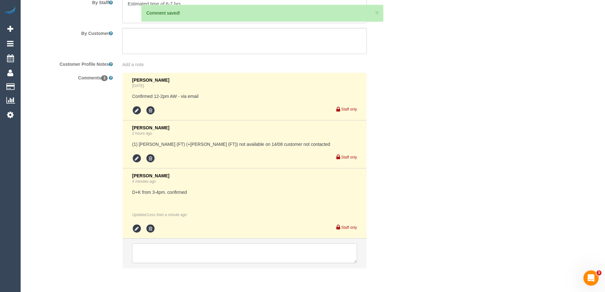
click at [153, 256] on textarea at bounding box center [244, 253] width 225 height 20
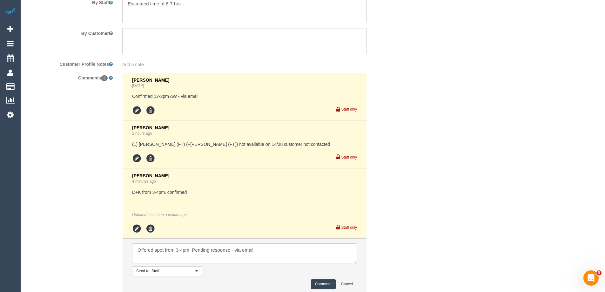
type textarea "Offered spot from 3-4pm. Pending response - via email"
click at [315, 284] on button "Comment" at bounding box center [323, 284] width 25 height 10
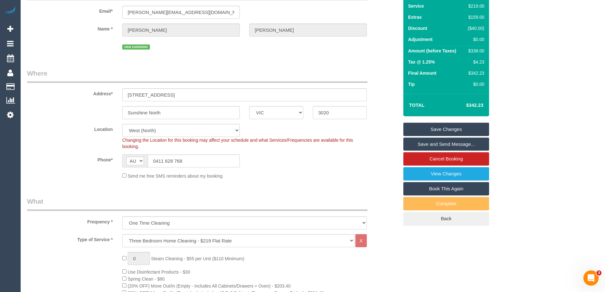
scroll to position [0, 0]
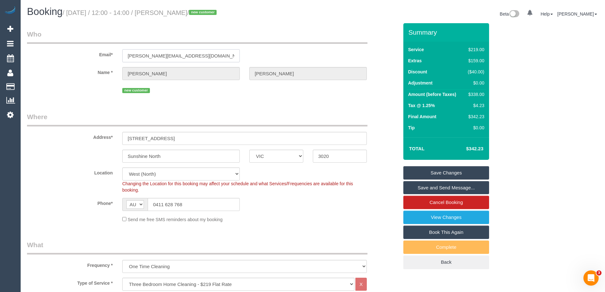
drag, startPoint x: 180, startPoint y: 56, endPoint x: 92, endPoint y: 56, distance: 88.0
click at [92, 56] on div "Email* [PERSON_NAME][EMAIL_ADDRESS][DOMAIN_NAME]" at bounding box center [212, 46] width 381 height 33
drag, startPoint x: 192, startPoint y: 11, endPoint x: 155, endPoint y: 10, distance: 36.9
click at [155, 10] on small "/ [DATE] / 12:00 - 14:00 / [PERSON_NAME] / new customer" at bounding box center [141, 12] width 156 height 7
drag, startPoint x: 179, startPoint y: 52, endPoint x: 31, endPoint y: 51, distance: 148.4
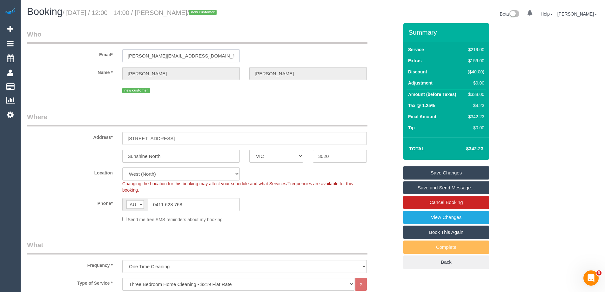
click at [31, 51] on div "Email* [PERSON_NAME][EMAIL_ADDRESS][DOMAIN_NAME]" at bounding box center [212, 46] width 381 height 33
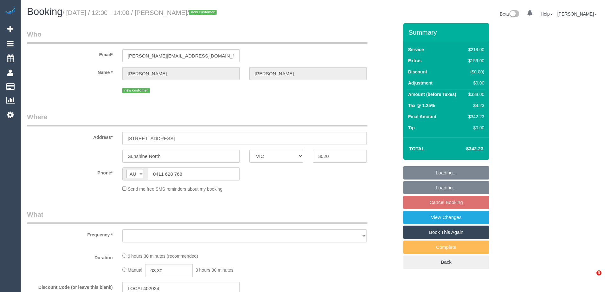
select select "VIC"
select select "string:stripe-pm_1RrHS52GScqysDRVodoNM6Bo"
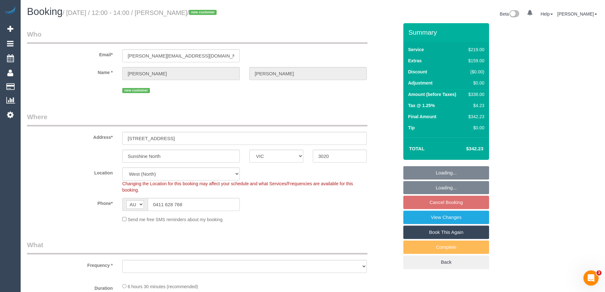
select select "object:757"
select select "number:28"
select select "number:14"
select select "number:18"
select select "number:22"
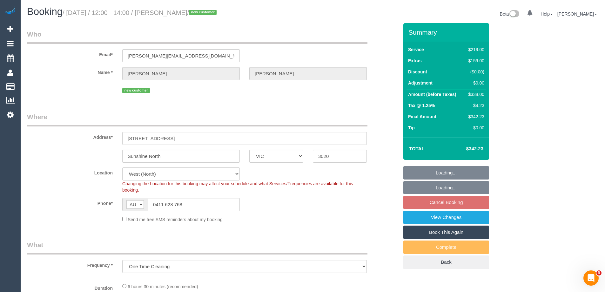
select select "object:1338"
select select "spot1"
drag, startPoint x: 189, startPoint y: 13, endPoint x: 163, endPoint y: 12, distance: 26.1
click at [163, 12] on small "/ [DATE] / 12:00 - 14:00 / [PERSON_NAME] / new customer" at bounding box center [141, 12] width 156 height 7
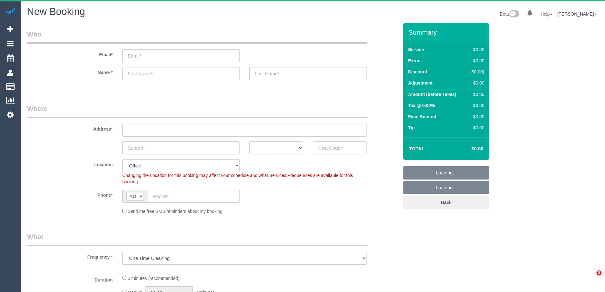
select select "object:2074"
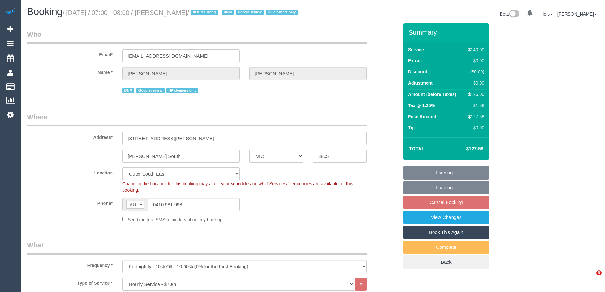
select select "VIC"
select select "string:stripe-pm_1RvAtc2GScqysDRV5Gp1WbMI"
select select "spot1"
select select "number:27"
select select "number:14"
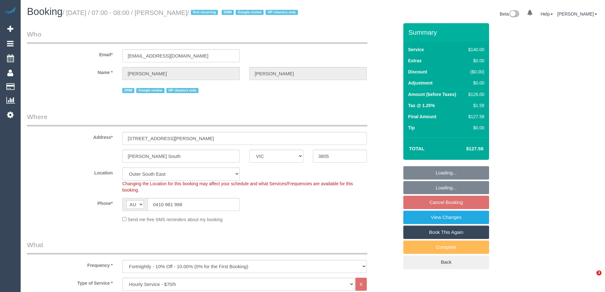
select select "number:19"
select select "number:24"
select select "number:35"
select select "number:12"
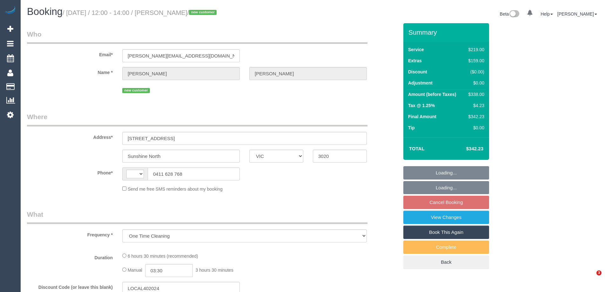
select select "VIC"
select select "string:AU"
select select "string:stripe-pm_1RrHS52GScqysDRVodoNM6Bo"
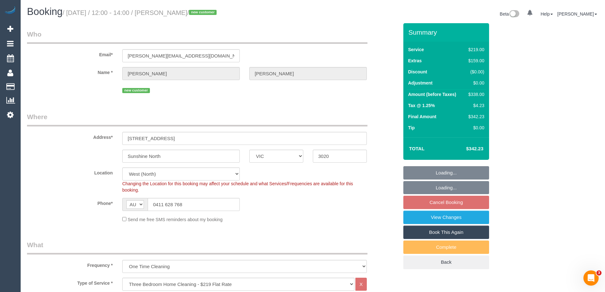
select select "object:1288"
select select "spot1"
select select "number:28"
select select "number:14"
select select "number:18"
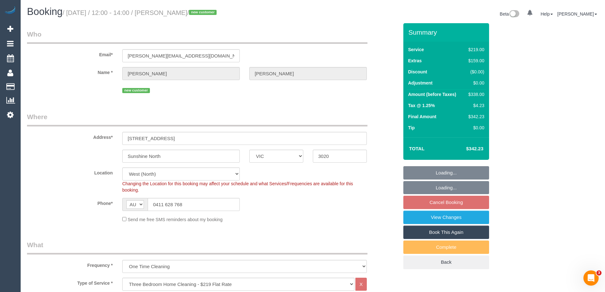
select select "number:22"
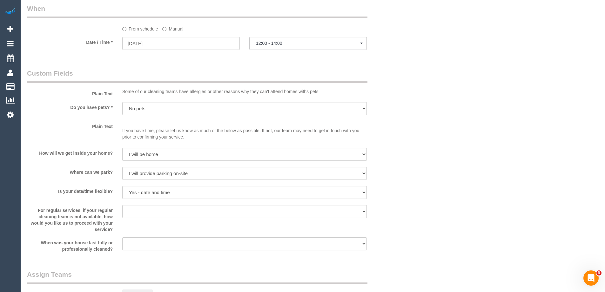
scroll to position [699, 0]
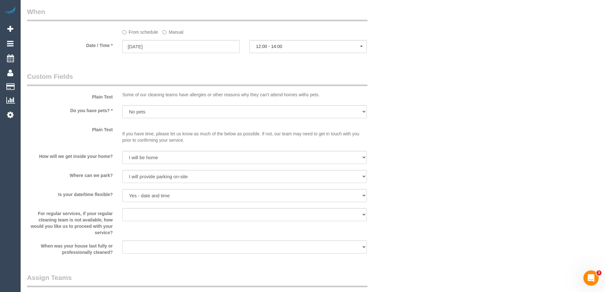
click at [173, 30] on label "Manual" at bounding box center [172, 31] width 21 height 9
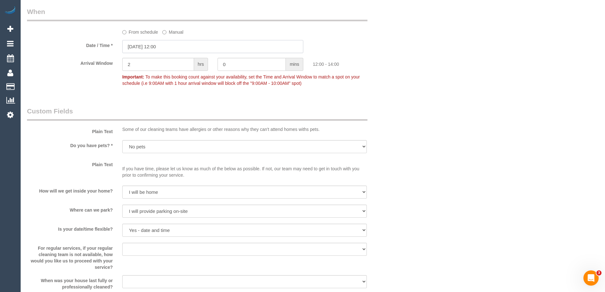
click at [164, 44] on input "14/08/2025 12:00" at bounding box center [212, 46] width 181 height 13
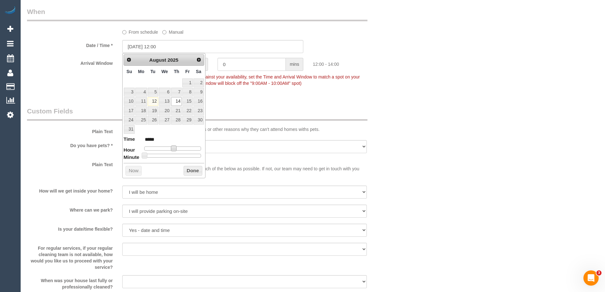
type input "14/08/2025 13:00"
type input "*****"
type input "14/08/2025 14:00"
type input "*****"
type input "14/08/2025 15:00"
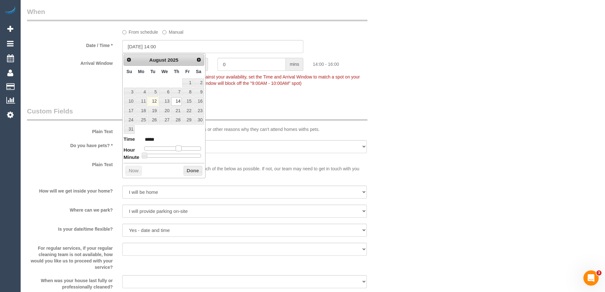
type input "*****"
drag, startPoint x: 175, startPoint y: 149, endPoint x: 180, endPoint y: 150, distance: 4.9
click at [180, 150] on span at bounding box center [181, 149] width 6 height 6
click at [193, 171] on button "Done" at bounding box center [193, 171] width 19 height 10
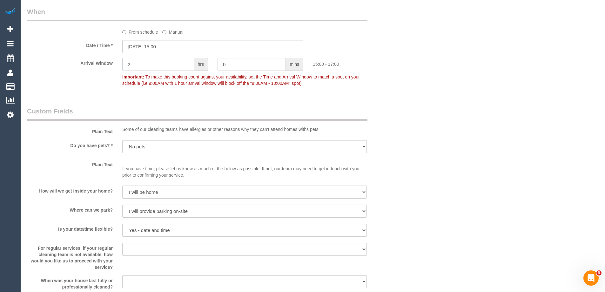
drag, startPoint x: 143, startPoint y: 64, endPoint x: 180, endPoint y: 106, distance: 56.0
click at [97, 64] on div "Arrival Window 2 hrs 0 mins 15:00 - 17:00 Important: To make this booking count…" at bounding box center [212, 73] width 381 height 31
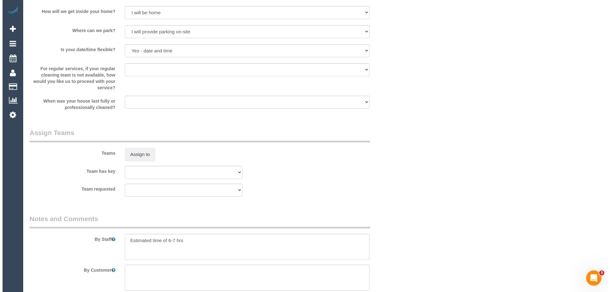
scroll to position [890, 0]
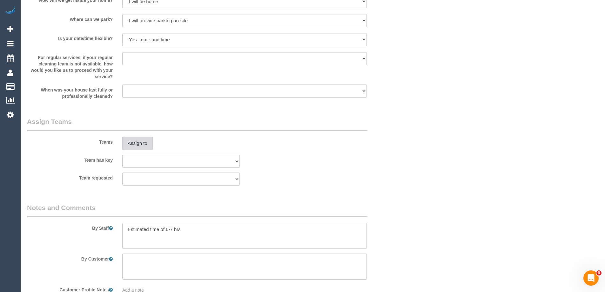
type input "1"
click at [137, 143] on button "Assign to" at bounding box center [137, 143] width 30 height 13
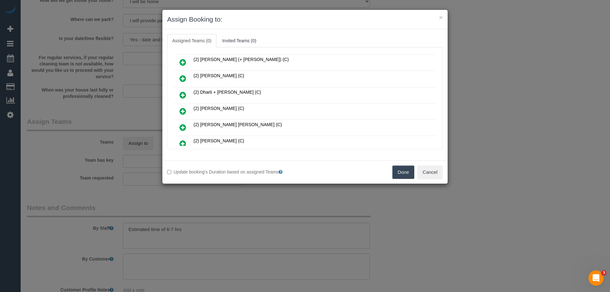
click at [182, 93] on icon at bounding box center [182, 95] width 7 height 8
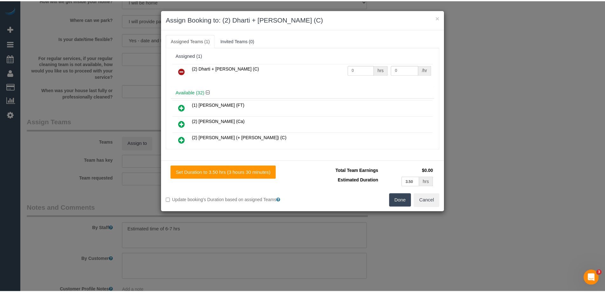
scroll to position [0, 0]
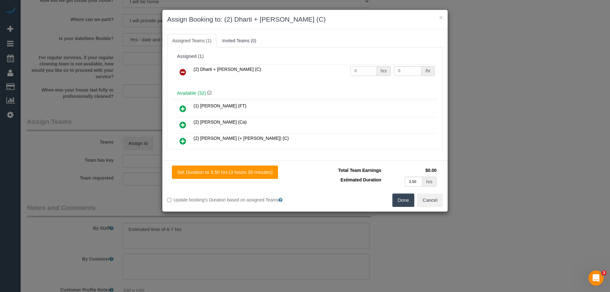
drag, startPoint x: 357, startPoint y: 69, endPoint x: 318, endPoint y: 67, distance: 39.1
click at [327, 67] on tr "(2) Dharti + Kishan (C) 0 hrs 0 /hr" at bounding box center [305, 72] width 262 height 16
type input "1"
drag, startPoint x: 398, startPoint y: 72, endPoint x: 348, endPoint y: 68, distance: 50.7
click at [348, 68] on tr "(2) Dharti + Kishan (C) 1 hrs 0 /hr" at bounding box center [305, 72] width 262 height 16
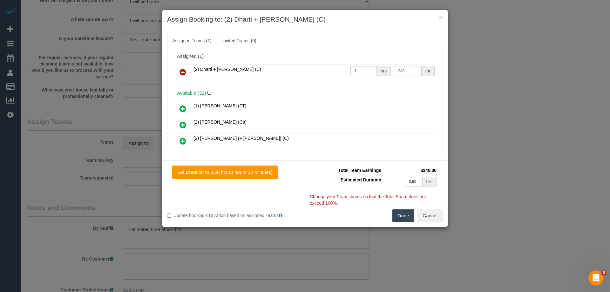
type input "240"
click at [402, 214] on button "Done" at bounding box center [403, 215] width 22 height 13
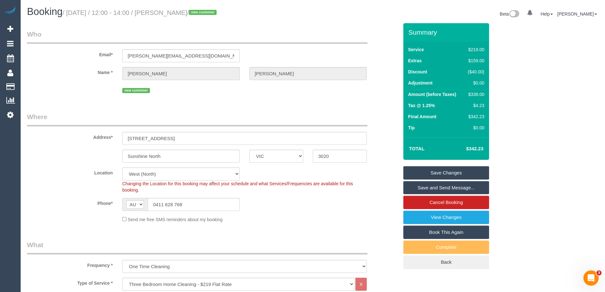
drag, startPoint x: 191, startPoint y: 13, endPoint x: 164, endPoint y: 10, distance: 27.8
click at [164, 10] on small "/ August 14, 2025 / 12:00 - 14:00 / Allan Tran / new customer" at bounding box center [141, 12] width 156 height 7
copy small "Allan Tran"
click at [421, 171] on link "Save Changes" at bounding box center [446, 172] width 86 height 13
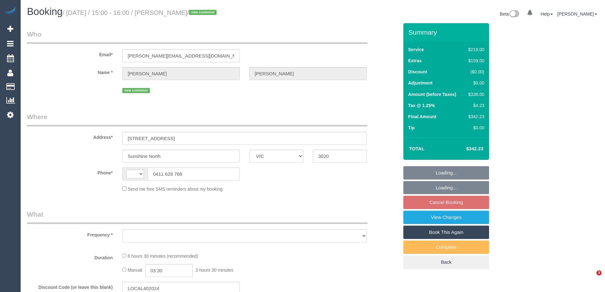
select select "VIC"
select select "string:stripe-pm_1RrHS52GScqysDRVodoNM6Bo"
select select "number:28"
select select "number:14"
select select "number:18"
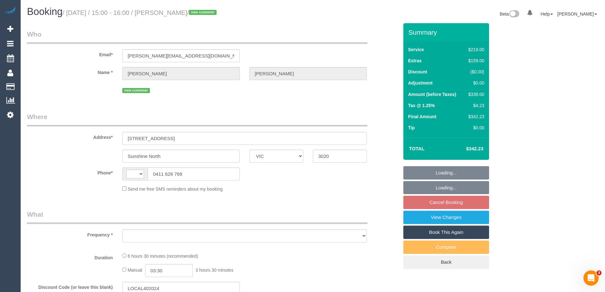
select select "number:22"
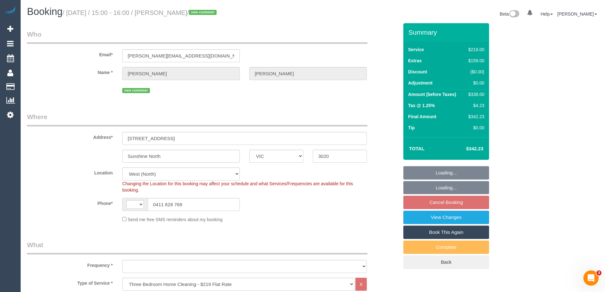
select select "string:AU"
select select "object:1442"
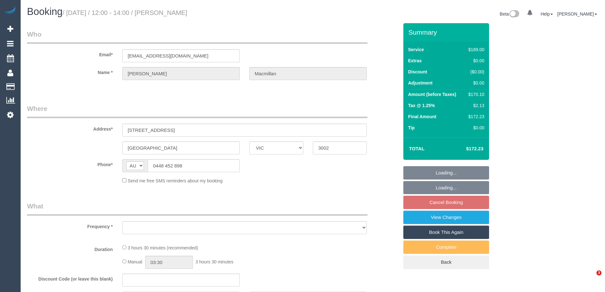
select select "VIC"
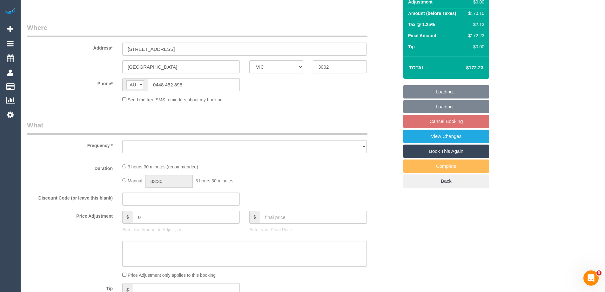
select select "object:549"
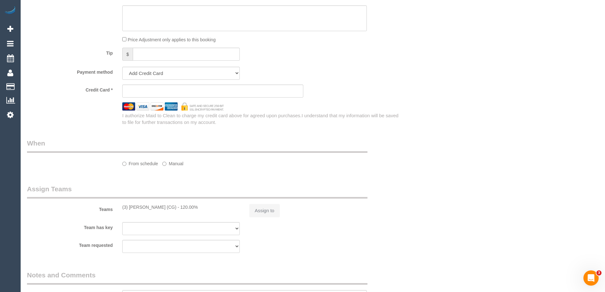
select select "string:stripe-pm_1QfWTw2GScqysDRVPNt1gpGq"
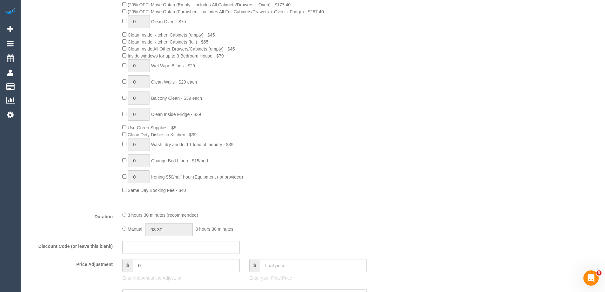
select select "object:1201"
select select "spot1"
select select "number:28"
select select "number:14"
select select "number:21"
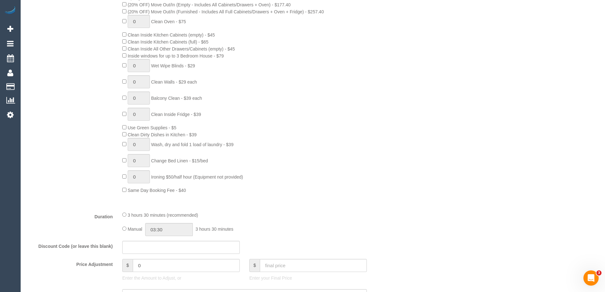
select select "number:22"
select select "number:33"
select select "number:13"
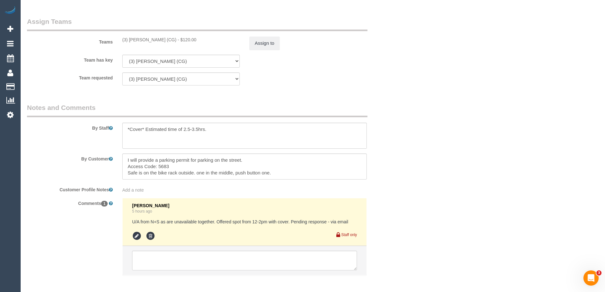
scroll to position [987, 0]
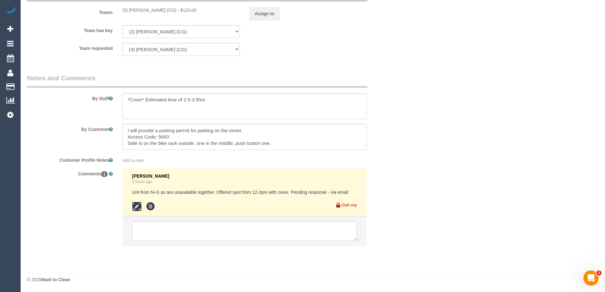
click at [139, 203] on icon at bounding box center [137, 207] width 10 height 10
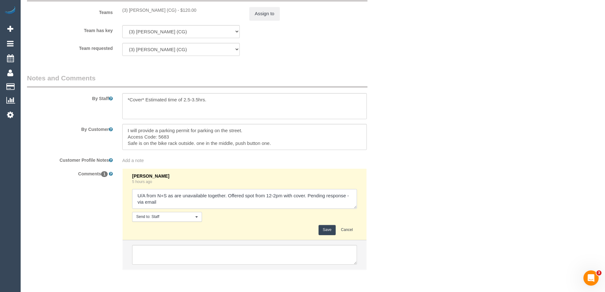
click at [352, 194] on textarea at bounding box center [244, 199] width 225 height 20
type textarea "U/A from N+S as are unavailable together. Offered spot from 12-2pm with cover. …"
click at [324, 228] on button "Save" at bounding box center [327, 230] width 17 height 10
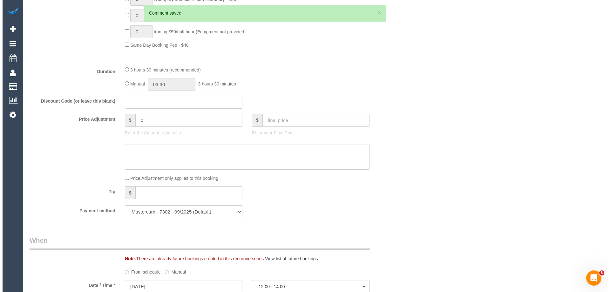
scroll to position [0, 0]
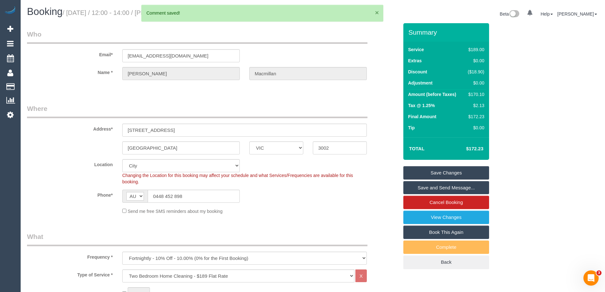
click at [377, 12] on button "×" at bounding box center [377, 12] width 4 height 7
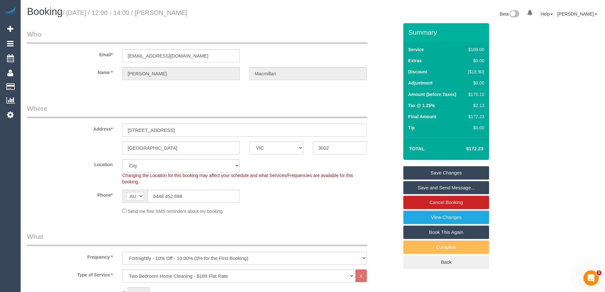
click at [411, 186] on link "Save and Send Message..." at bounding box center [446, 187] width 86 height 13
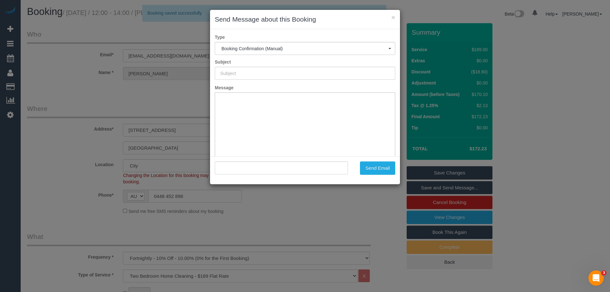
type input "Booking Confirmed"
type input ""[PERSON_NAME]" <[EMAIL_ADDRESS][DOMAIN_NAME]>"
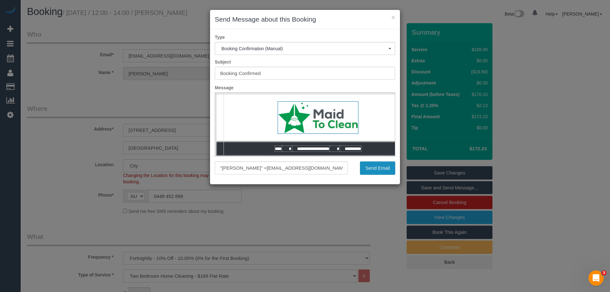
click at [365, 166] on button "Send Email" at bounding box center [377, 167] width 35 height 13
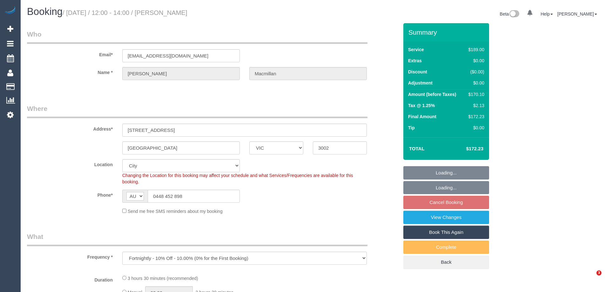
select select "VIC"
select select "object:631"
select select "string:stripe-pm_1QfWTw2GScqysDRVPNt1gpGq"
select select "spot4"
select select "number:28"
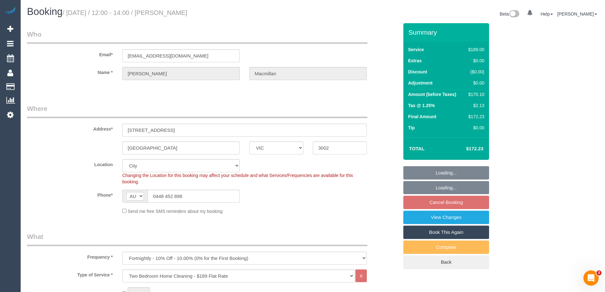
select select "number:14"
select select "number:21"
select select "number:22"
select select "number:33"
select select "number:13"
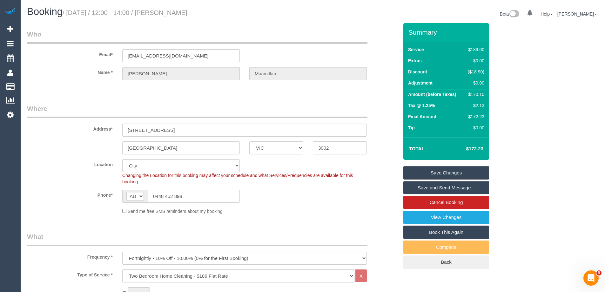
click at [428, 188] on link "Save and Send Message..." at bounding box center [446, 187] width 86 height 13
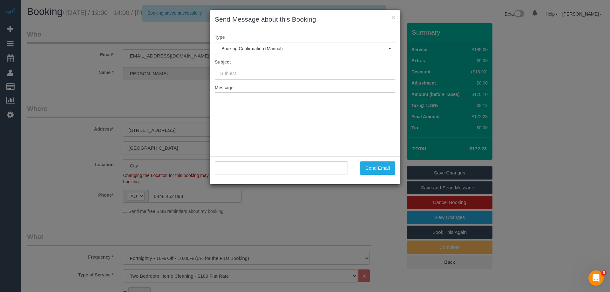
type input "Booking Confirmed"
type input ""Jennifer Macmillan" <jenmacmillan1@gmail.com>"
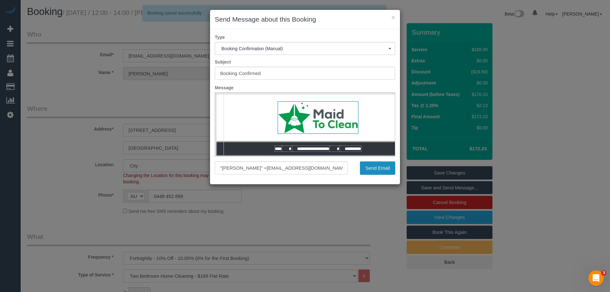
click at [370, 169] on button "Send Email" at bounding box center [377, 167] width 35 height 13
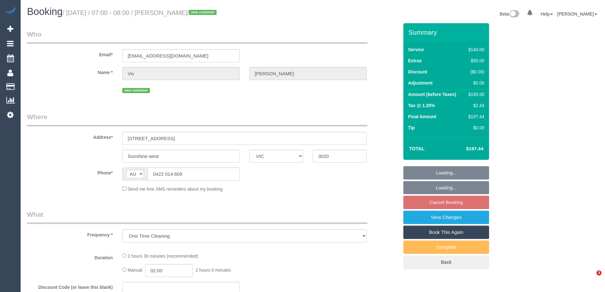
select select "VIC"
select select "string:stripe-pm_1Rv8pE2GScqysDRVJW60SleB"
select select "spot1"
select select "number:28"
select select "number:14"
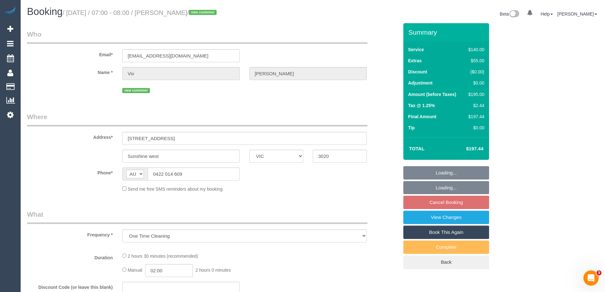
select select "number:18"
select select "number:22"
select select "number:33"
select select "number:26"
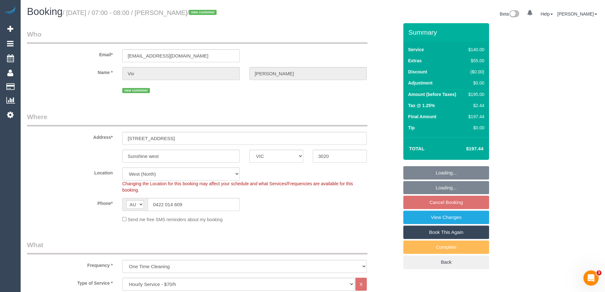
select select "object:1437"
select select "spot14"
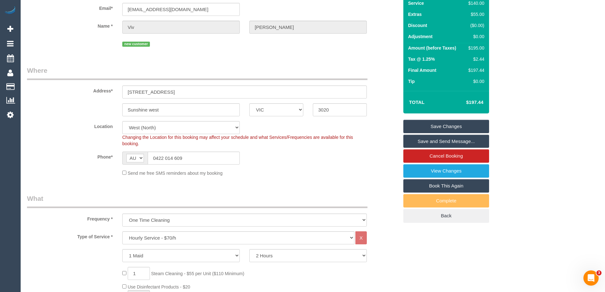
scroll to position [127, 0]
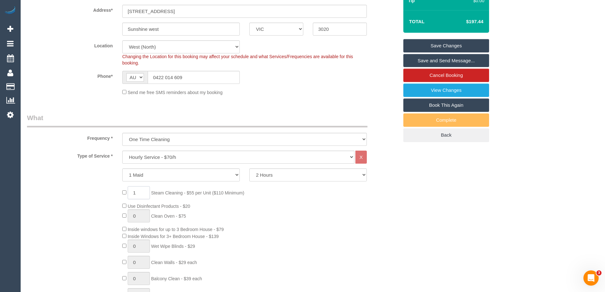
drag, startPoint x: 143, startPoint y: 192, endPoint x: 48, endPoint y: 188, distance: 95.1
click at [47, 189] on div "1 Steam Cleaning - $55 per Unit ($110 Minimum) Use Disinfectant Products - $20 …" at bounding box center [212, 280] width 381 height 188
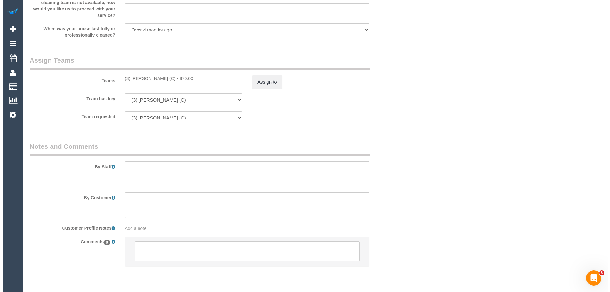
scroll to position [919, 0]
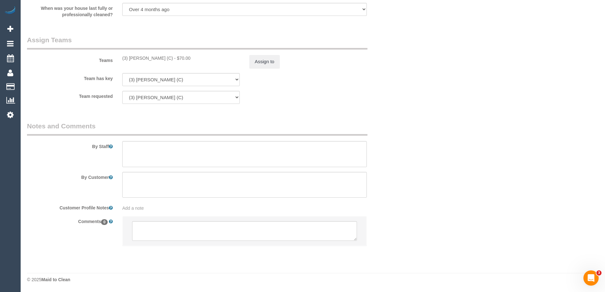
type input "2"
click at [139, 157] on textarea at bounding box center [244, 154] width 245 height 26
type textarea "S"
paste textarea "Steam cleaner to arrive at ___ Please ensure areas for steam cleaning are clean…"
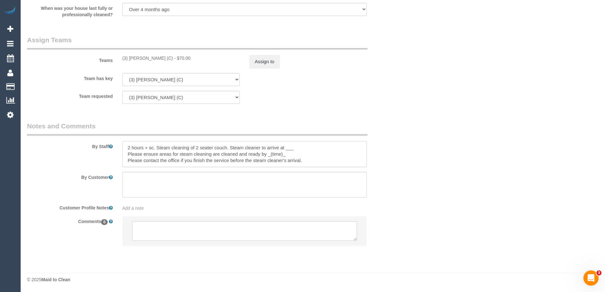
drag, startPoint x: 285, startPoint y: 146, endPoint x: 301, endPoint y: 149, distance: 16.4
click at [301, 149] on textarea at bounding box center [244, 154] width 245 height 26
type textarea "2 hours + sc. Steam cleaning of 2 seater couch. Steam cleaner to arrive at 8:30…"
click at [268, 62] on button "Assign to" at bounding box center [264, 61] width 30 height 13
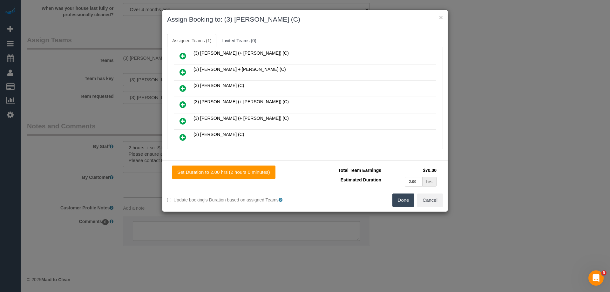
scroll to position [413, 0]
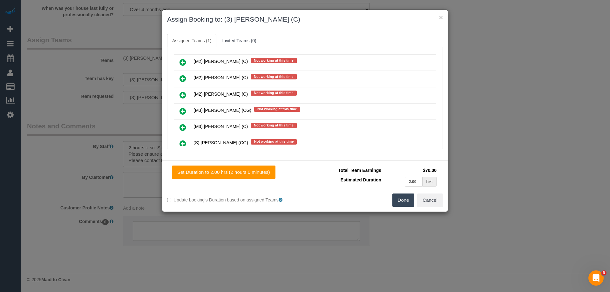
click at [182, 111] on icon at bounding box center [182, 111] width 7 height 8
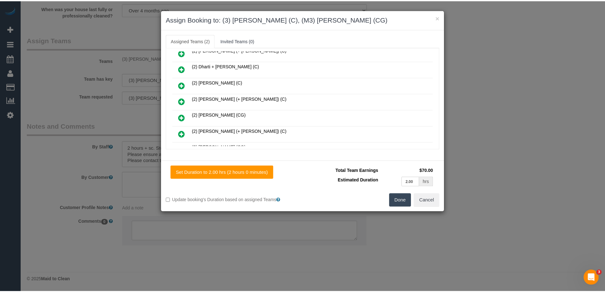
scroll to position [0, 0]
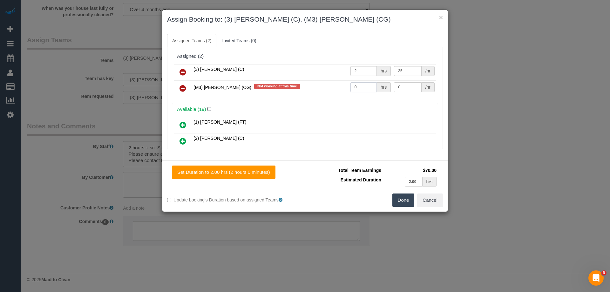
click at [329, 86] on tr "(M3) Adnan (CG) Not working at this time 0 hrs 0 /hr" at bounding box center [305, 88] width 262 height 16
type input "1"
drag, startPoint x: 400, startPoint y: 86, endPoint x: 374, endPoint y: 83, distance: 25.9
click at [374, 83] on tr "(M3) Adnan (CG) Not working at this time 1 hrs 0 /hr" at bounding box center [305, 88] width 262 height 16
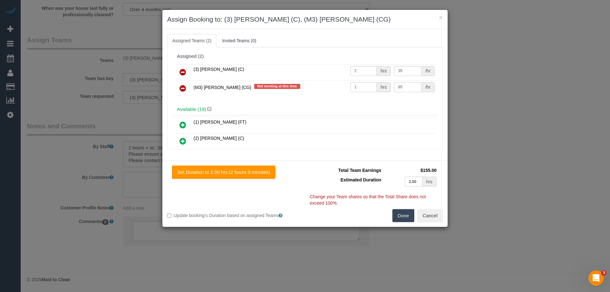
type input "85"
click at [404, 215] on button "Done" at bounding box center [403, 215] width 22 height 13
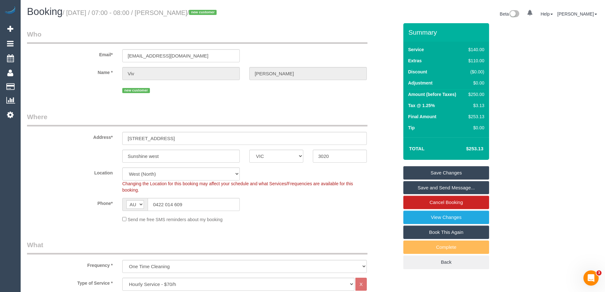
drag, startPoint x: 191, startPoint y: 14, endPoint x: 164, endPoint y: 12, distance: 26.4
click at [164, 12] on small "/ August 14, 2025 / 07:00 - 08:00 / Viv Butler / new customer" at bounding box center [141, 12] width 156 height 7
copy small "Viv Butler"
click at [417, 189] on link "Save and Send Message..." at bounding box center [446, 187] width 86 height 13
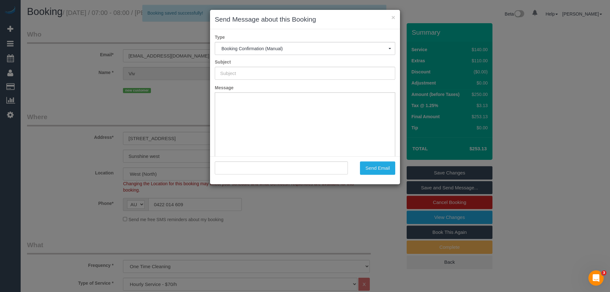
type input "Booking Confirmed"
type input ""Viv Butler" <viv.lrbutler@gmail.com>"
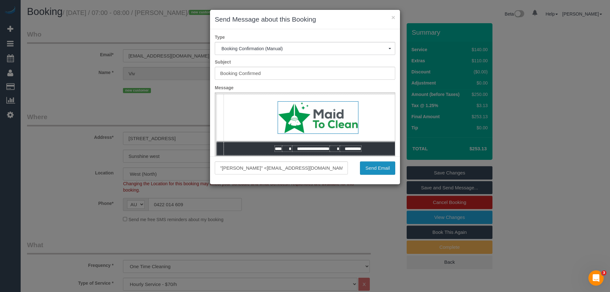
click at [378, 168] on button "Send Email" at bounding box center [377, 167] width 35 height 13
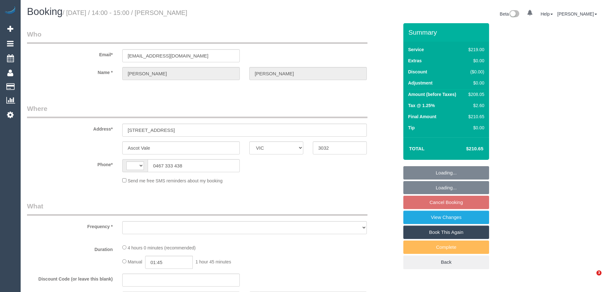
select select "VIC"
select select "string:AU"
select select "string:stripe-pm_1NrW2e2GScqysDRV67bfzxHs"
select select "number:28"
select select "number:16"
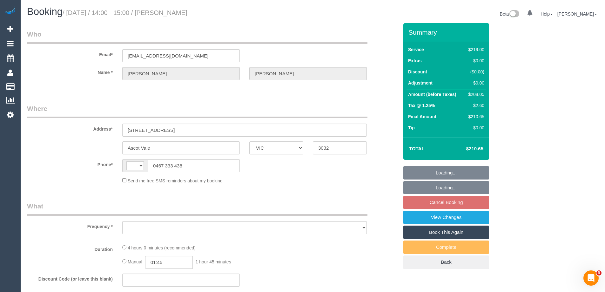
select select "number:19"
select select "number:23"
select select "number:34"
select select "number:12"
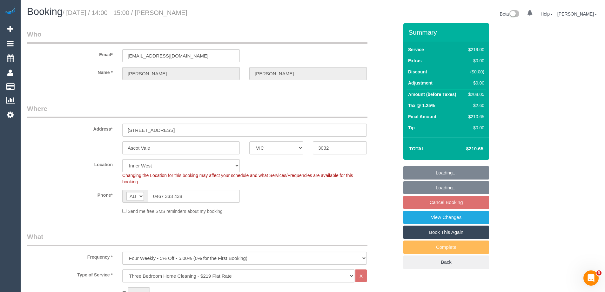
select select "object:1537"
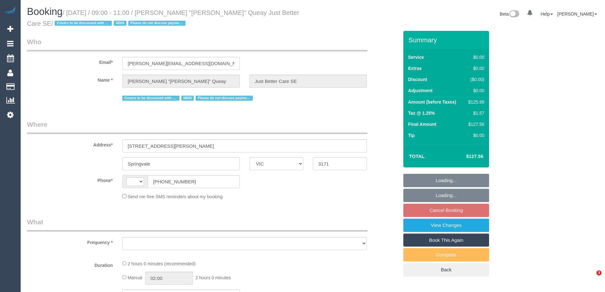
select select "VIC"
select select "string:AU"
select select "object:562"
select select "120"
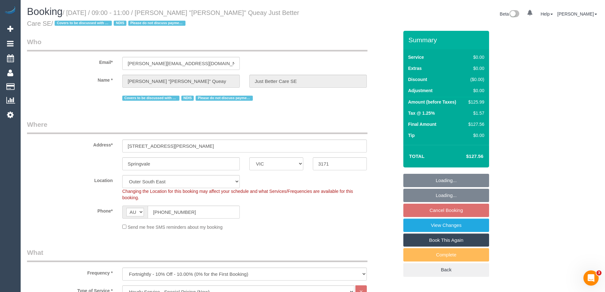
select select "object:848"
select select "number:28"
select select "number:14"
select select "number:18"
select select "number:25"
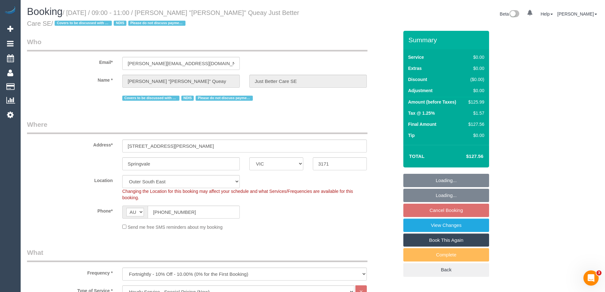
select select "number:35"
select select "number:13"
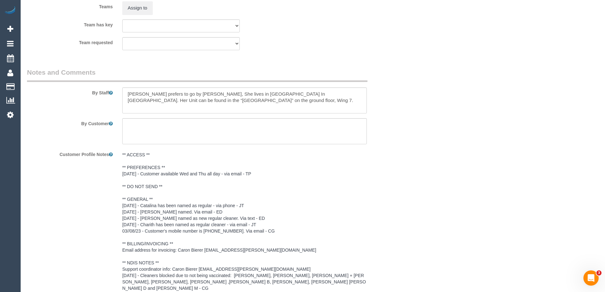
scroll to position [826, 0]
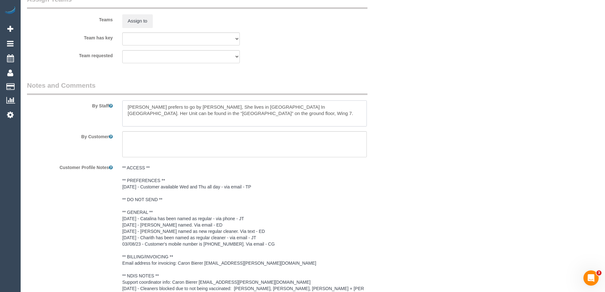
click at [126, 106] on textarea at bounding box center [244, 113] width 245 height 26
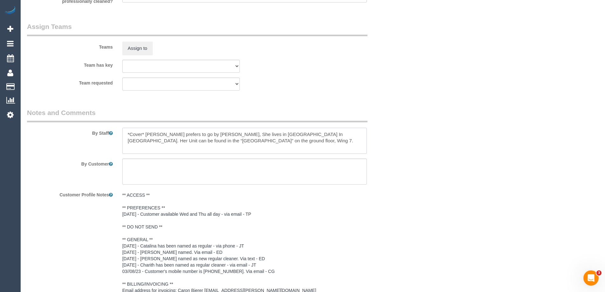
scroll to position [762, 0]
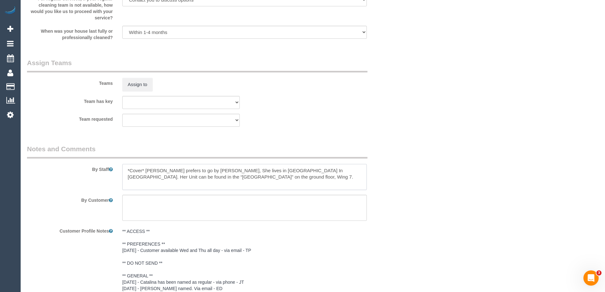
type textarea "*Cover* [PERSON_NAME] prefers to go by [PERSON_NAME], She lives in [GEOGRAPHIC_…"
click at [142, 83] on button "Assign to" at bounding box center [137, 84] width 30 height 13
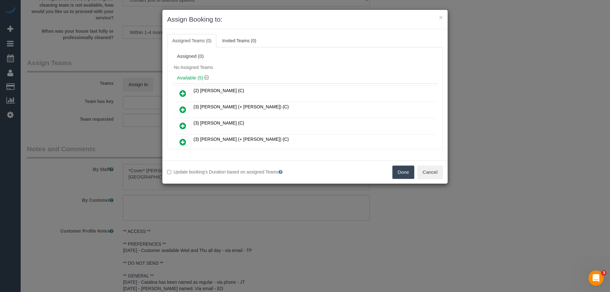
click at [403, 170] on button "Done" at bounding box center [403, 172] width 22 height 13
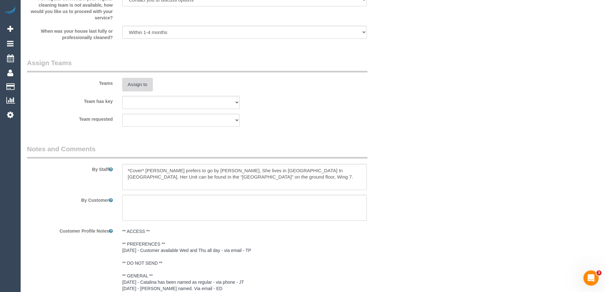
click at [145, 85] on button "Assign to" at bounding box center [137, 84] width 30 height 13
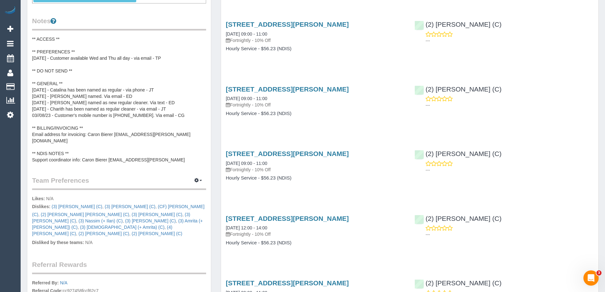
scroll to position [254, 0]
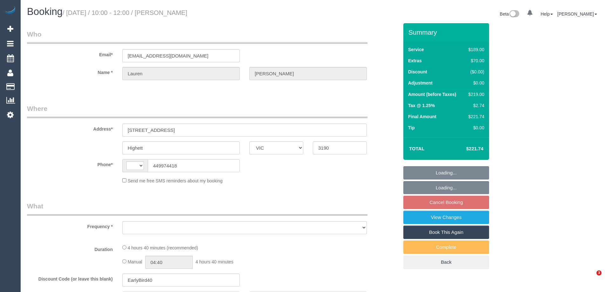
select select "VIC"
select select "string:stripe-pm_1RtnfB2GScqysDRV7zuGAUcO"
select select "number:29"
select select "number:14"
select select "number:19"
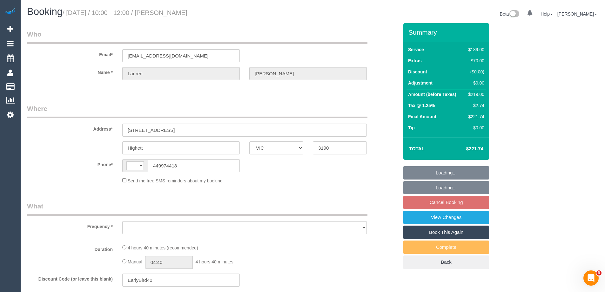
select select "number:22"
select select "number:33"
select select "number:26"
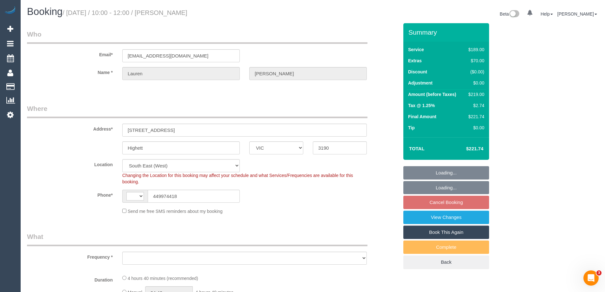
select select "string:AU"
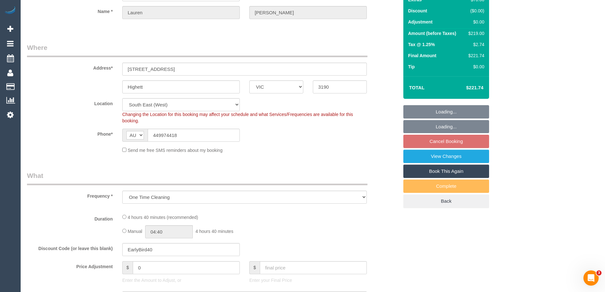
select select "object:797"
select select "spot3"
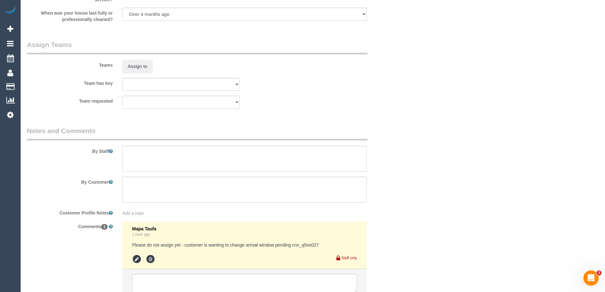
scroll to position [976, 0]
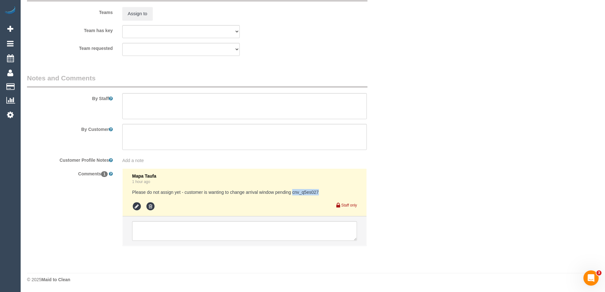
drag, startPoint x: 292, startPoint y: 192, endPoint x: 341, endPoint y: 193, distance: 48.9
click at [341, 193] on pre "Please do not assign yet - customer is wanting to change arrival window pending…" at bounding box center [244, 192] width 225 height 6
copy pre "cnv_q5es027"
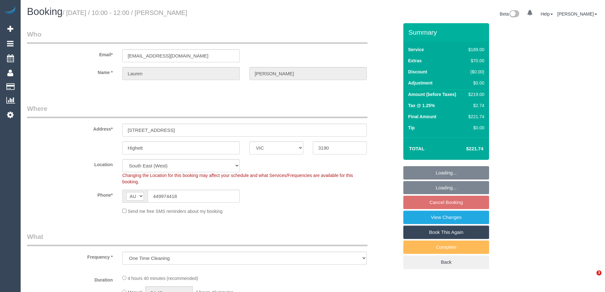
select select "VIC"
select select "string:stripe-pm_1RtnfB2GScqysDRV7zuGAUcO"
select select "number:29"
select select "number:14"
select select "number:19"
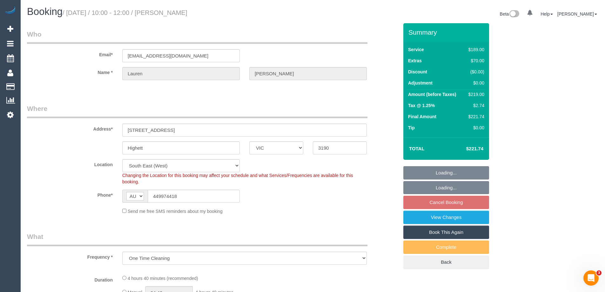
select select "number:22"
select select "number:33"
select select "number:26"
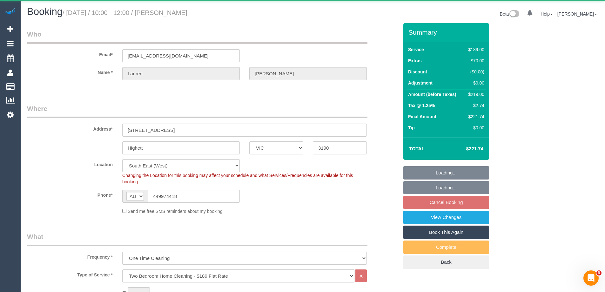
select select "object:792"
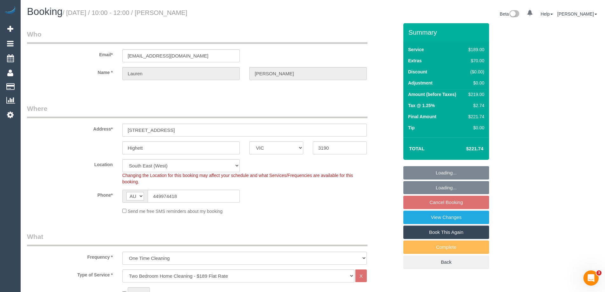
select select "spot3"
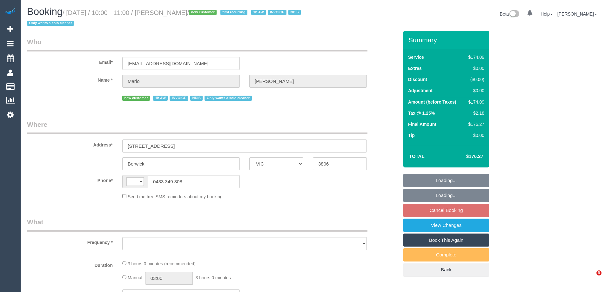
select select "VIC"
select select "number:28"
select select "number:14"
select select "number:19"
select select "number:24"
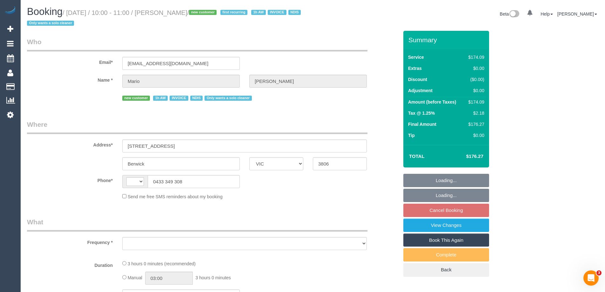
select select "number:35"
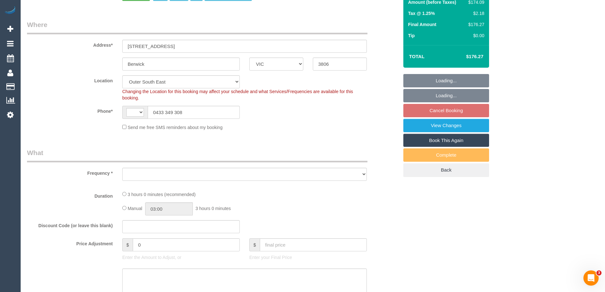
select select "string:AU"
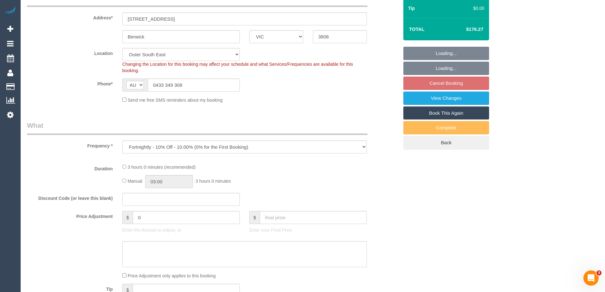
select select "object:766"
select select "180"
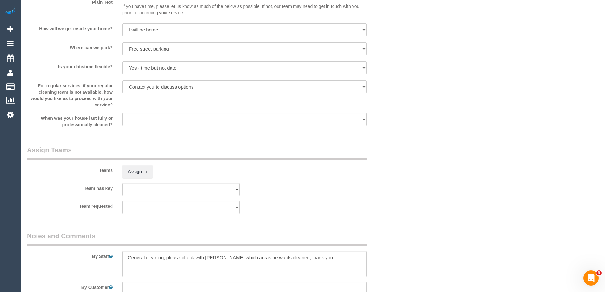
scroll to position [762, 0]
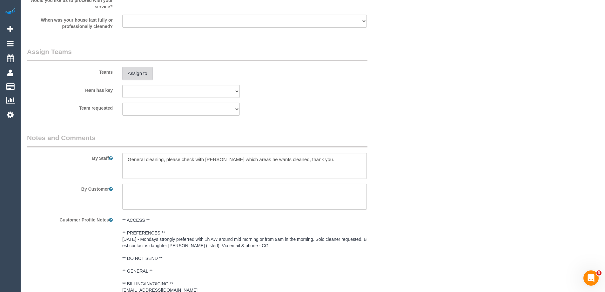
click at [137, 74] on button "Assign to" at bounding box center [137, 73] width 30 height 13
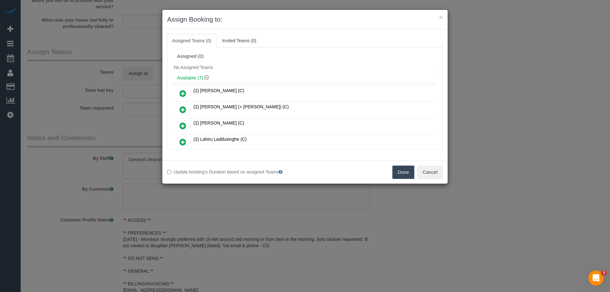
click at [183, 141] on icon at bounding box center [182, 142] width 7 height 8
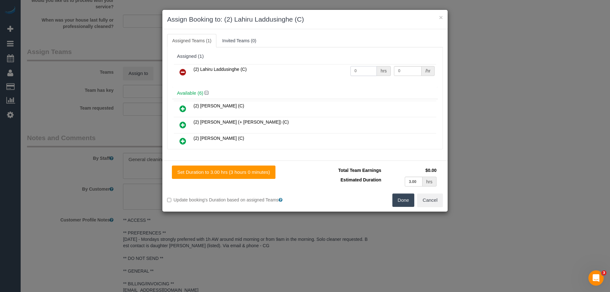
drag, startPoint x: 356, startPoint y: 72, endPoint x: 326, endPoint y: 70, distance: 30.6
click at [321, 70] on tr "(2) Lahiru Laddusinghe (C) 0 hrs 0 /hr" at bounding box center [305, 72] width 262 height 16
type input "3"
drag, startPoint x: 398, startPoint y: 71, endPoint x: 338, endPoint y: 68, distance: 59.5
click at [338, 68] on tr "(2) Lahiru Laddusinghe (C) 3 hrs 0 /hr" at bounding box center [305, 72] width 262 height 16
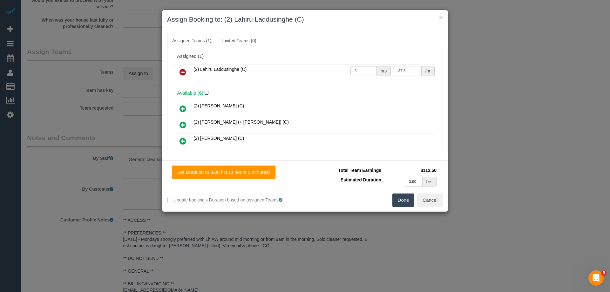
type input "37.5"
click at [403, 199] on button "Done" at bounding box center [403, 199] width 22 height 13
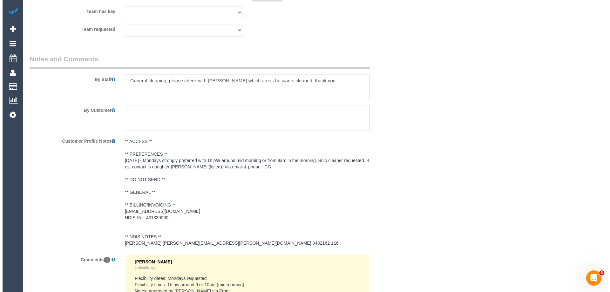
scroll to position [0, 0]
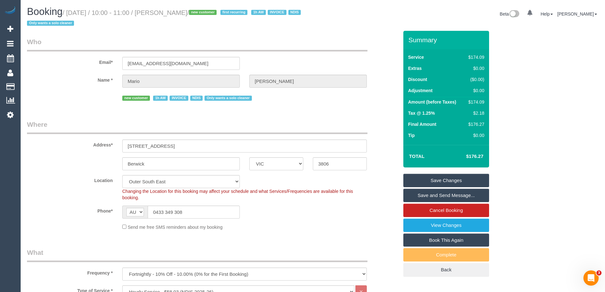
drag, startPoint x: 199, startPoint y: 13, endPoint x: 164, endPoint y: 12, distance: 35.0
click at [164, 12] on small "/ August 25, 2025 / 10:00 - 11:00 / Mario Russo / new customer first recurring …" at bounding box center [165, 18] width 276 height 18
copy small "Mario Russo"
click at [425, 198] on link "Save and Send Message..." at bounding box center [446, 195] width 86 height 13
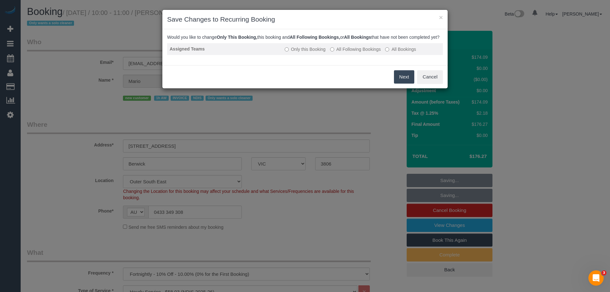
click at [340, 52] on label "All Following Bookings" at bounding box center [355, 49] width 51 height 6
click at [342, 52] on label "All Following Bookings" at bounding box center [355, 49] width 51 height 6
click at [403, 82] on button "Save" at bounding box center [404, 76] width 22 height 13
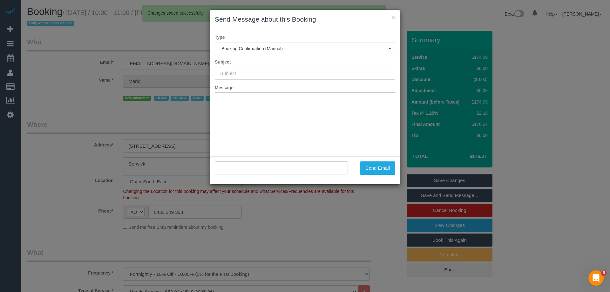
type input "Booking Confirmed"
type input ""Mario Russo" <jess_russo85@hotmail.com>"
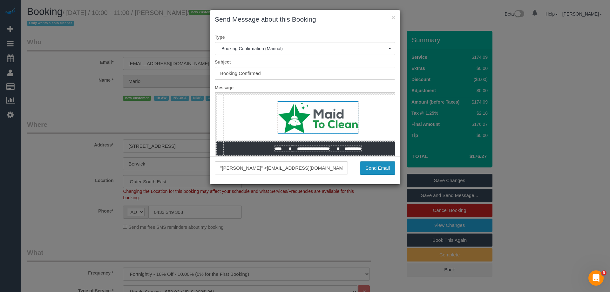
click at [381, 172] on button "Send Email" at bounding box center [377, 167] width 35 height 13
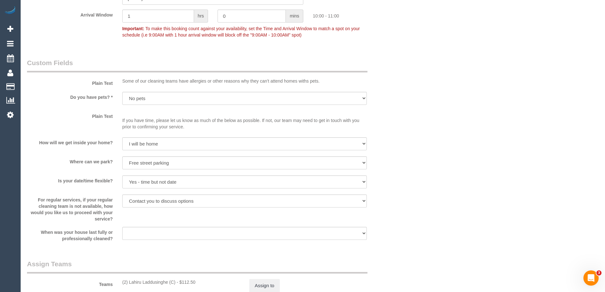
scroll to position [604, 0]
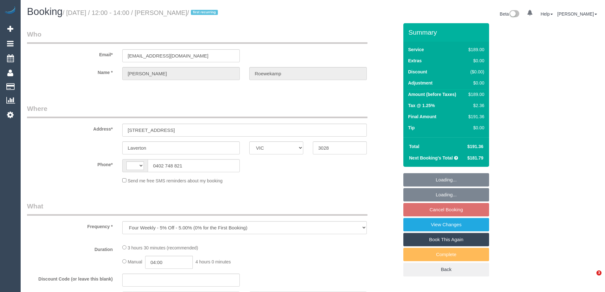
select select "VIC"
select select "string:AU"
select select "string:stripe-pm_1RlQEz2GScqysDRVf8CdMhxg"
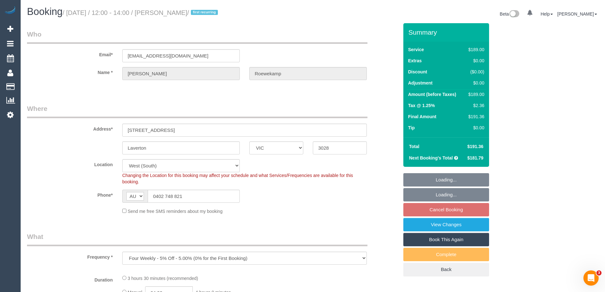
select select "object:637"
select select "spot4"
select select "number:29"
select select "number:14"
select select "number:19"
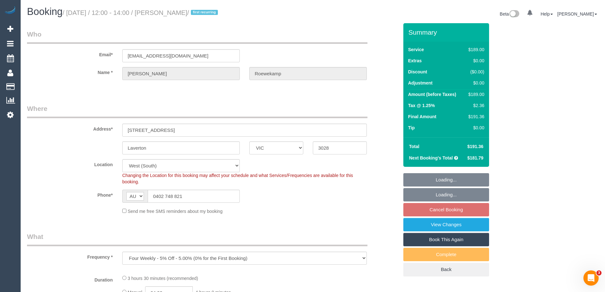
select select "number:22"
select select "number:34"
select select "number:12"
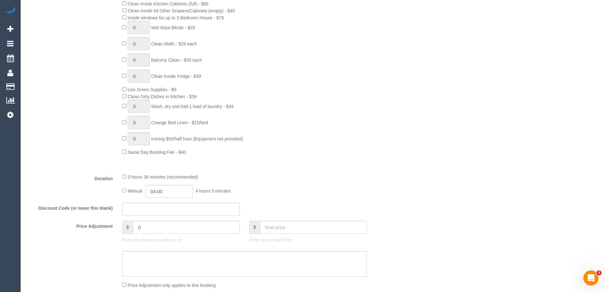
scroll to position [413, 0]
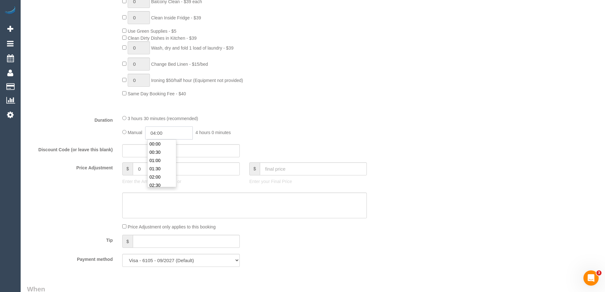
click at [167, 133] on input "04:00" at bounding box center [169, 132] width 48 height 13
type input "01:30"
click at [163, 147] on li "01:30" at bounding box center [162, 149] width 28 height 8
drag, startPoint x: 168, startPoint y: 132, endPoint x: 160, endPoint y: 132, distance: 7.4
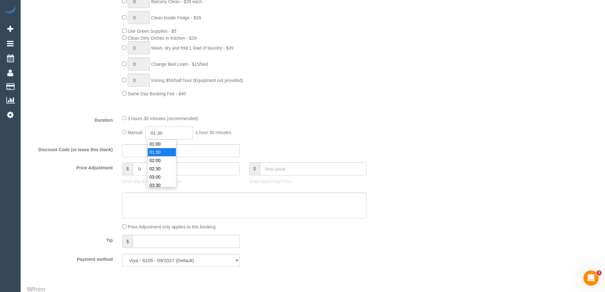
click at [160, 132] on input "01:30" at bounding box center [169, 132] width 48 height 13
select select "spot25"
type input "01:45"
click at [255, 120] on div "3 hours 30 minutes (recommended)" at bounding box center [244, 118] width 245 height 7
select select "spot46"
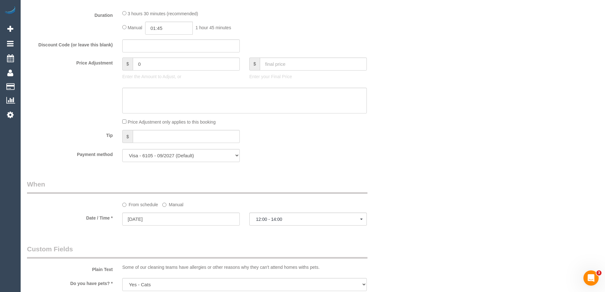
select select "spot67"
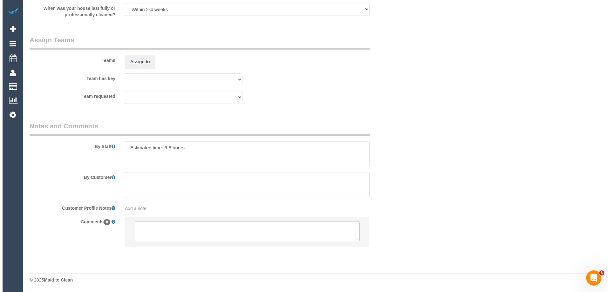
scroll to position [928, 0]
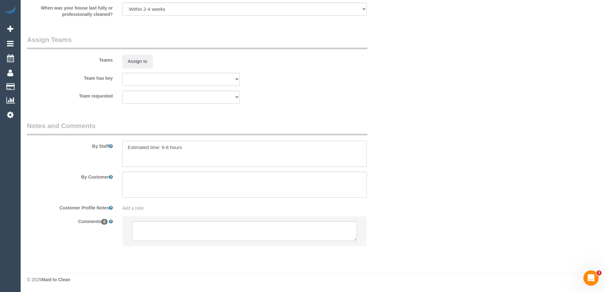
drag, startPoint x: 185, startPoint y: 147, endPoint x: 161, endPoint y: 146, distance: 23.2
click at [161, 146] on textarea at bounding box center [244, 154] width 245 height 26
type textarea "Estimated time: 3-3.5"
click at [125, 64] on button "Assign to" at bounding box center [137, 61] width 30 height 13
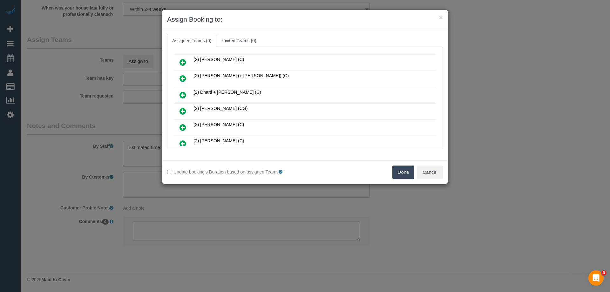
click at [184, 76] on icon at bounding box center [182, 79] width 7 height 8
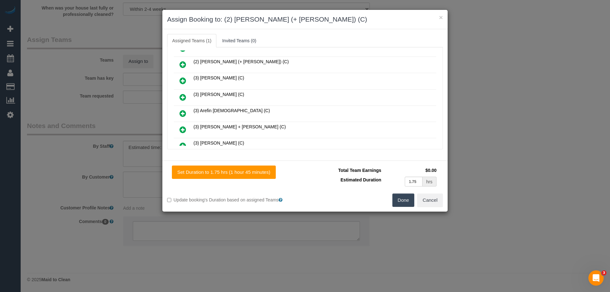
click at [185, 62] on icon at bounding box center [182, 65] width 7 height 8
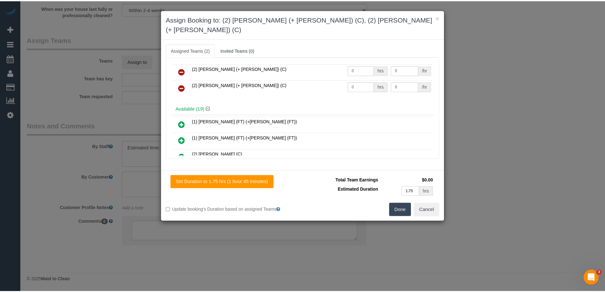
scroll to position [0, 0]
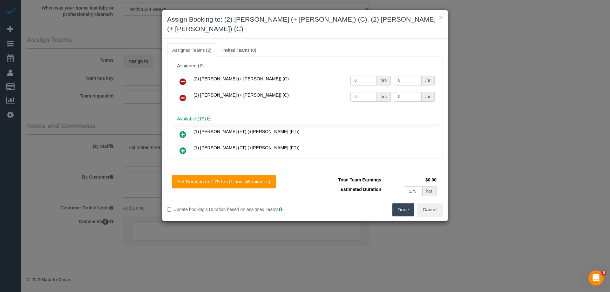
drag, startPoint x: 339, startPoint y: 67, endPoint x: 324, endPoint y: 67, distance: 15.2
click at [325, 74] on tr "(2) [PERSON_NAME] (+ [PERSON_NAME]) (C) 0 hrs 0 /hr" at bounding box center [305, 82] width 262 height 16
type input "1"
drag, startPoint x: 364, startPoint y: 85, endPoint x: 299, endPoint y: 85, distance: 65.4
click at [308, 90] on tr "(2) [PERSON_NAME] (+ [PERSON_NAME]) (C) 0 hrs 0 /hr" at bounding box center [305, 98] width 262 height 16
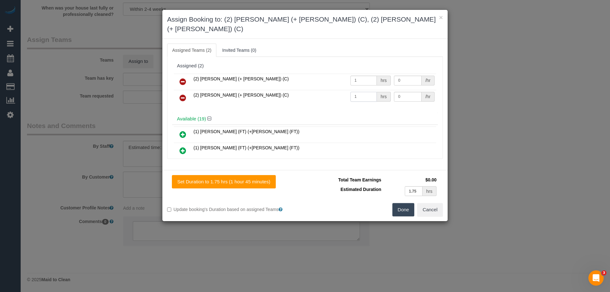
type input "1"
drag, startPoint x: 403, startPoint y: 69, endPoint x: 364, endPoint y: 69, distance: 39.7
click at [364, 74] on tr "(2) [PERSON_NAME] (+ [PERSON_NAME]) (C) 1 hrs 0 /hr" at bounding box center [305, 82] width 262 height 16
type input "60"
drag, startPoint x: 391, startPoint y: 88, endPoint x: 367, endPoint y: 85, distance: 24.3
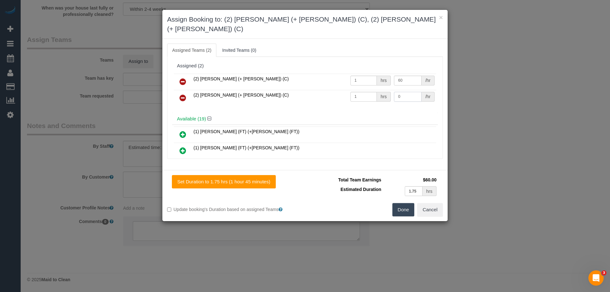
click at [367, 90] on tr "(2) [PERSON_NAME] (+ [PERSON_NAME]) (C) 1 hrs 0 /hr" at bounding box center [305, 98] width 262 height 16
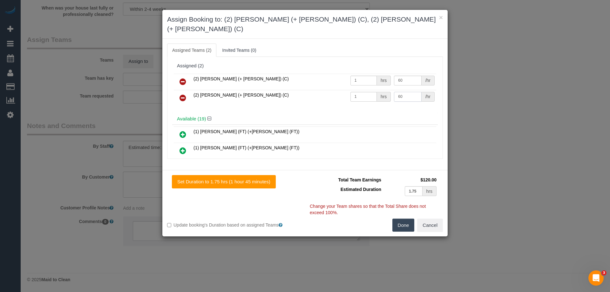
type input "60"
click at [402, 219] on button "Done" at bounding box center [403, 225] width 22 height 13
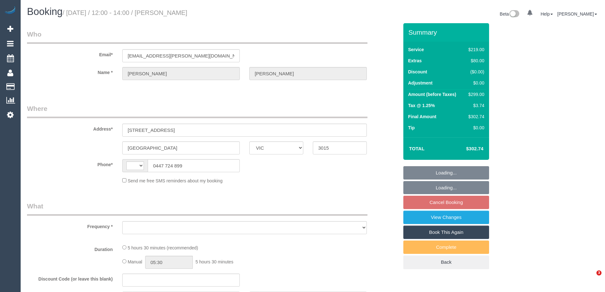
select select "VIC"
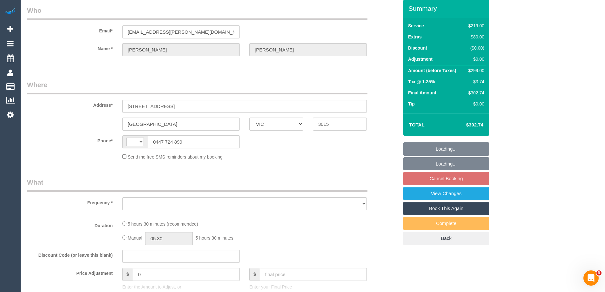
select select "string:AU"
select select "object:675"
select select "number:29"
select select "number:14"
select select "number:19"
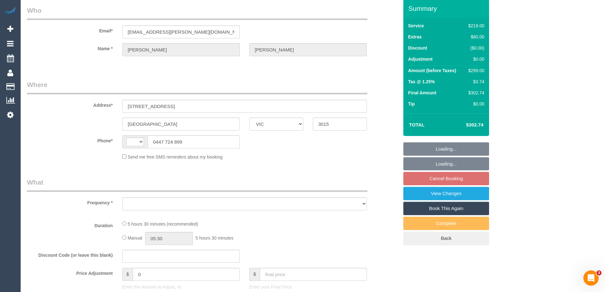
select select "number:36"
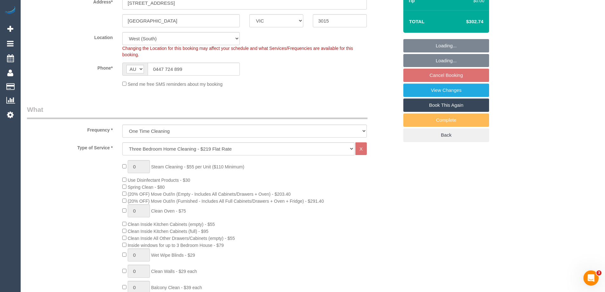
select select "string:stripe-pm_1RSub92GScqysDRV2qAD1XTt"
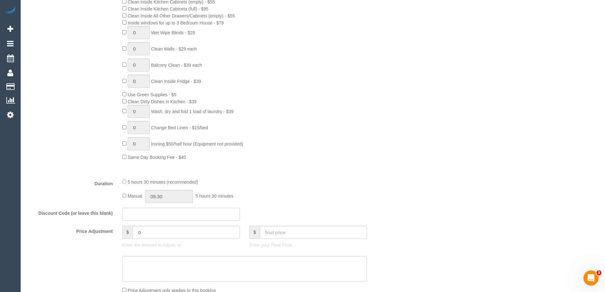
select select "spot1"
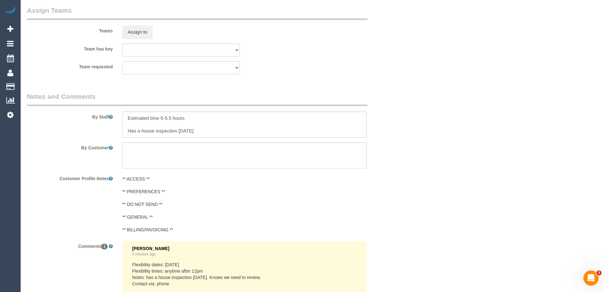
scroll to position [1048, 0]
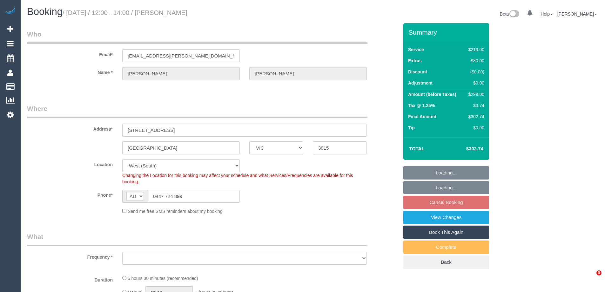
select select "VIC"
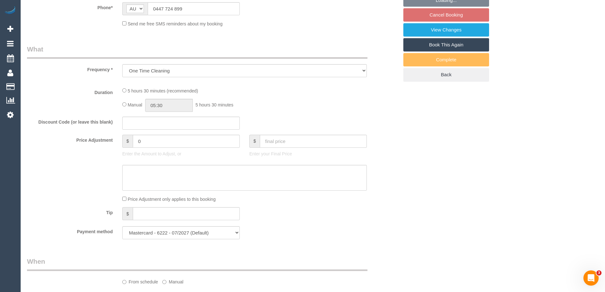
select select "object:699"
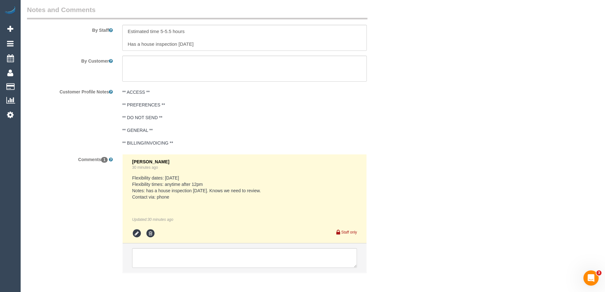
select select "number:29"
select select "number:14"
select select "number:19"
select select "number:36"
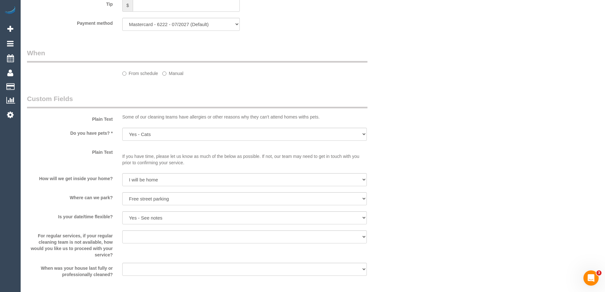
select select "spot1"
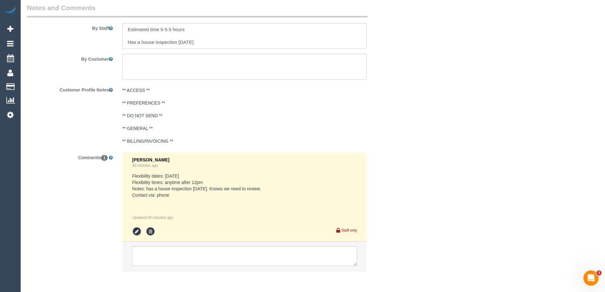
scroll to position [1047, 0]
